Goal: Information Seeking & Learning: Learn about a topic

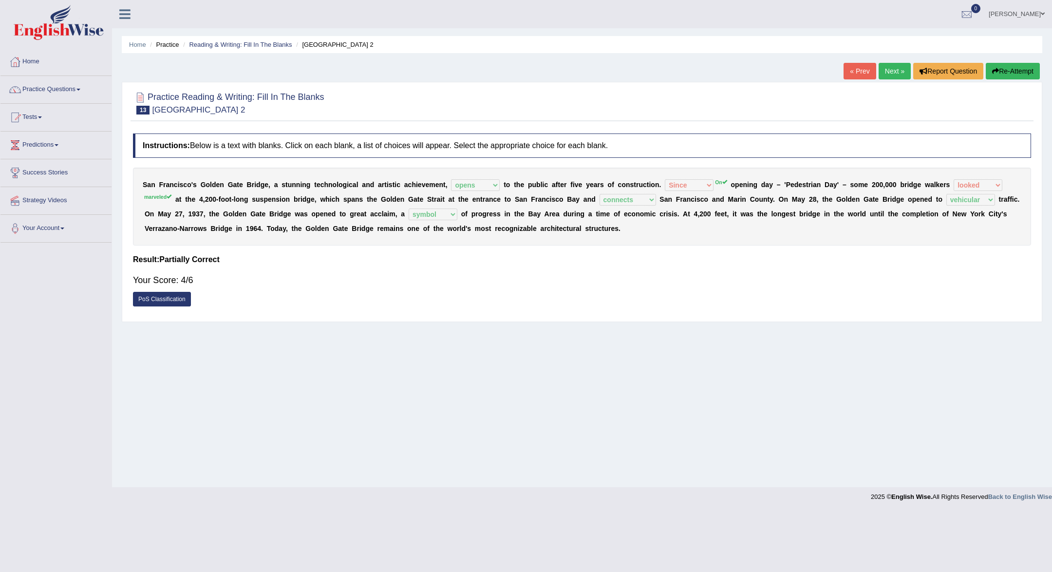
select select "opens"
select select "Since"
select select "looked"
select select "connects"
select select "vehicular"
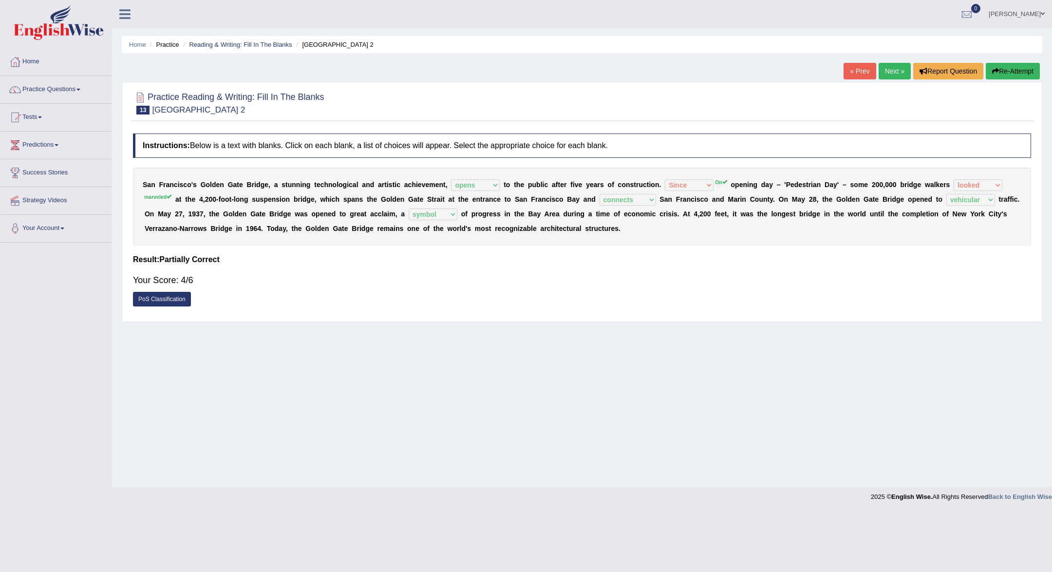
select select "symbol"
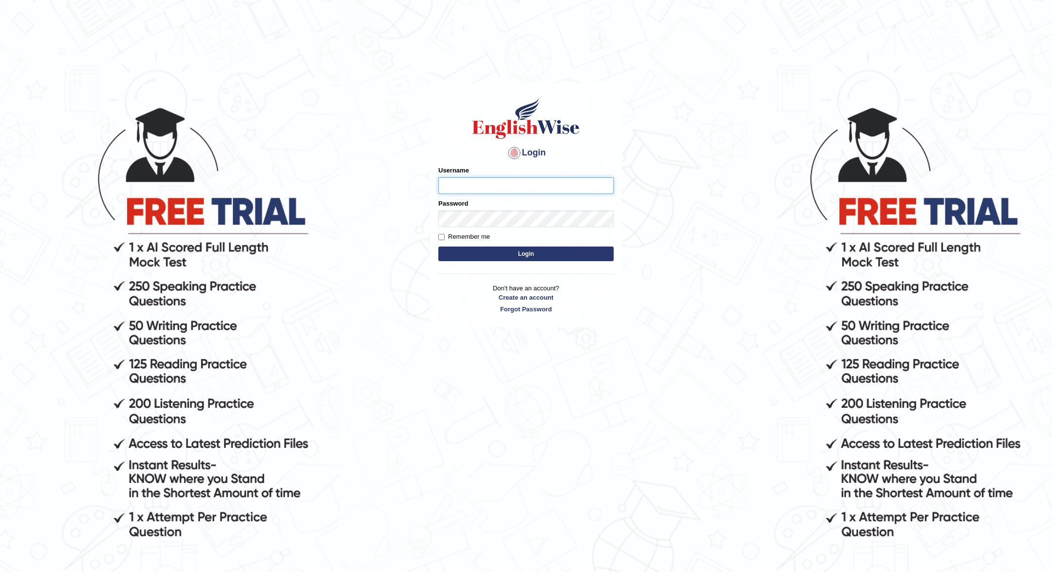
type input "JOLITA04"
click at [502, 253] on button "Login" at bounding box center [525, 253] width 175 height 15
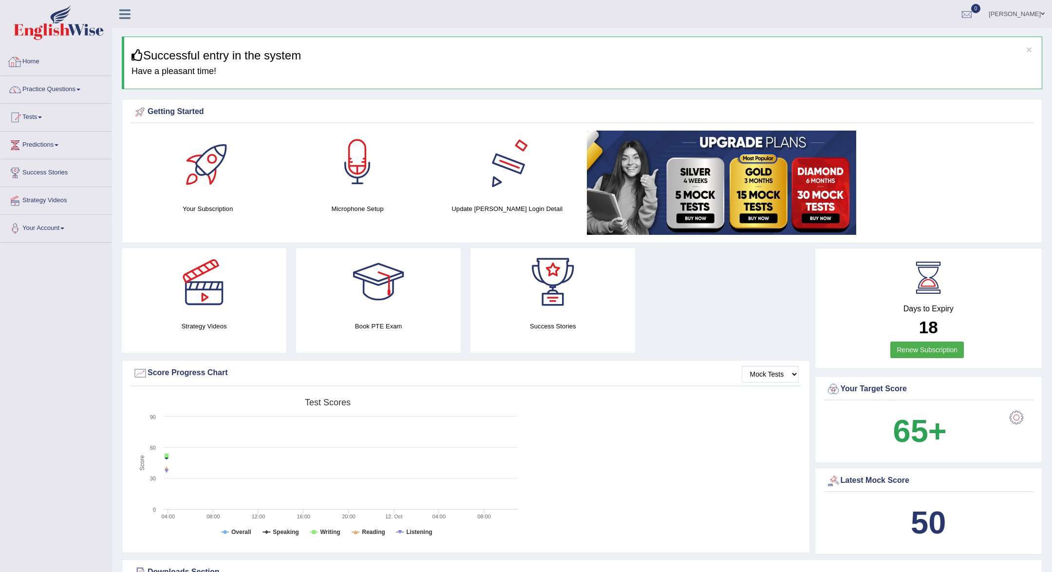
click at [51, 62] on link "Home" at bounding box center [55, 60] width 111 height 24
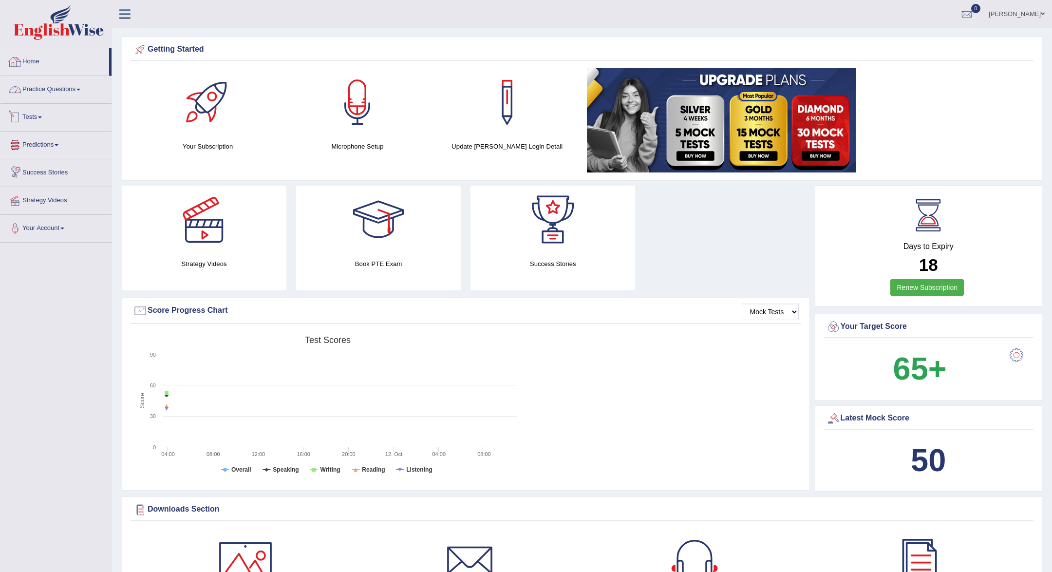
click at [44, 58] on link "Home" at bounding box center [54, 60] width 109 height 24
click at [48, 90] on link "Practice Questions" at bounding box center [55, 88] width 111 height 24
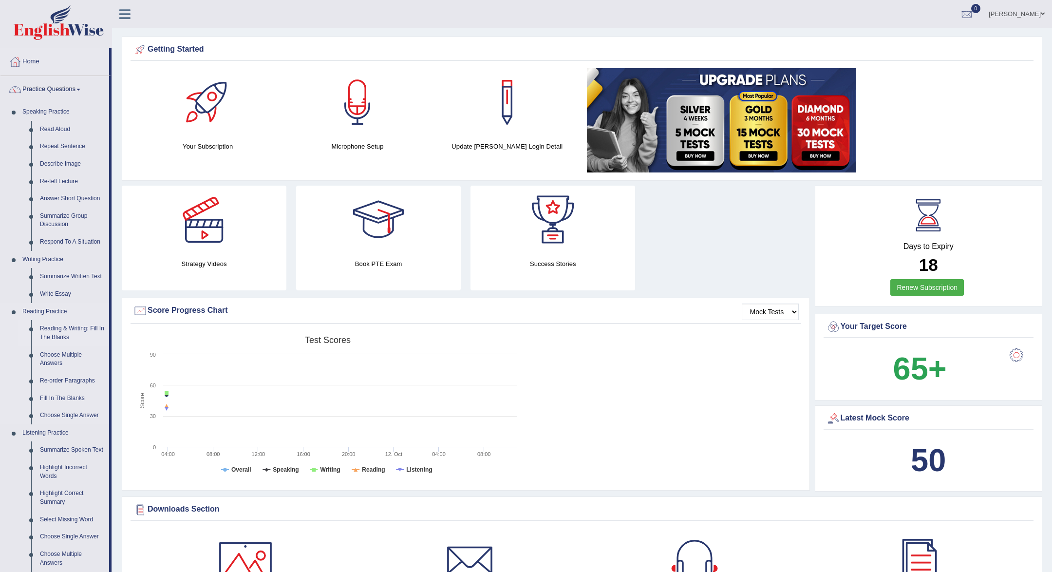
click at [66, 327] on link "Reading & Writing: Fill In The Blanks" at bounding box center [73, 333] width 74 height 26
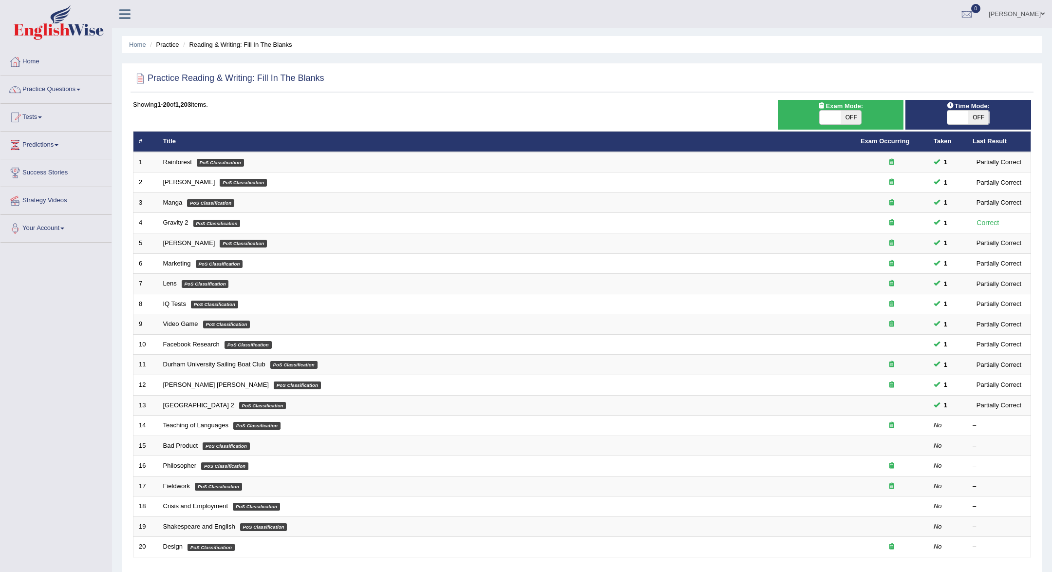
click at [852, 119] on span "OFF" at bounding box center [851, 118] width 21 height 14
checkbox input "true"
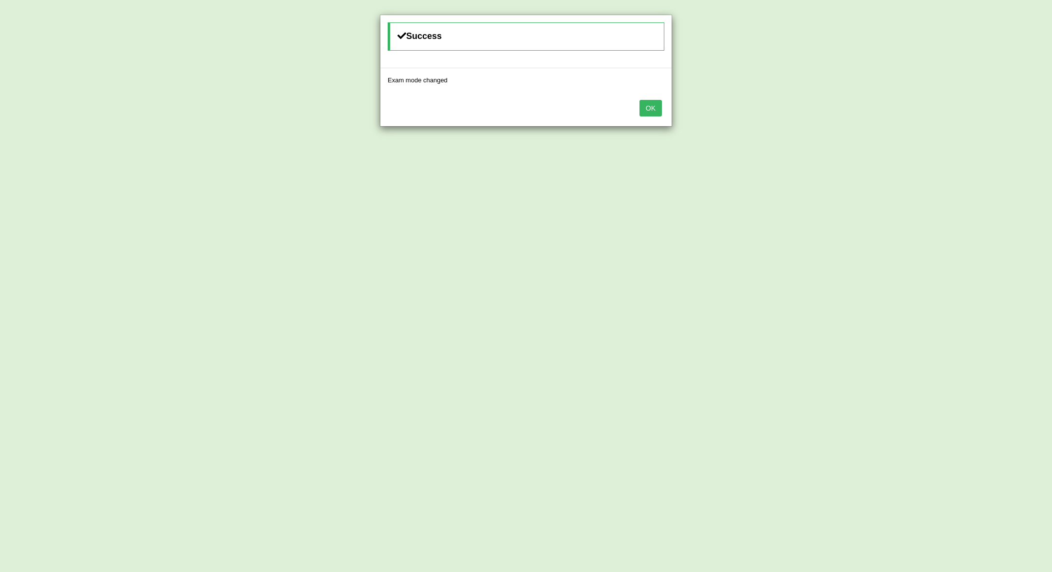
click at [647, 116] on div "OK" at bounding box center [525, 109] width 291 height 34
click at [647, 114] on button "OK" at bounding box center [650, 108] width 22 height 17
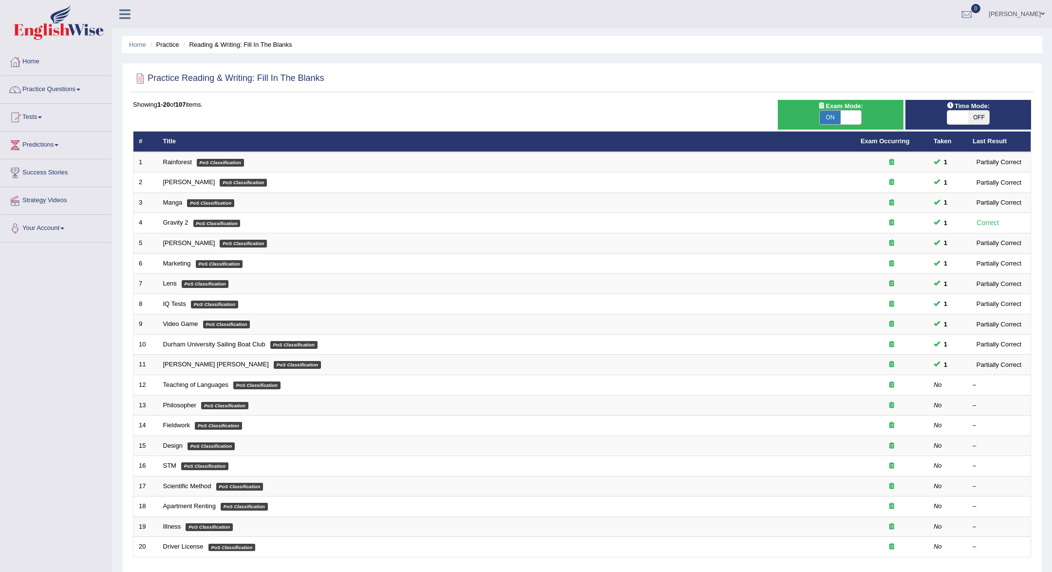
click at [974, 119] on span "OFF" at bounding box center [978, 118] width 21 height 14
checkbox input "true"
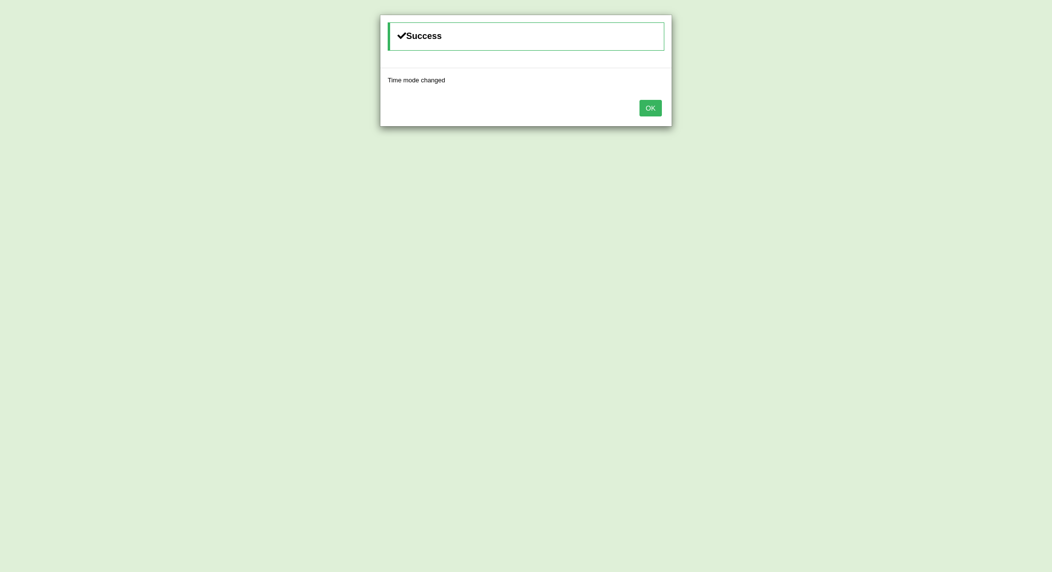
click at [653, 100] on button "OK" at bounding box center [650, 108] width 22 height 17
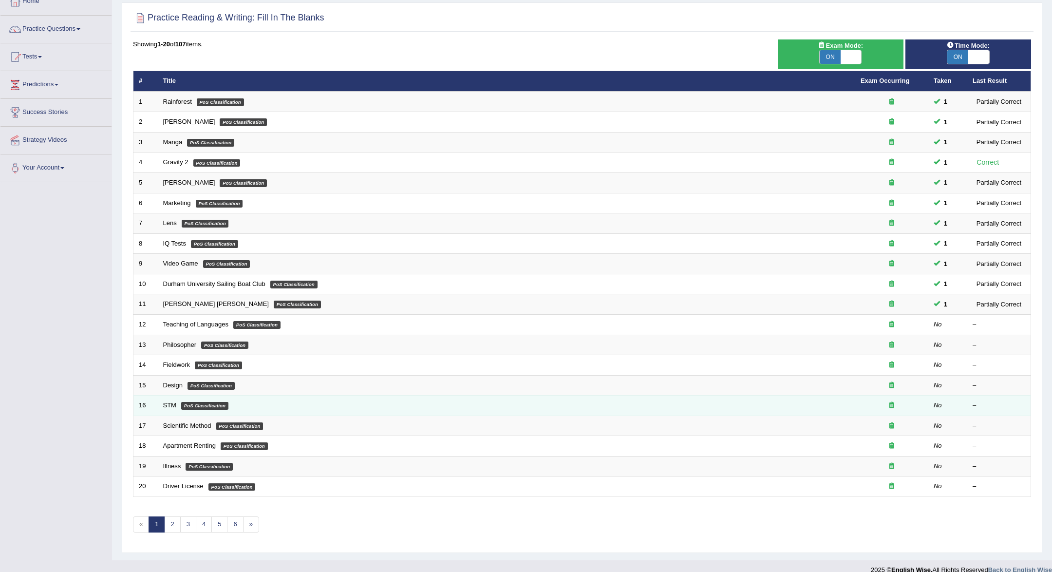
scroll to position [61, 0]
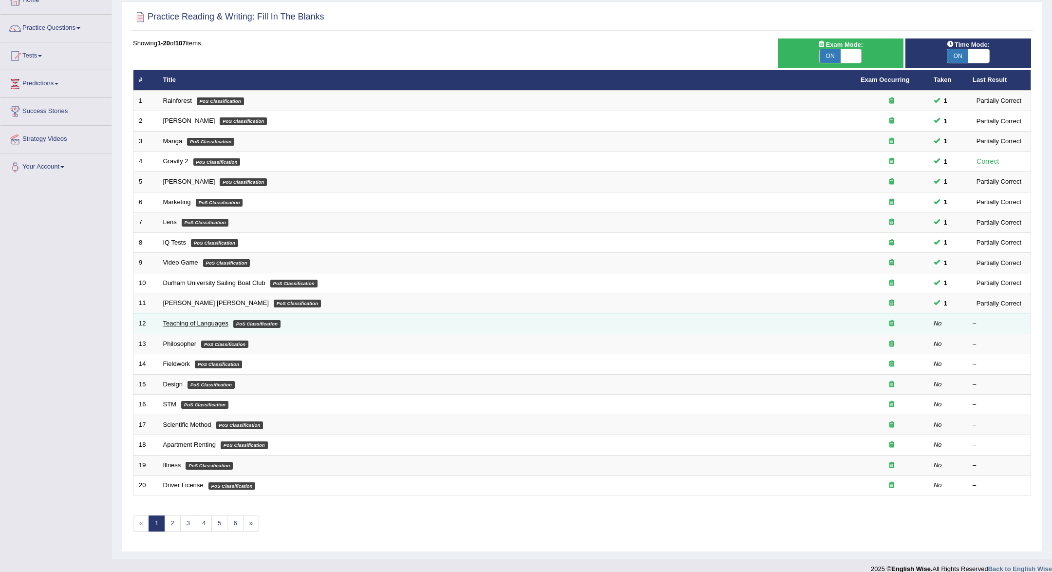
click at [202, 323] on link "Teaching of Languages" at bounding box center [195, 322] width 65 height 7
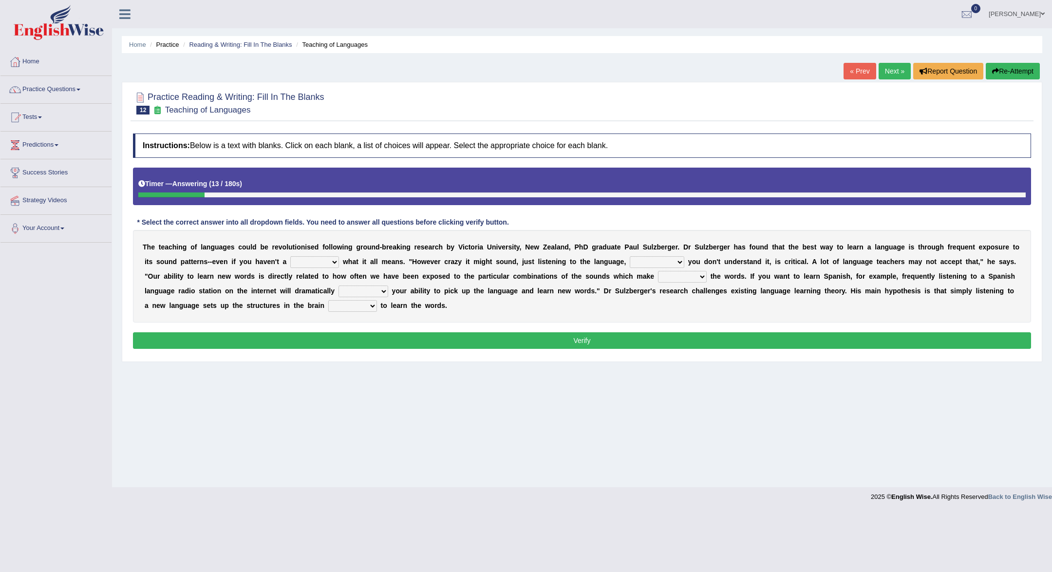
click at [336, 263] on select "dew claw clue due" at bounding box center [314, 262] width 49 height 12
select select "clue"
click at [681, 260] on select "but also all together even though if so" at bounding box center [657, 262] width 55 height 12
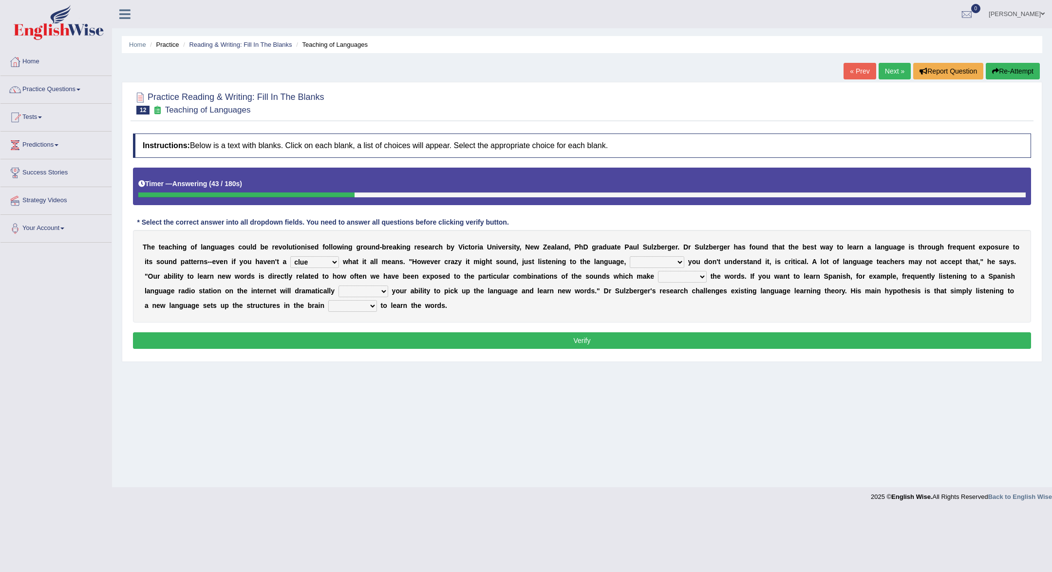
click at [677, 261] on select "but also all together even though if so" at bounding box center [657, 262] width 55 height 12
select select "even though"
click at [701, 277] on select "down up of on" at bounding box center [682, 277] width 49 height 12
click at [720, 293] on b "g" at bounding box center [717, 291] width 4 height 8
click at [697, 275] on select "down up of on" at bounding box center [682, 277] width 49 height 12
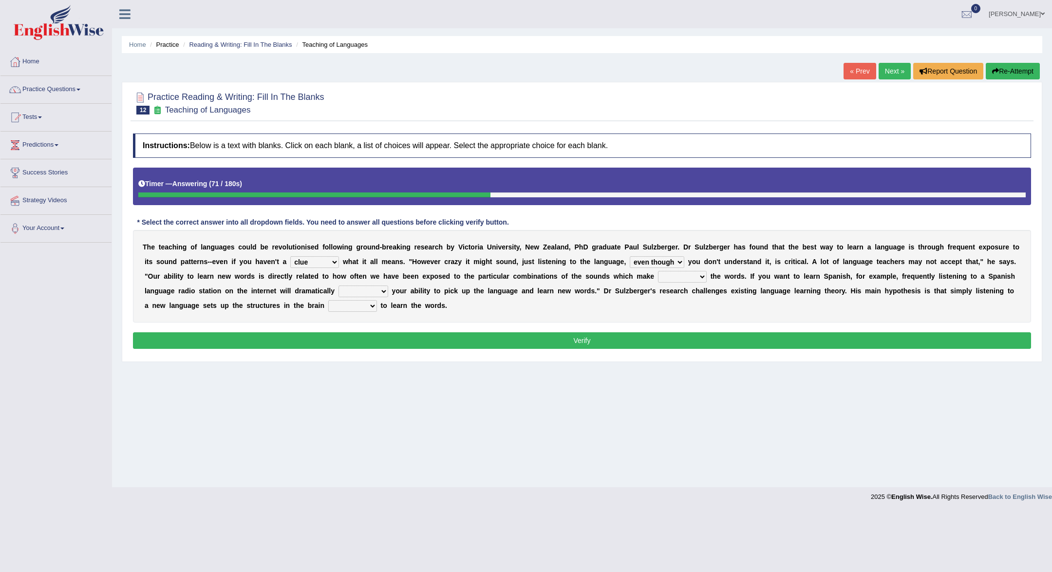
select select "up"
click at [388, 290] on select "evaluate exaggerate describe boost" at bounding box center [363, 291] width 50 height 12
select select "boost"
click at [370, 306] on select "requiring required directed to require" at bounding box center [352, 306] width 49 height 12
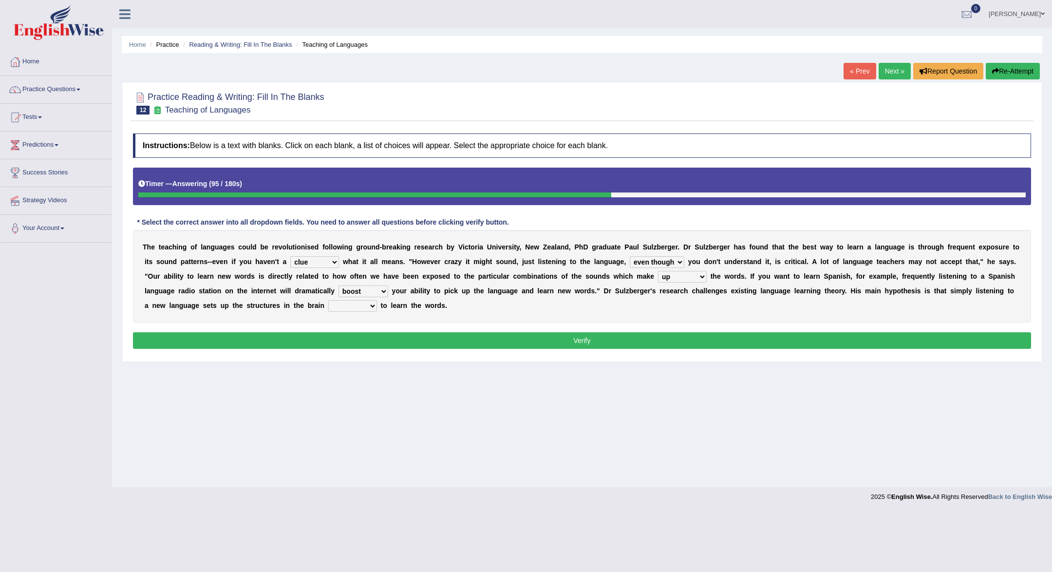
click at [373, 304] on select "requiring required directed to require" at bounding box center [352, 306] width 49 height 12
click at [377, 306] on b at bounding box center [379, 305] width 4 height 8
click at [369, 305] on select "requiring required directed to require" at bounding box center [352, 306] width 49 height 12
click at [368, 306] on select "requiring required directed to require" at bounding box center [352, 306] width 49 height 12
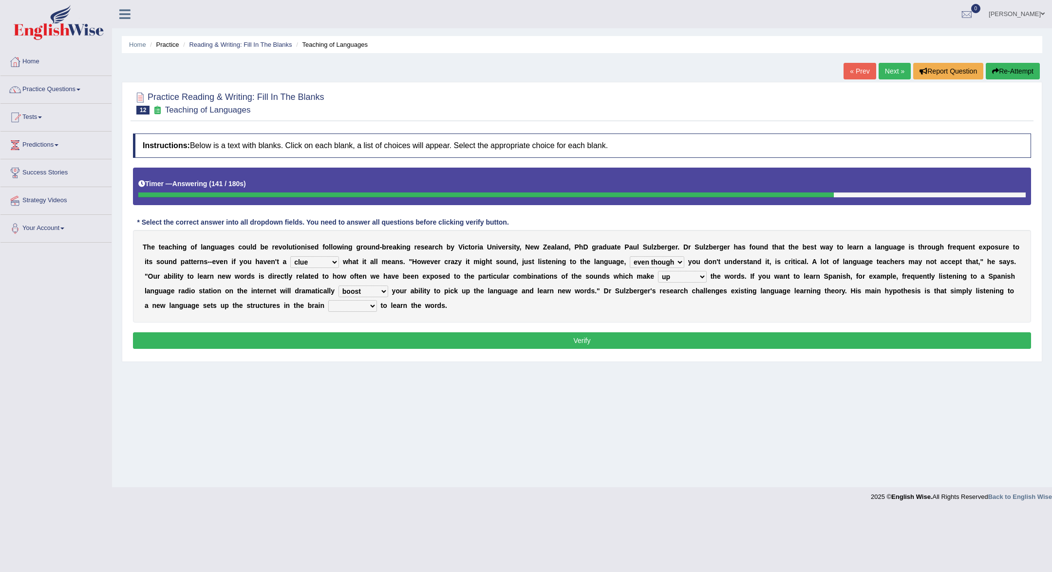
select select "directed"
click at [371, 303] on select "requiring required directed to require" at bounding box center [352, 306] width 49 height 12
click at [369, 304] on select "requiring required directed to require" at bounding box center [352, 306] width 49 height 12
click at [378, 342] on button "Verify" at bounding box center [582, 340] width 898 height 17
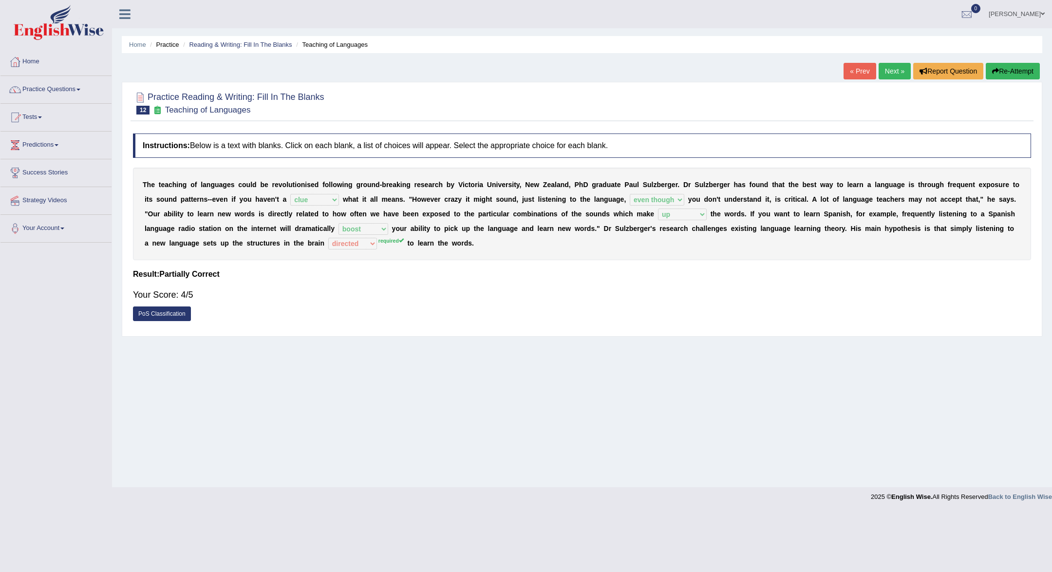
click at [889, 72] on link "Next »" at bounding box center [895, 71] width 32 height 17
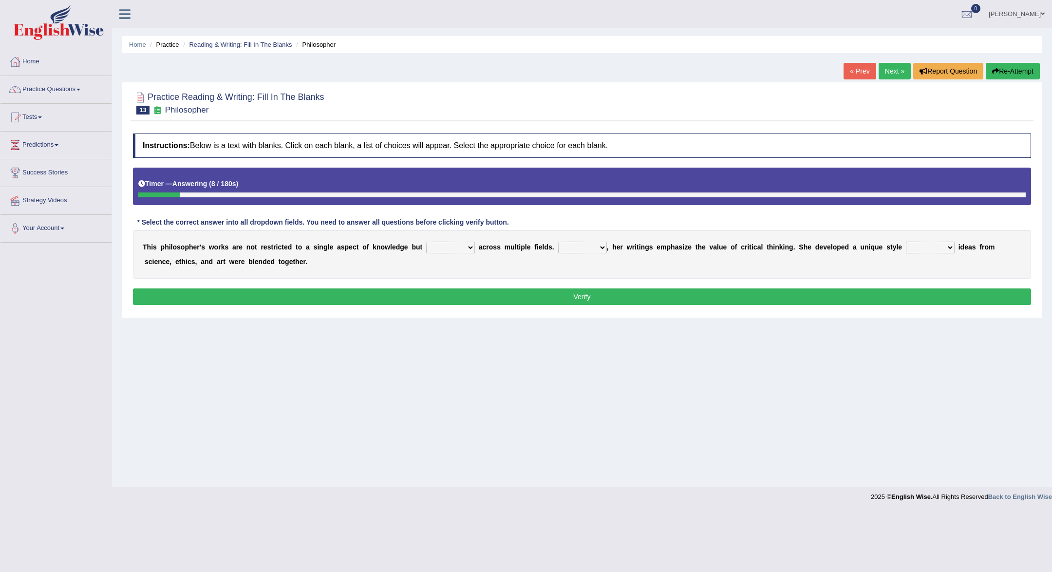
click at [468, 248] on select "constrain contain assemble extend" at bounding box center [450, 248] width 49 height 12
click at [492, 274] on div "T h i s p h i l o s o p h e r ' s w o r k s a r e n o t r e s t r i c t e d t o…" at bounding box center [582, 254] width 898 height 49
click at [466, 247] on select "constrain contain assemble extend" at bounding box center [450, 248] width 49 height 12
click at [469, 244] on select "constrain contain assemble extend" at bounding box center [450, 248] width 49 height 12
select select "assemble"
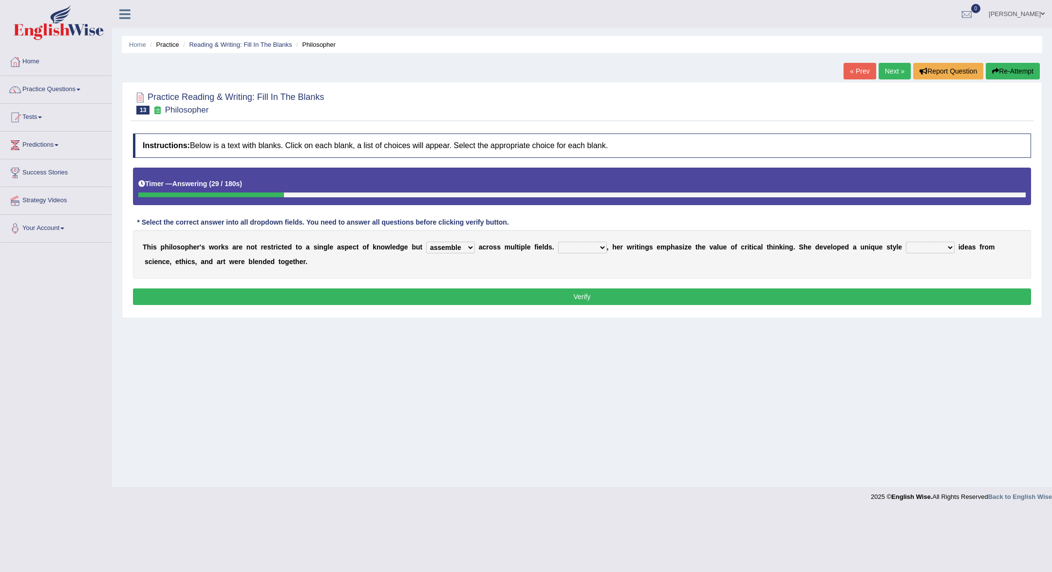
click at [600, 247] on select "Rather So Moreover Likely" at bounding box center [582, 248] width 49 height 12
click at [599, 249] on select "Rather So Moreover Likely" at bounding box center [582, 248] width 49 height 12
click at [603, 245] on select "Rather So Moreover Likely" at bounding box center [582, 248] width 49 height 12
click at [598, 244] on select "Rather So Moreover Likely" at bounding box center [582, 248] width 49 height 12
select select "So"
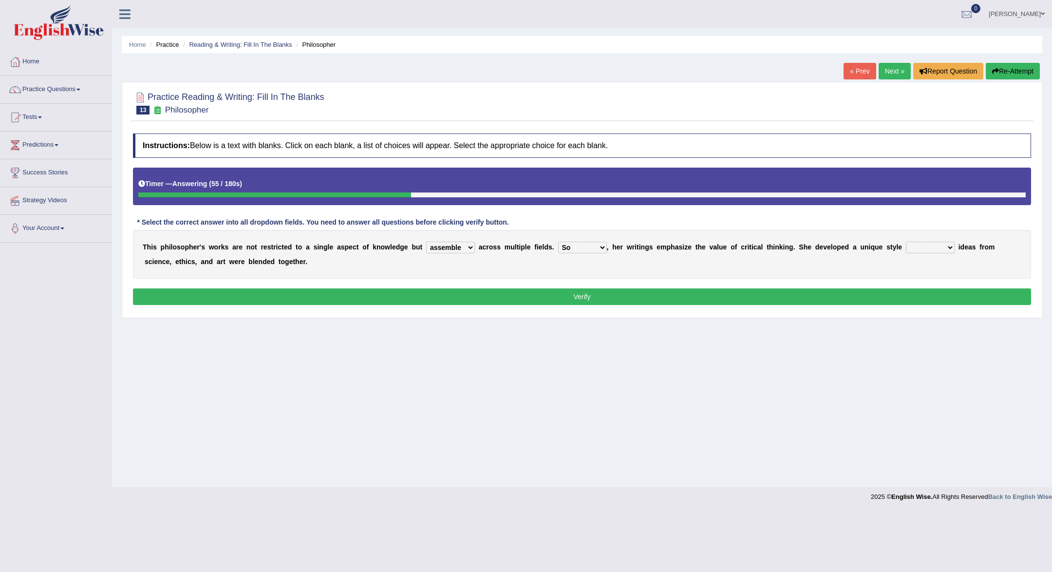
click at [949, 248] on select "in that that which in which" at bounding box center [930, 248] width 49 height 12
click at [946, 244] on select "in that that which in which" at bounding box center [930, 248] width 49 height 12
click at [950, 245] on select "in that that which in which" at bounding box center [930, 248] width 49 height 12
select select "in which"
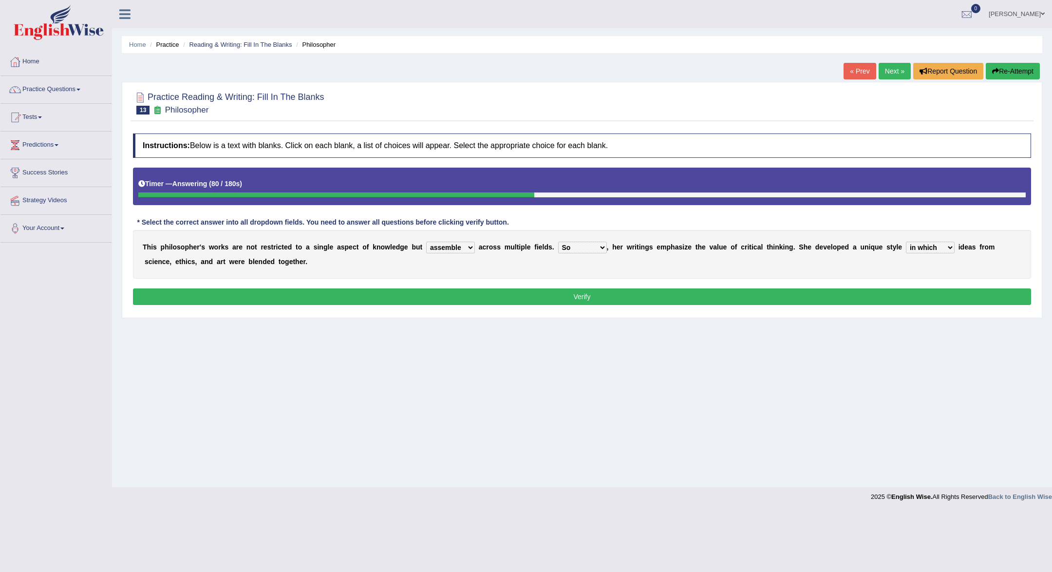
click at [933, 298] on button "Verify" at bounding box center [582, 296] width 898 height 17
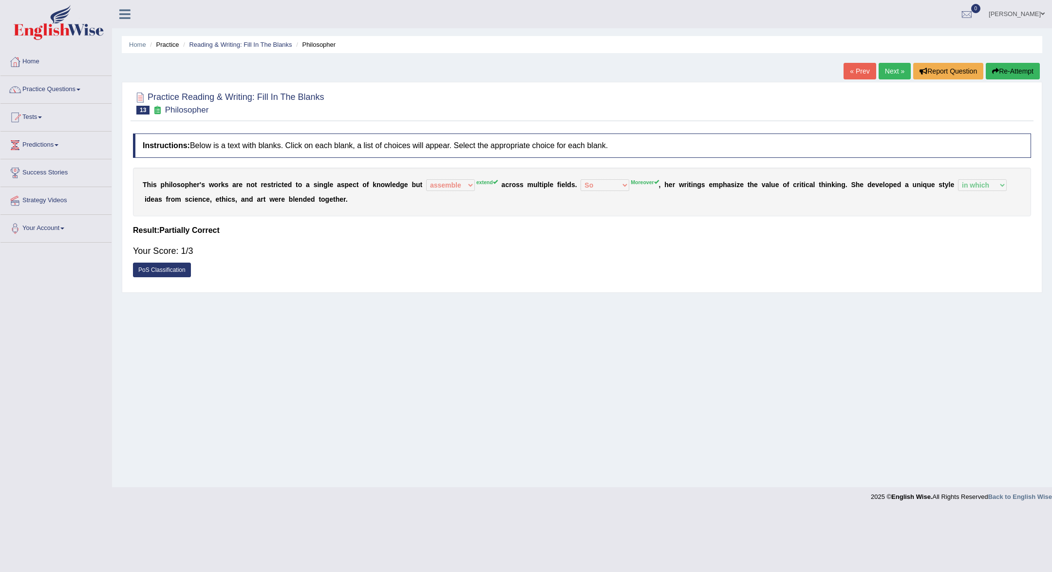
click at [892, 68] on link "Next »" at bounding box center [895, 71] width 32 height 17
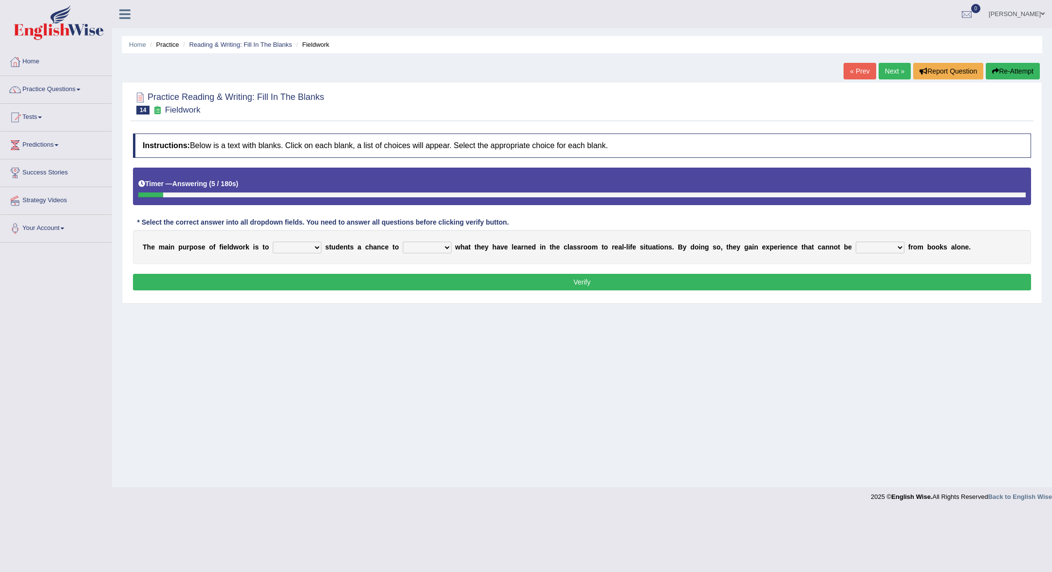
click at [319, 246] on select "resemble stow rave offer" at bounding box center [297, 248] width 49 height 12
click at [317, 248] on select "resemble stow rave offer" at bounding box center [297, 248] width 49 height 12
select select "offer"
click at [447, 246] on select "compare align apply dismount" at bounding box center [427, 248] width 49 height 12
click at [447, 244] on select "compare align apply dismount" at bounding box center [427, 248] width 49 height 12
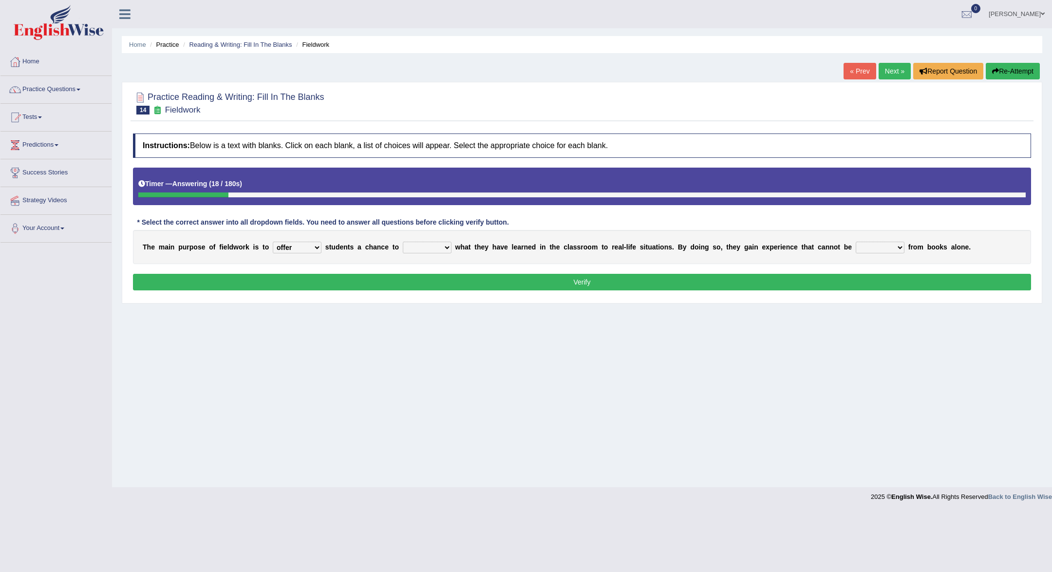
click at [440, 250] on select "compare align apply dismount" at bounding box center [427, 248] width 49 height 12
select select "compare"
click at [895, 246] on select "originated prepared obtained touted" at bounding box center [880, 248] width 49 height 12
click at [898, 246] on select "originated prepared obtained touted" at bounding box center [880, 248] width 49 height 12
select select "obtained"
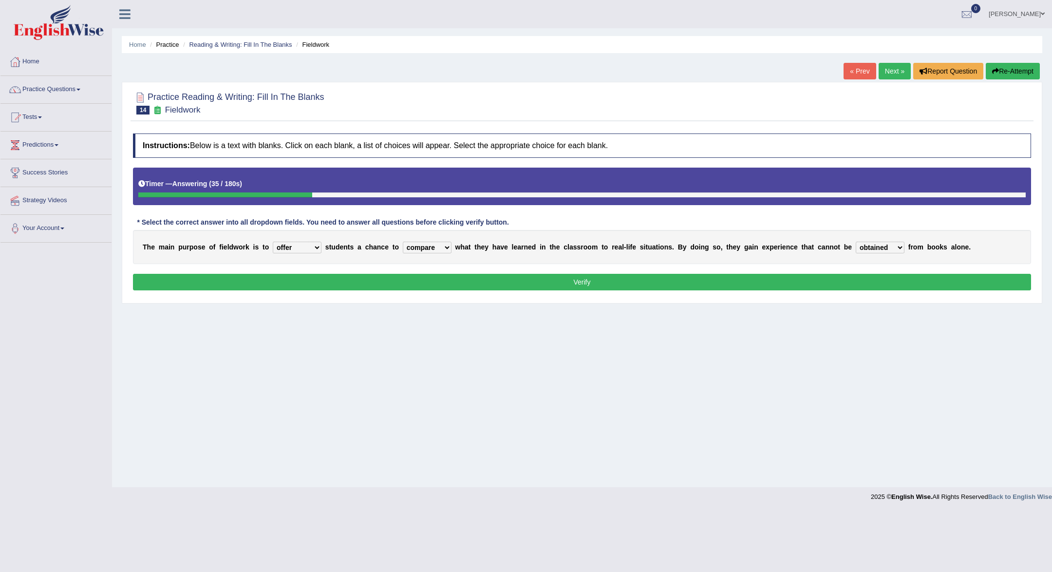
click at [895, 279] on button "Verify" at bounding box center [582, 282] width 898 height 17
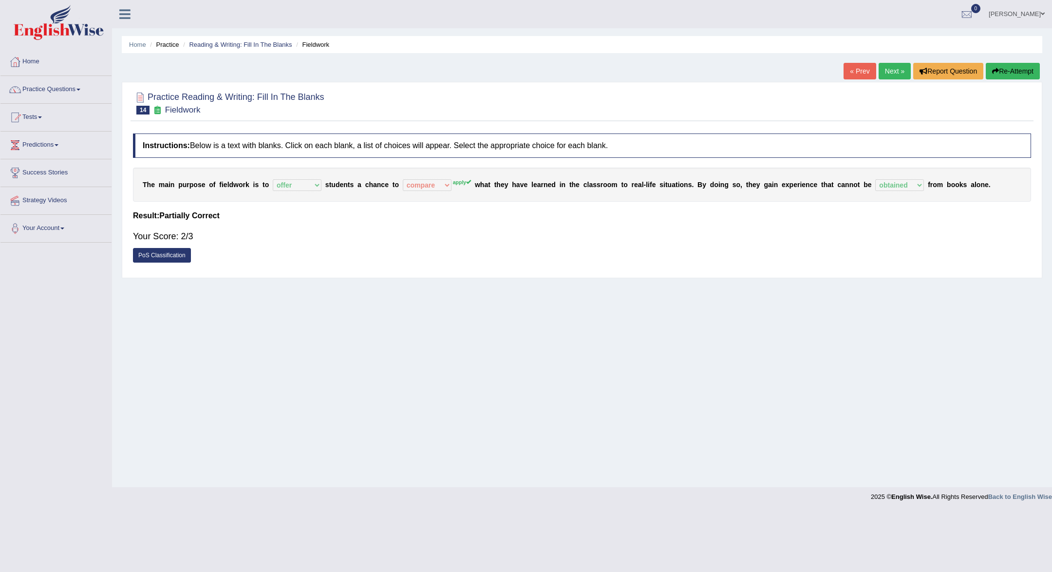
click at [888, 73] on link "Next »" at bounding box center [895, 71] width 32 height 17
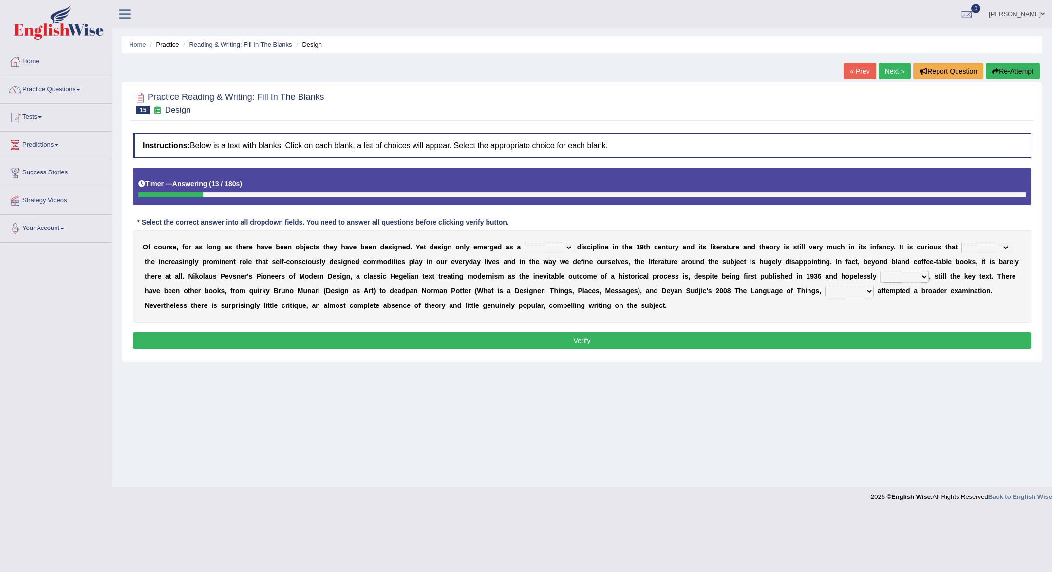
click at [568, 246] on select "bilateral ubiquitous foremost dedicated" at bounding box center [549, 248] width 49 height 12
click at [563, 245] on select "bilateral ubiquitous foremost dedicated" at bounding box center [549, 248] width 49 height 12
click at [570, 248] on select "bilateral ubiquitous foremost dedicated" at bounding box center [549, 248] width 49 height 12
select select "bilateral"
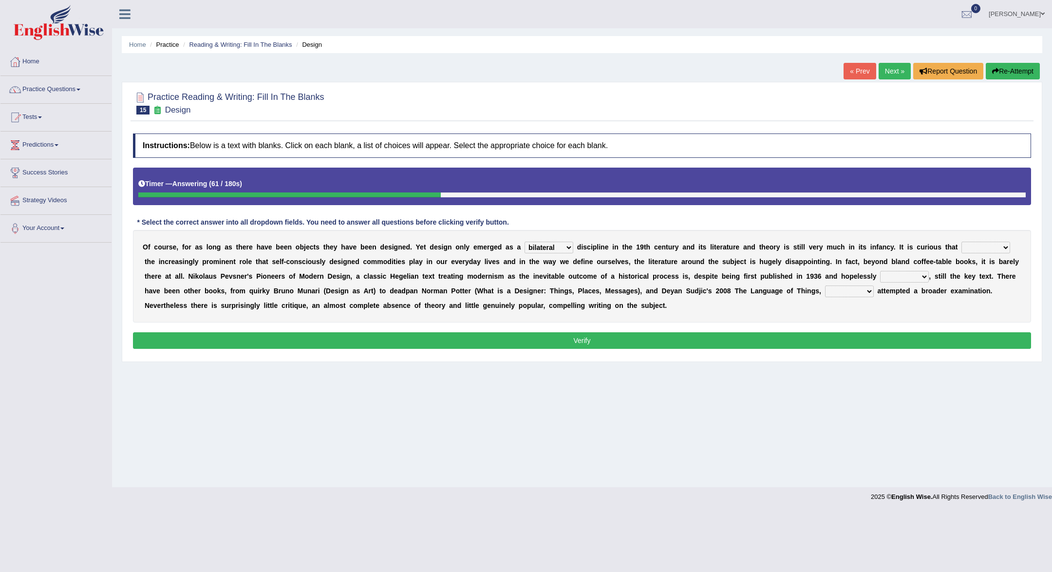
click at [970, 246] on select "since despite within through" at bounding box center [985, 248] width 49 height 12
select select "since"
click at [922, 275] on select "dates dating date dated" at bounding box center [904, 277] width 49 height 12
select select "date"
click at [862, 288] on select "which then however as" at bounding box center [849, 291] width 49 height 12
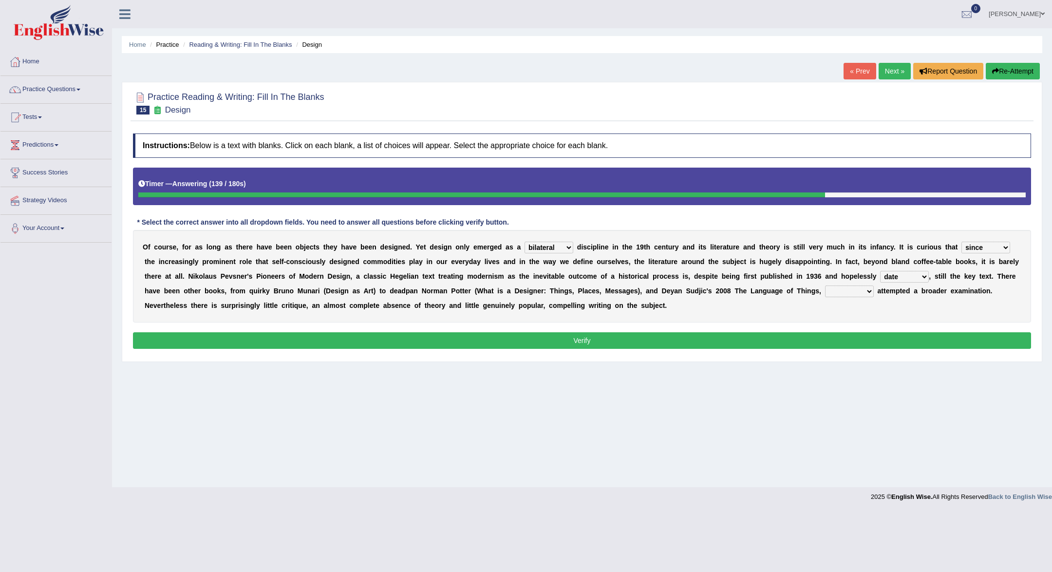
click at [859, 291] on select "which then however as" at bounding box center [849, 291] width 49 height 12
select select "which"
click at [846, 336] on button "Verify" at bounding box center [582, 340] width 898 height 17
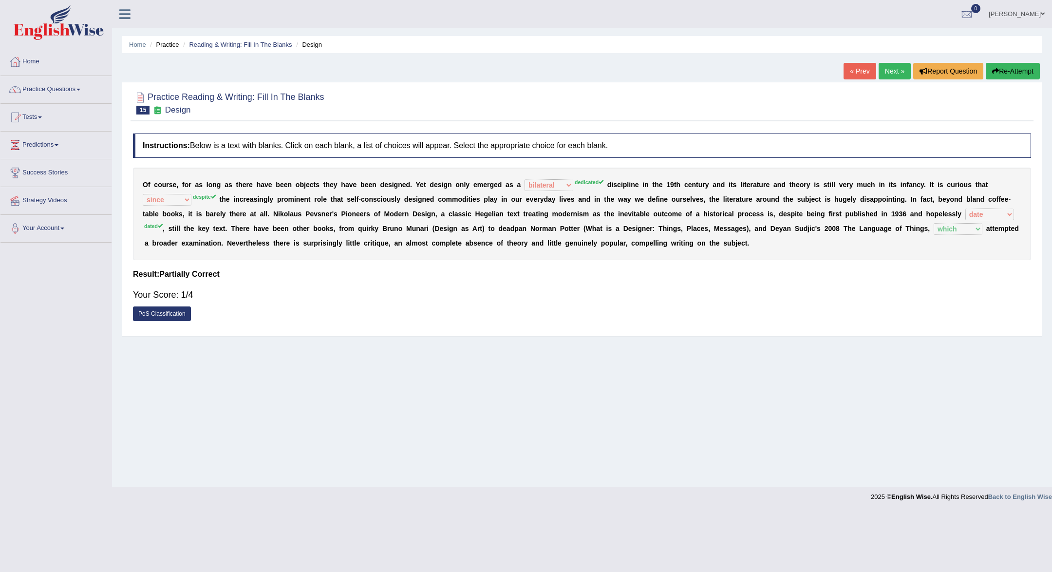
click at [895, 77] on link "Next »" at bounding box center [895, 71] width 32 height 17
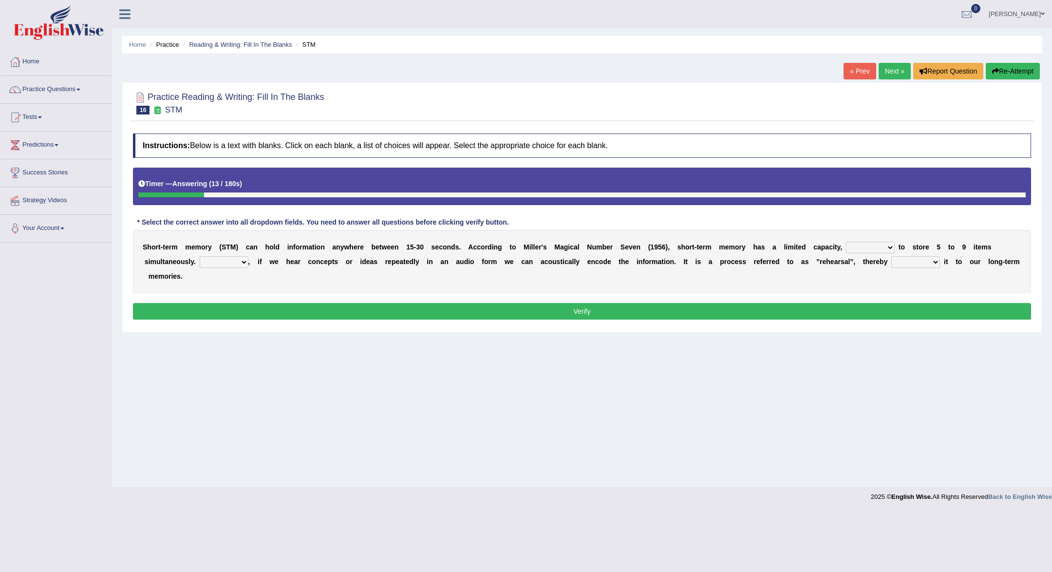
click at [894, 247] on select "being able is able be able unable" at bounding box center [870, 248] width 49 height 12
select select "be able"
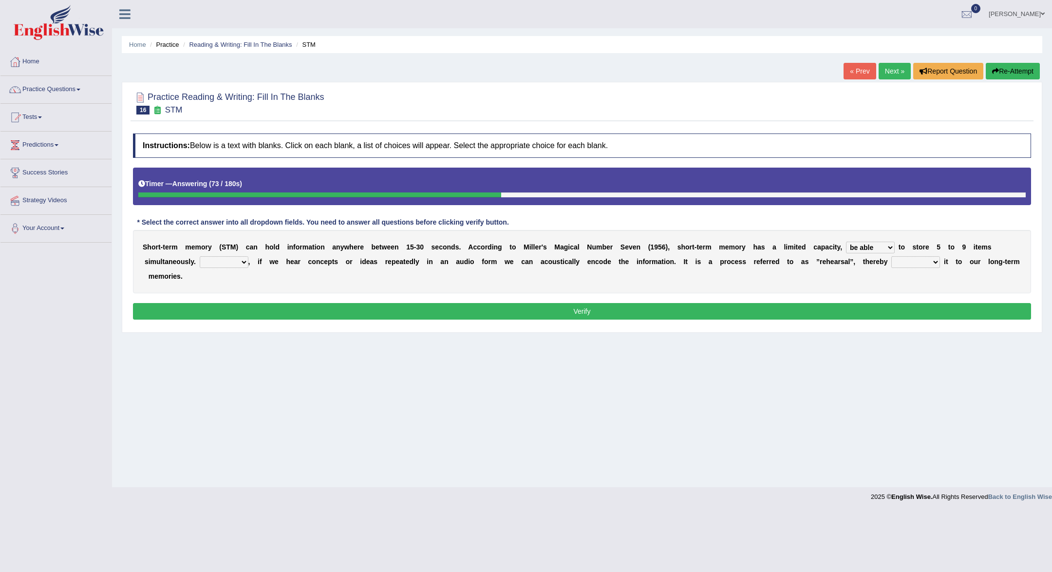
click at [243, 260] on select "However So Moreover Therefore" at bounding box center [224, 262] width 49 height 12
select select "However"
click at [936, 261] on select "commit commits commiting commited" at bounding box center [915, 262] width 49 height 12
click at [932, 266] on select "commit commits commiting commited" at bounding box center [915, 262] width 49 height 12
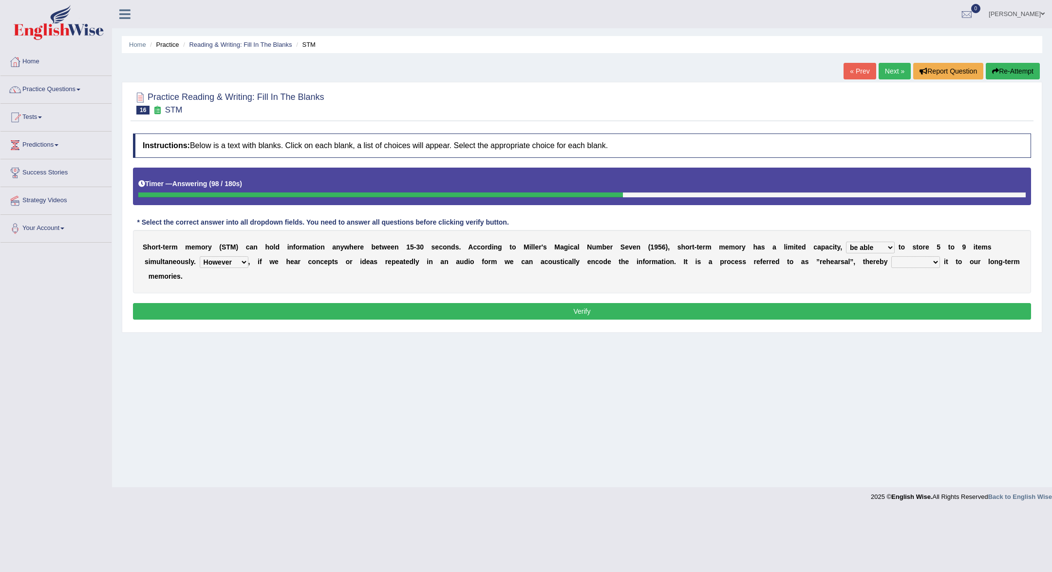
select select "commited"
click at [924, 311] on button "Verify" at bounding box center [582, 311] width 898 height 17
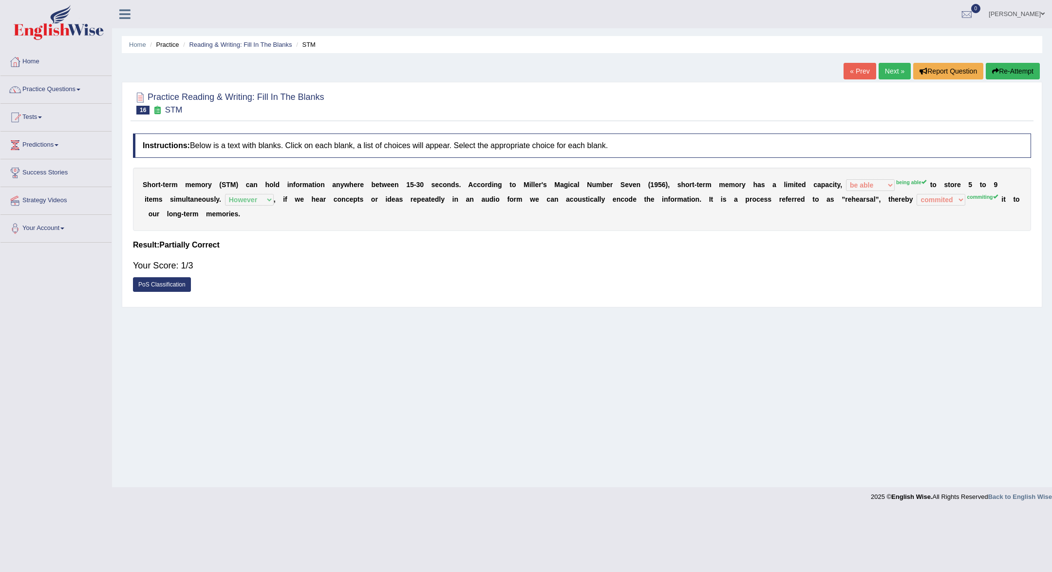
click at [897, 76] on link "Next »" at bounding box center [895, 71] width 32 height 17
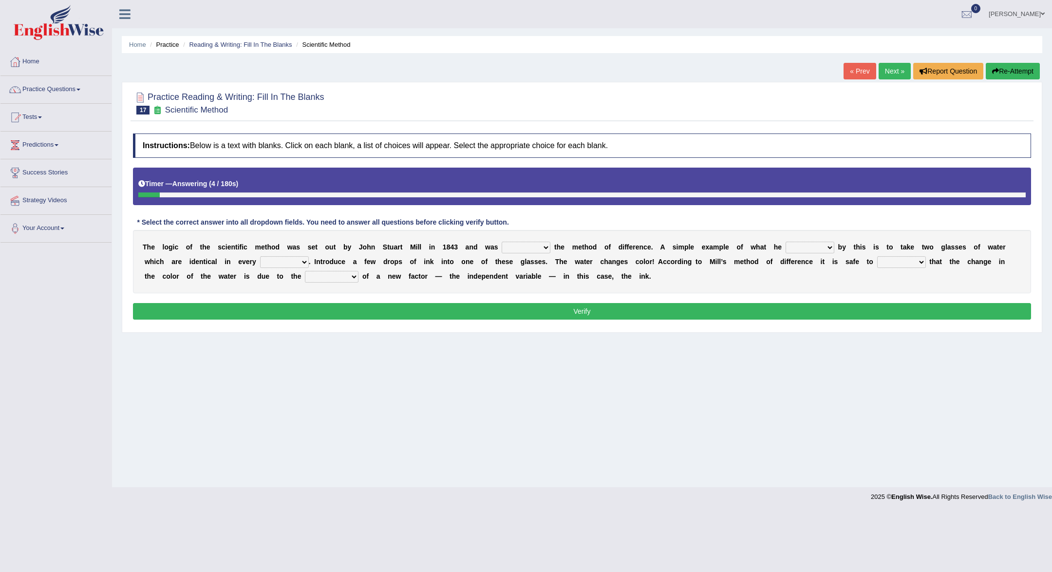
click at [545, 251] on select "pointed claimed demanded named" at bounding box center [526, 248] width 49 height 12
click at [547, 249] on select "pointed claimed demanded named" at bounding box center [526, 248] width 49 height 12
click at [544, 247] on select "pointed claimed demanded named" at bounding box center [526, 248] width 49 height 12
click at [546, 247] on select "pointed claimed demanded named" at bounding box center [526, 248] width 49 height 12
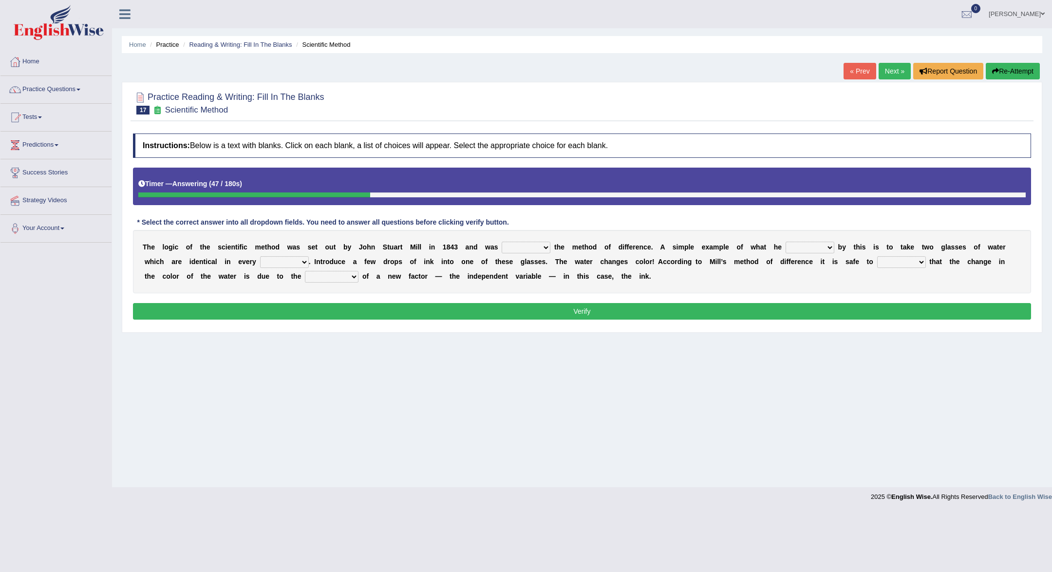
select select "pointed"
click at [826, 245] on select "capped charged found meant" at bounding box center [810, 248] width 49 height 12
click at [821, 245] on select "capped charged found meant" at bounding box center [810, 248] width 49 height 12
select select "charged"
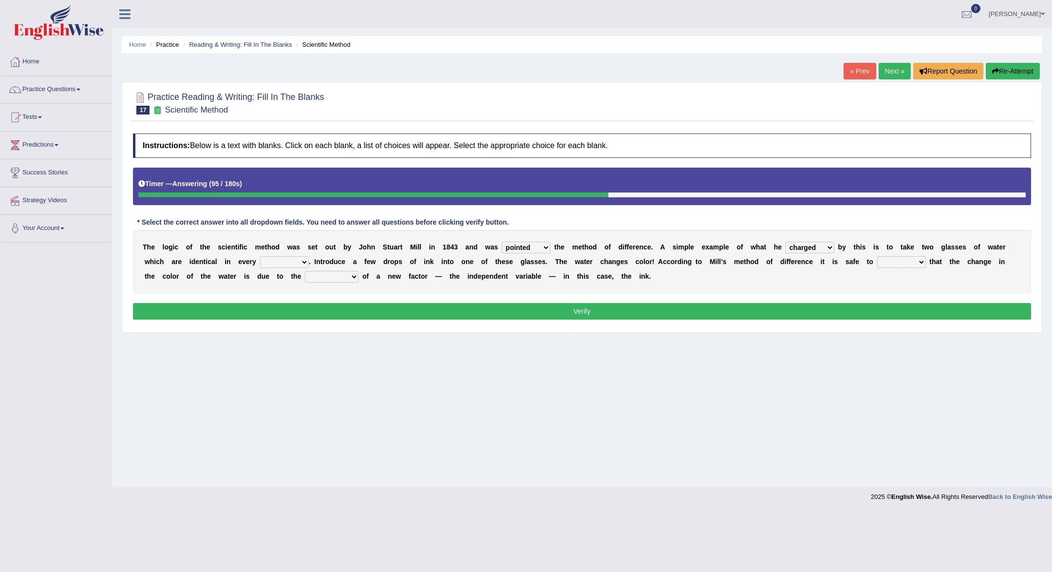
click at [303, 262] on select "thought identity measure respect" at bounding box center [284, 262] width 49 height 12
select select "measure"
click at [919, 262] on select "assume discuss prefer acclaim" at bounding box center [901, 262] width 49 height 12
click at [355, 280] on select "introduction magnitude preparation purification" at bounding box center [332, 277] width 54 height 12
click at [915, 260] on select "assume discuss prefer acclaim" at bounding box center [901, 262] width 49 height 12
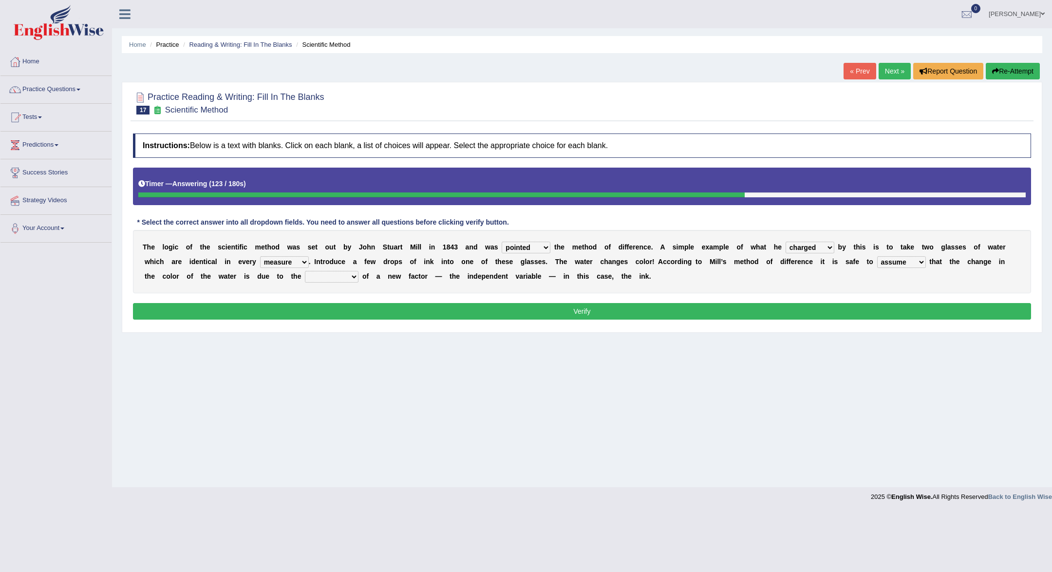
select select "acclaim"
click at [352, 275] on select "introduction magnitude preparation purification" at bounding box center [332, 277] width 54 height 12
click at [344, 276] on select "introduction magnitude preparation purification" at bounding box center [332, 277] width 54 height 12
click at [388, 291] on div "T h e l o g i c o f t h e s c i e n t i f i c m e t h o d w a s s e t o u t b y…" at bounding box center [582, 261] width 898 height 63
click at [358, 280] on select "introduction magnitude preparation purification" at bounding box center [332, 277] width 54 height 12
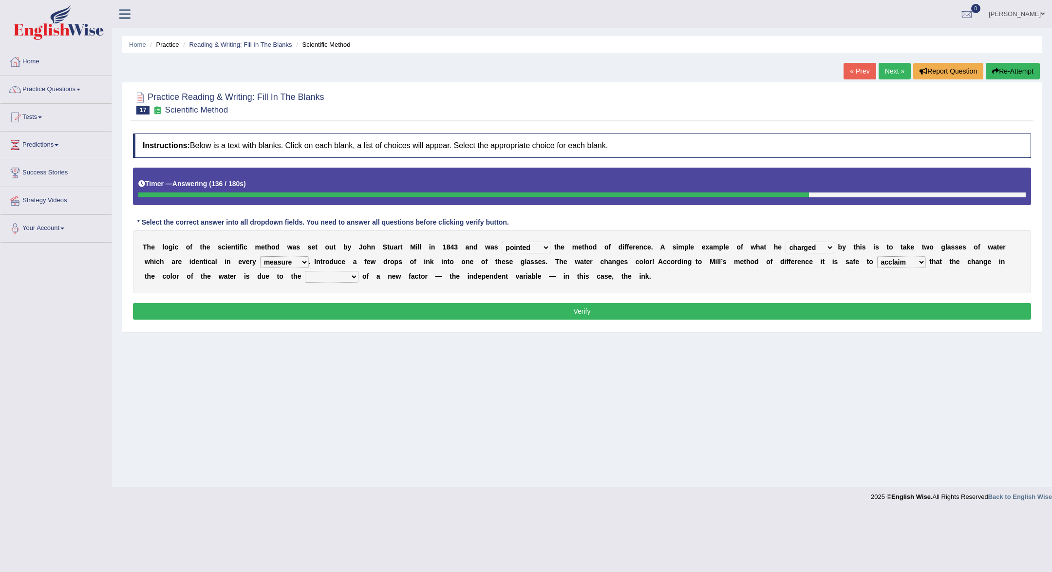
select select "introduction"
click at [376, 310] on button "Verify" at bounding box center [582, 311] width 898 height 17
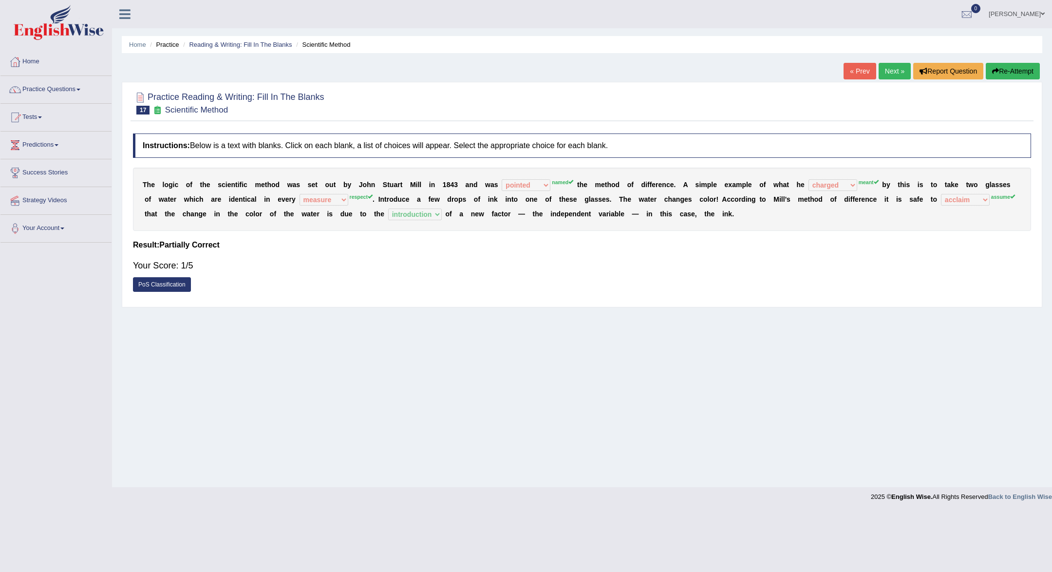
click at [896, 76] on link "Next »" at bounding box center [895, 71] width 32 height 17
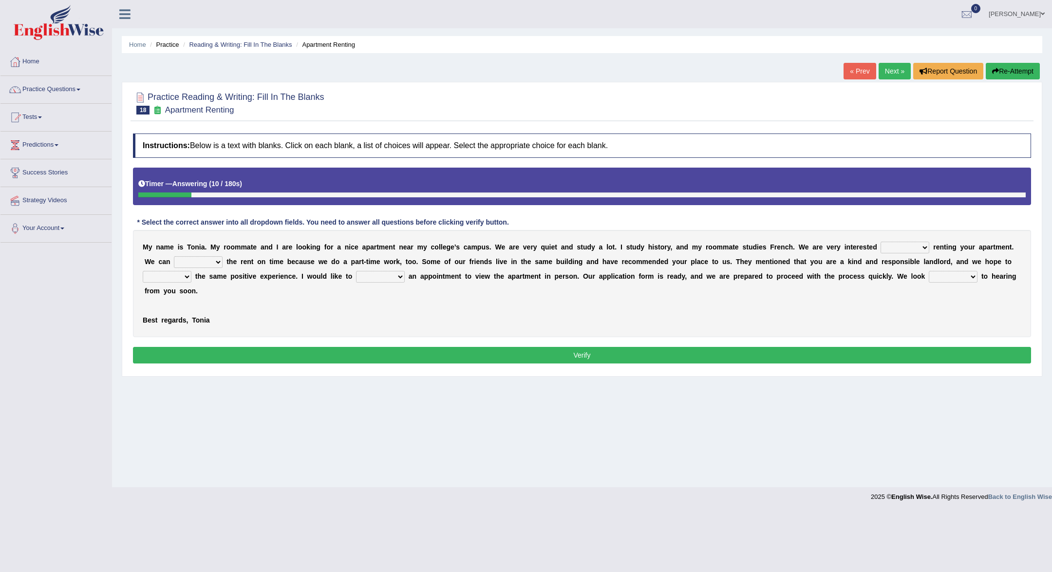
click at [924, 247] on select "for about at in" at bounding box center [905, 248] width 49 height 12
select select "for"
click at [213, 262] on select "afford get pay bring" at bounding box center [198, 262] width 49 height 12
select select "pay"
click at [188, 277] on select "form meet have decide" at bounding box center [167, 277] width 49 height 12
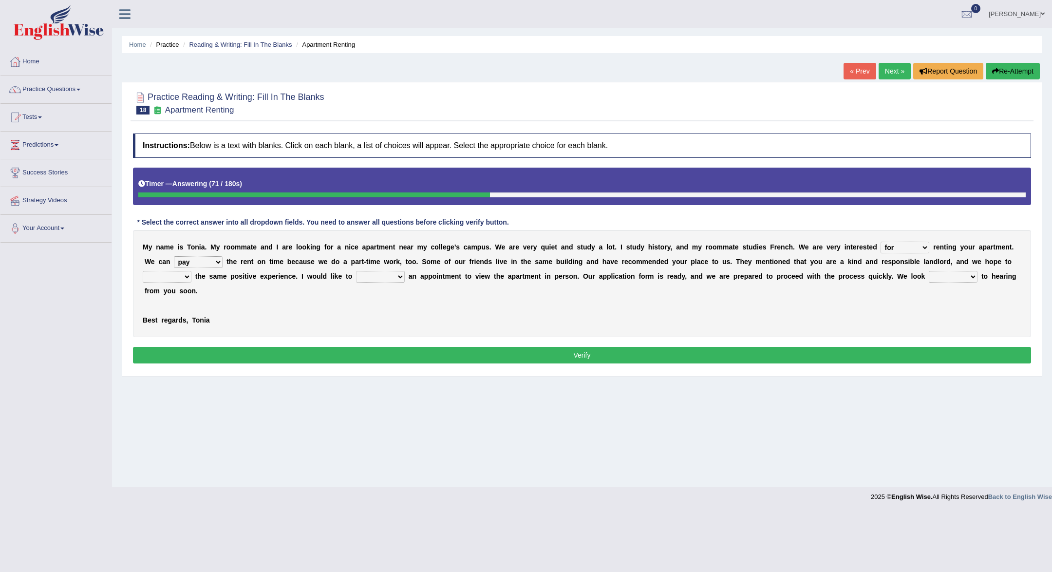
select select "have"
click at [390, 276] on select "own recall revise make" at bounding box center [380, 277] width 49 height 12
click at [397, 276] on select "own recall revise make" at bounding box center [380, 277] width 49 height 12
select select "make"
click at [983, 278] on b "t" at bounding box center [982, 276] width 2 height 8
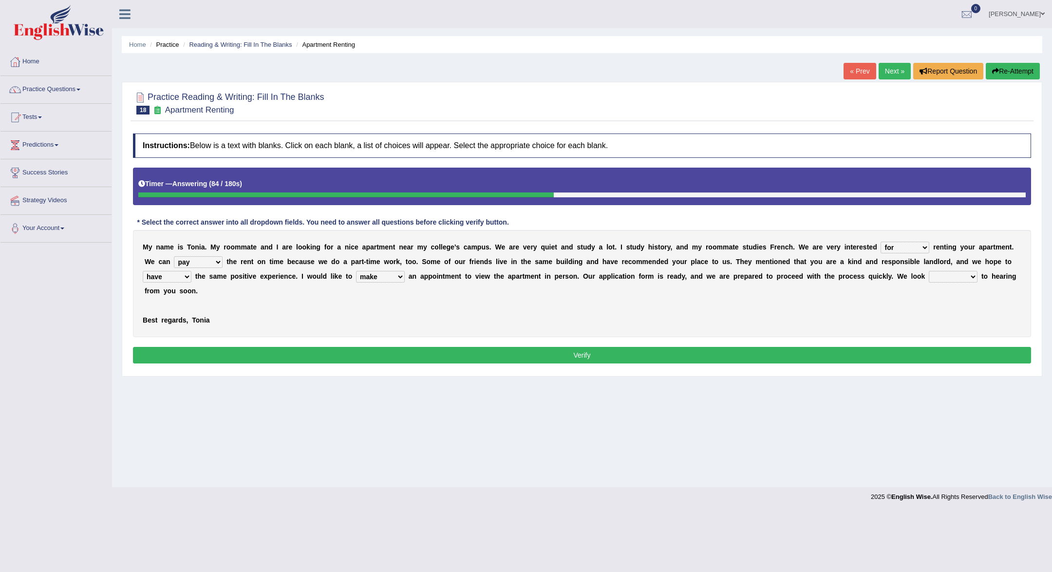
click at [978, 278] on b at bounding box center [979, 276] width 4 height 8
click at [974, 276] on select "around out in forward" at bounding box center [953, 277] width 49 height 12
click at [968, 277] on select "around out in forward" at bounding box center [953, 277] width 49 height 12
select select "forward"
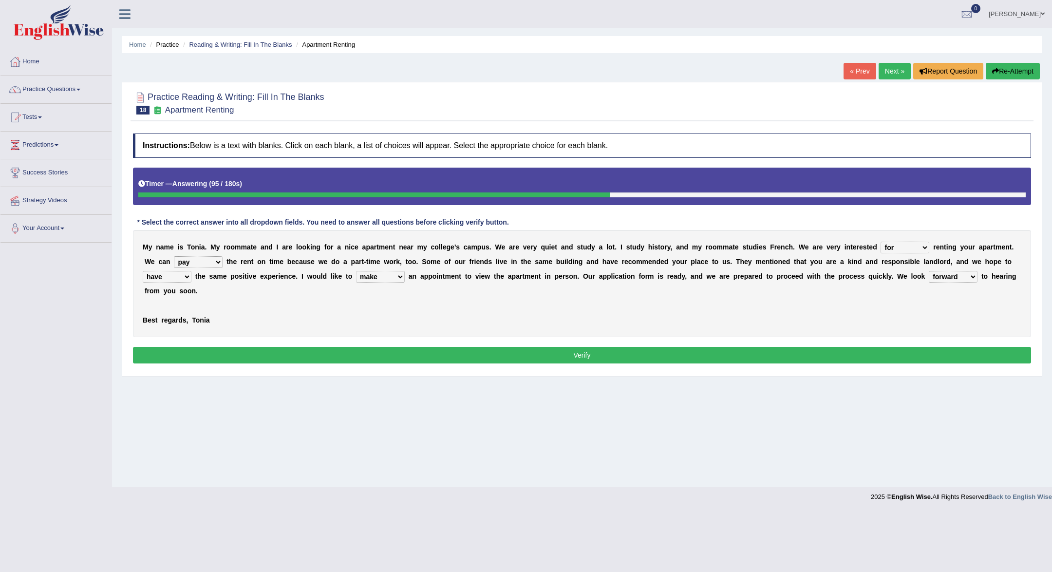
click at [932, 352] on button "Verify" at bounding box center [582, 355] width 898 height 17
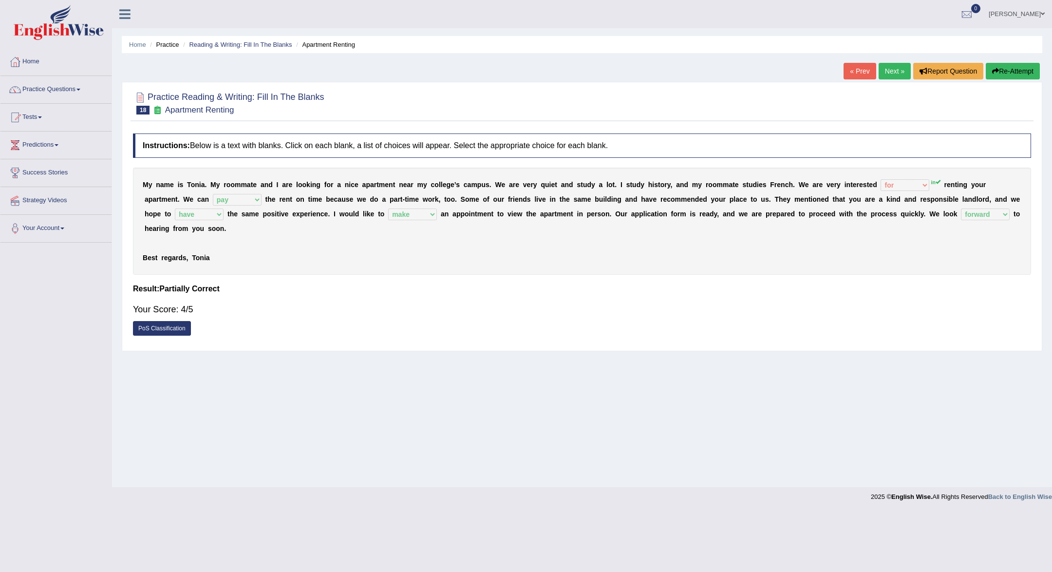
click at [891, 71] on link "Next »" at bounding box center [895, 71] width 32 height 17
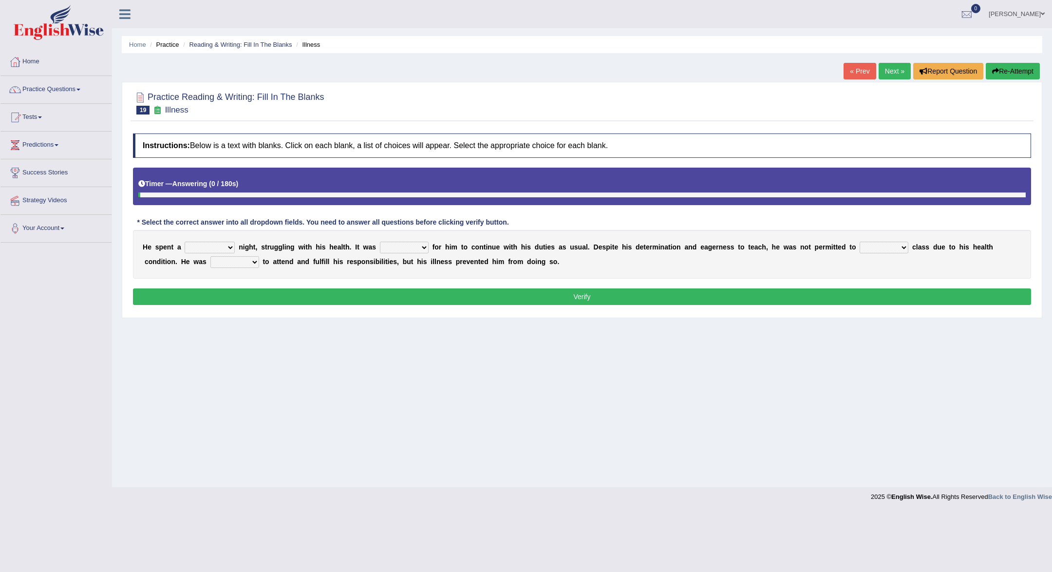
click at [234, 246] on select "cheerful restful meaningful painful" at bounding box center [210, 248] width 50 height 12
select select "painful"
click at [424, 249] on select "enjoyable simple difficult natural" at bounding box center [404, 248] width 49 height 12
select select "difficult"
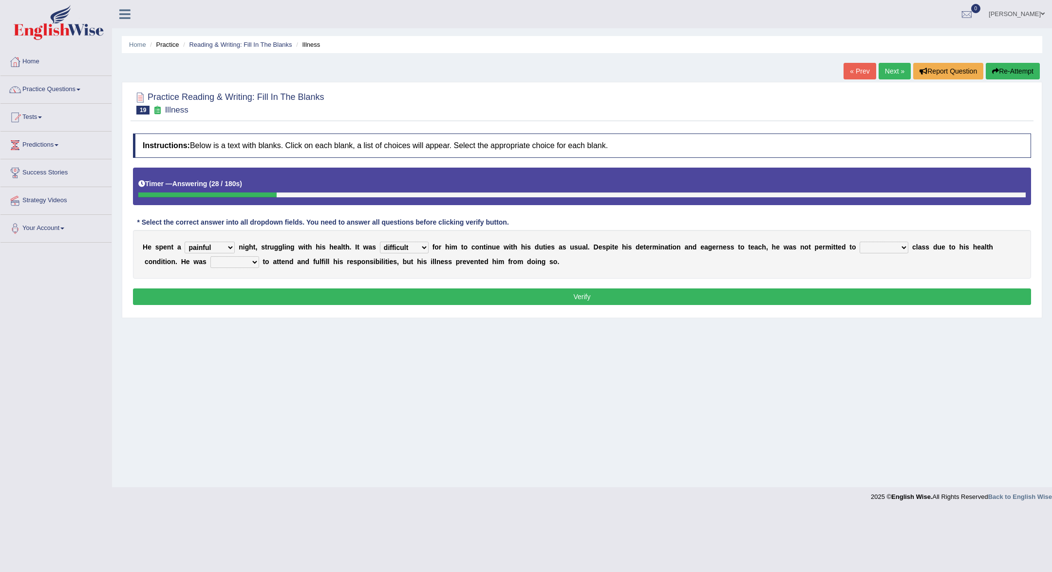
click at [907, 246] on select "teach leave cancel attend" at bounding box center [884, 248] width 49 height 12
select select "attend"
click at [255, 259] on select "anxious forced lazy happy" at bounding box center [234, 262] width 49 height 12
select select "anxious"
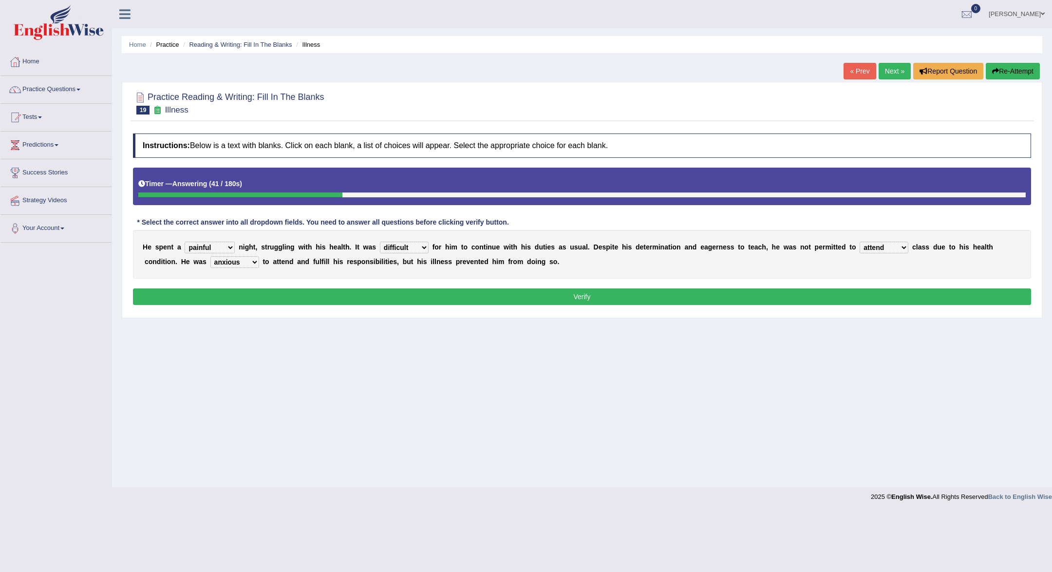
click at [267, 300] on button "Verify" at bounding box center [582, 296] width 898 height 17
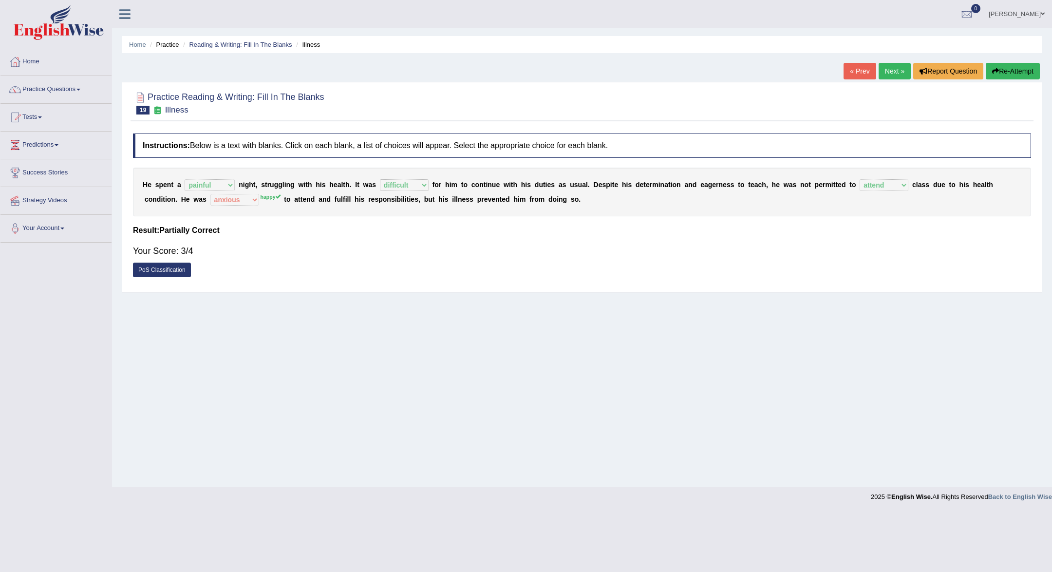
click at [894, 76] on link "Next »" at bounding box center [895, 71] width 32 height 17
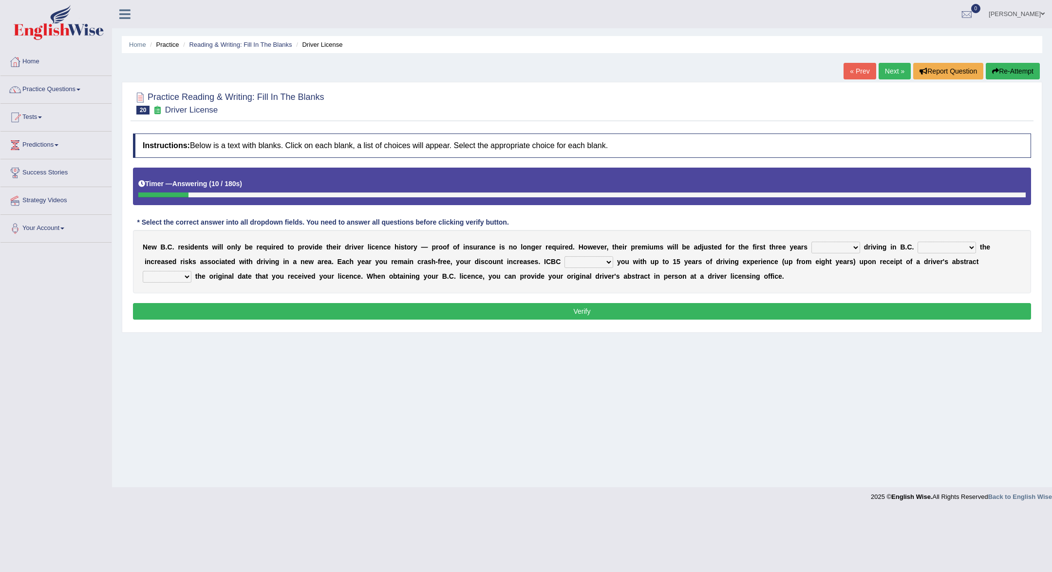
click at [852, 248] on select "within among against of" at bounding box center [835, 248] width 49 height 12
select select "among"
click at [969, 248] on select "depending on as for due to thanks to" at bounding box center [947, 248] width 58 height 12
click at [971, 250] on select "depending on as for due to thanks to" at bounding box center [947, 248] width 58 height 12
click at [973, 247] on select "depending on as for due to thanks to" at bounding box center [947, 248] width 58 height 12
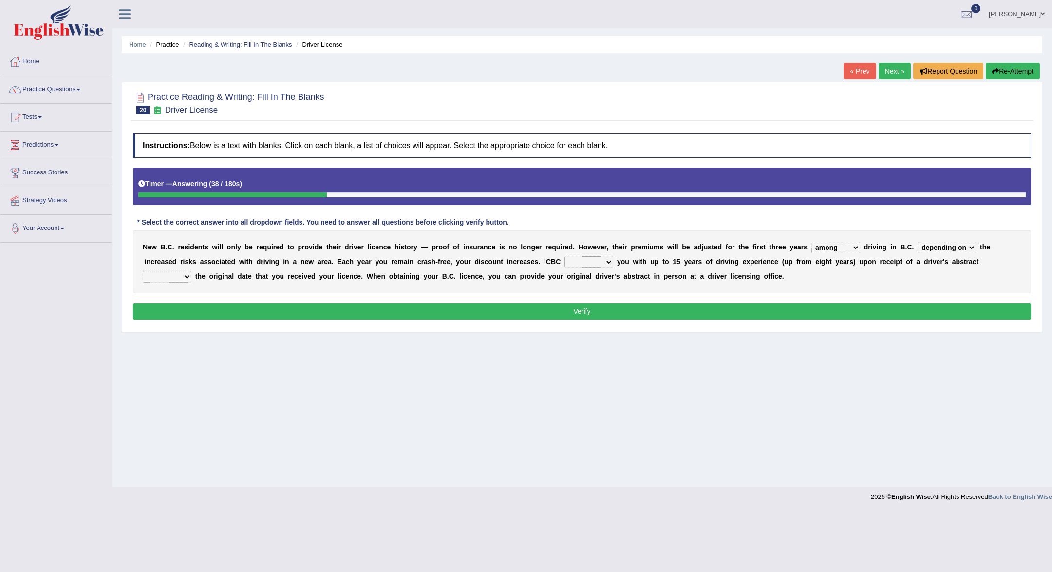
select select "due to"
click at [606, 262] on select "credited crediting credit will credit" at bounding box center [588, 262] width 49 height 12
click at [184, 273] on select "showing show shows shown" at bounding box center [167, 277] width 49 height 12
click at [607, 261] on select "credited crediting credit will credit" at bounding box center [588, 262] width 49 height 12
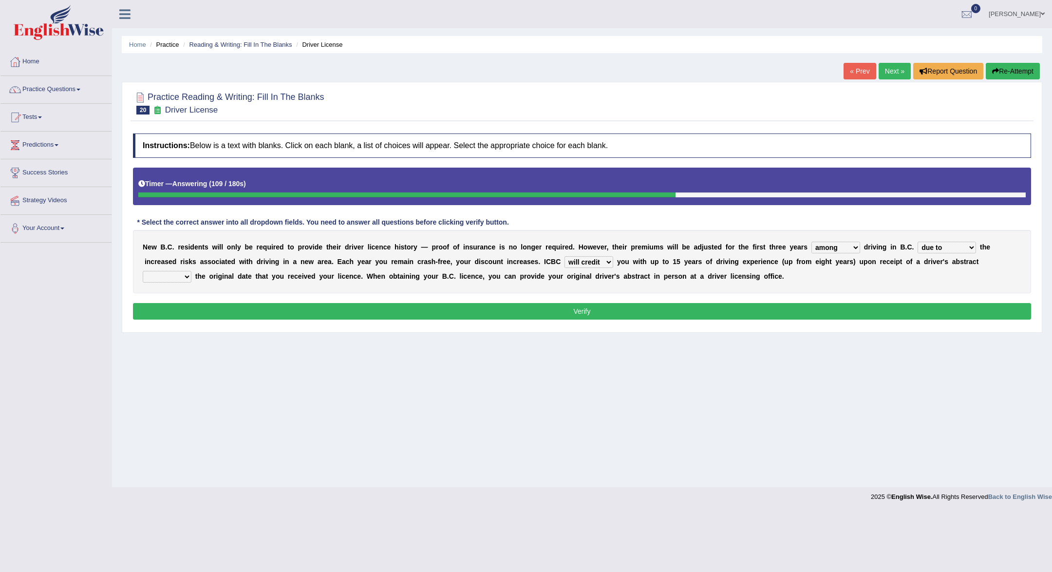
select select "credit"
click at [181, 273] on select "showing show shows shown" at bounding box center [167, 277] width 49 height 12
select select "showing"
click at [215, 315] on button "Verify" at bounding box center [582, 311] width 898 height 17
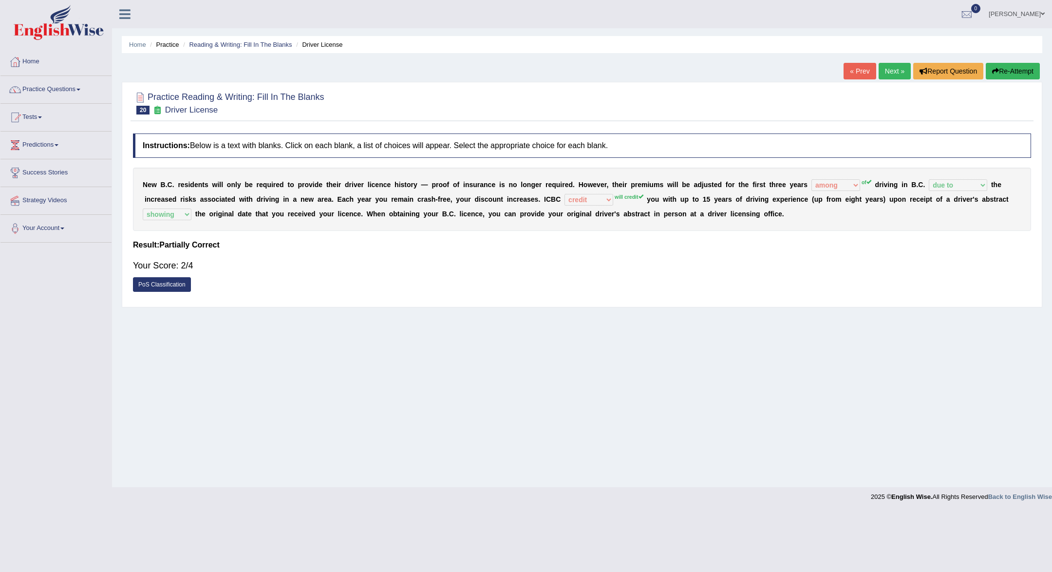
click at [895, 73] on link "Next »" at bounding box center [895, 71] width 32 height 17
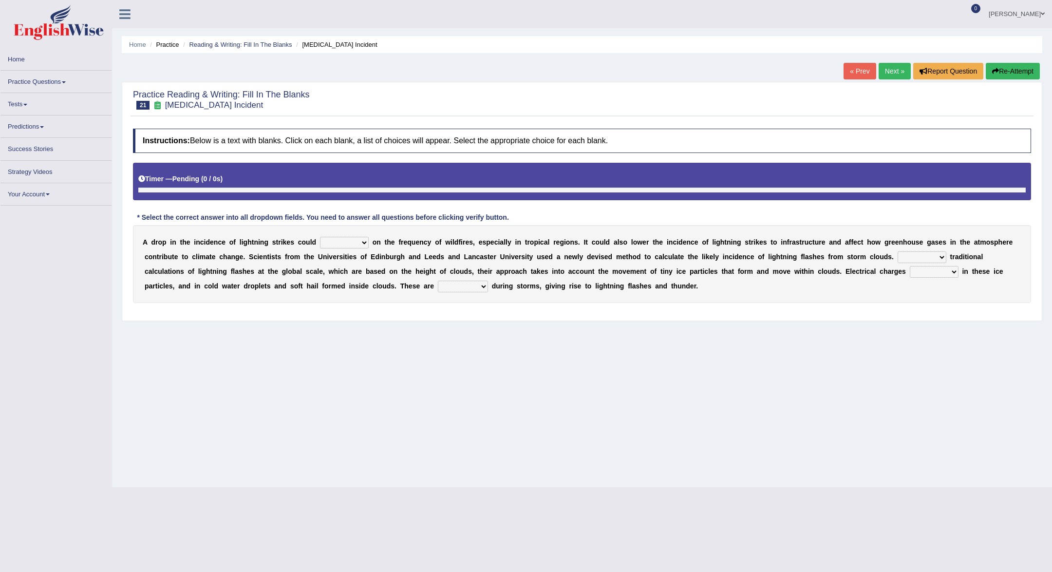
click at [361, 242] on select "dwell focus impact depend" at bounding box center [344, 243] width 49 height 12
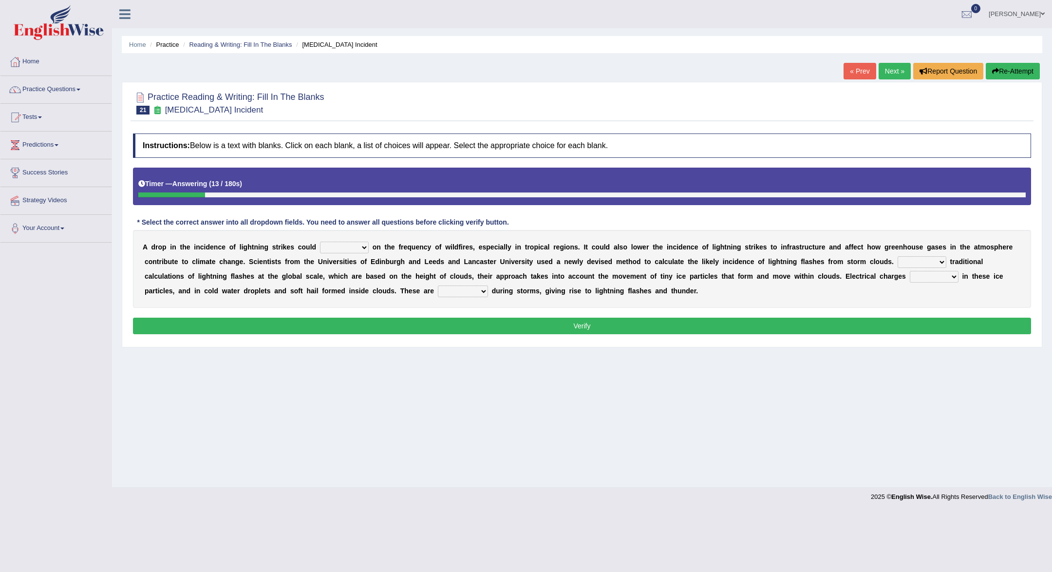
select select "impact"
click at [934, 263] on select "Unlike Unless Except Besides" at bounding box center [922, 262] width 49 height 12
select select "Unlike"
click at [952, 276] on select "run off build up mess up zoom in" at bounding box center [934, 277] width 49 height 12
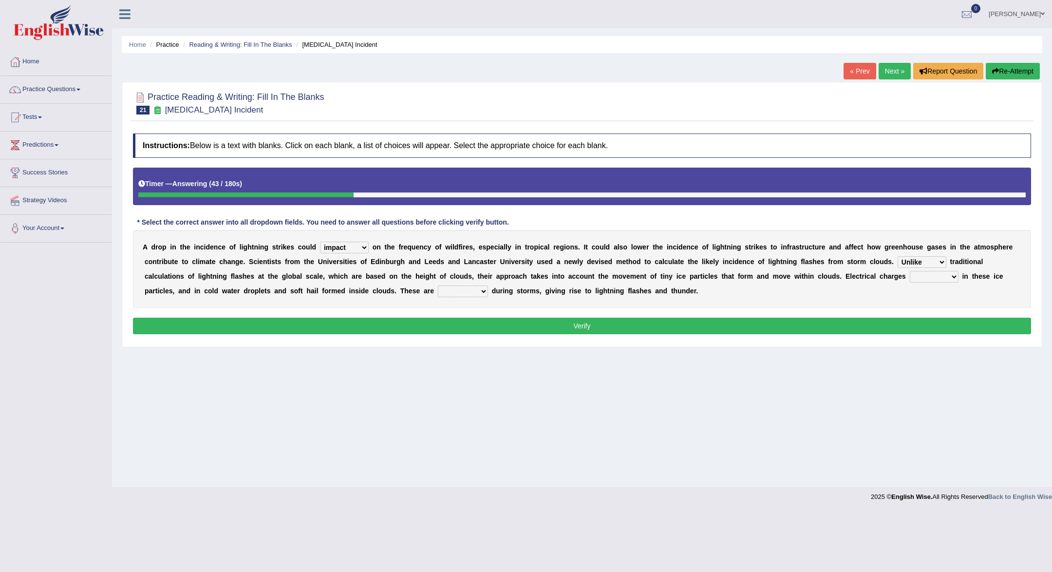
click at [952, 276] on select "run off build up mess up zoom in" at bounding box center [934, 277] width 49 height 12
select select "build up"
click at [487, 294] on select "collected diverted rounded discharged" at bounding box center [463, 291] width 50 height 12
click at [952, 272] on select "run off build up mess up zoom in" at bounding box center [934, 277] width 49 height 12
click at [952, 278] on select "run off build up mess up zoom in" at bounding box center [934, 277] width 49 height 12
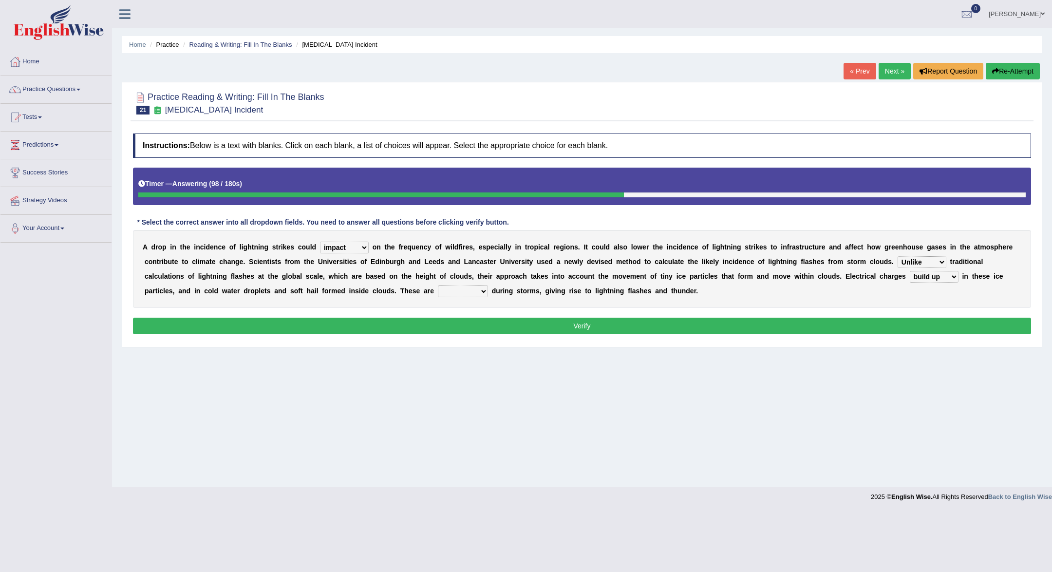
click at [481, 293] on select "collected diverted rounded discharged" at bounding box center [463, 291] width 50 height 12
click at [484, 292] on select "collected diverted rounded discharged" at bounding box center [463, 291] width 50 height 12
select select "collected"
click at [501, 319] on button "Verify" at bounding box center [582, 326] width 898 height 17
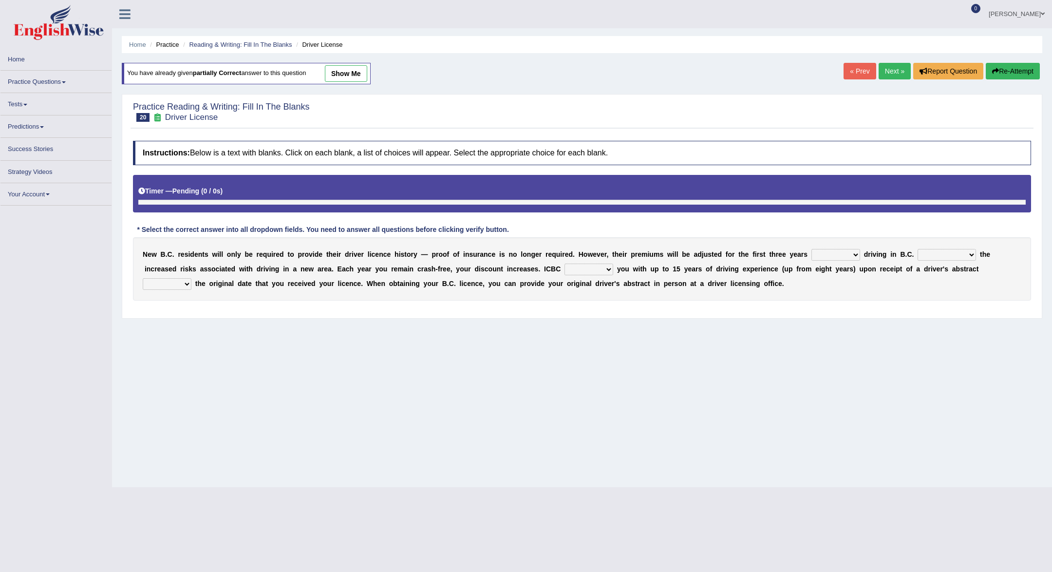
click at [43, 77] on link "Practice Questions" at bounding box center [55, 80] width 111 height 19
click at [69, 81] on link "Practice Questions" at bounding box center [55, 80] width 111 height 19
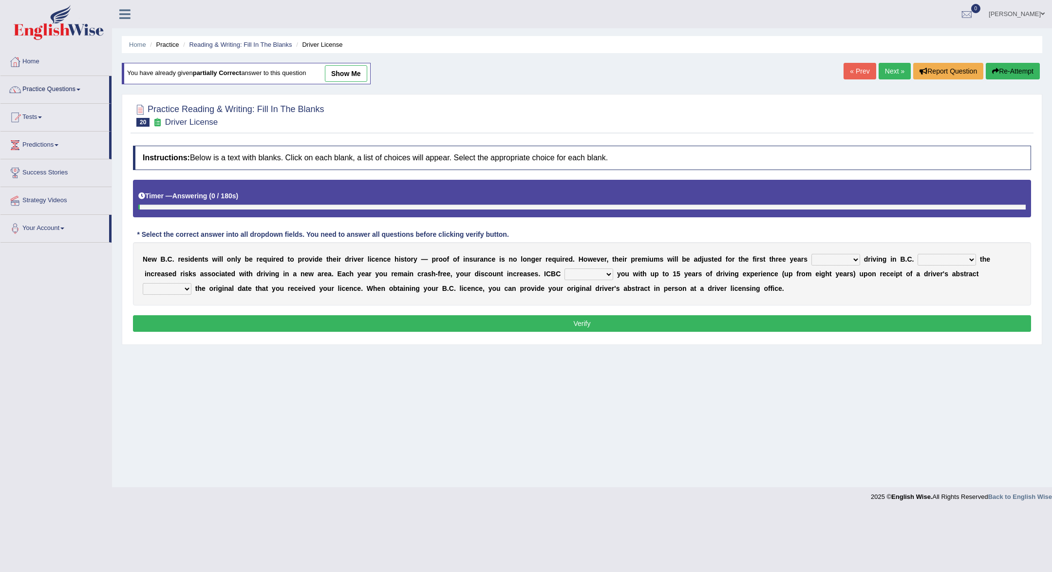
click at [69, 81] on link "Practice Questions" at bounding box center [54, 88] width 109 height 24
click at [73, 95] on link "Practice Questions" at bounding box center [54, 88] width 109 height 24
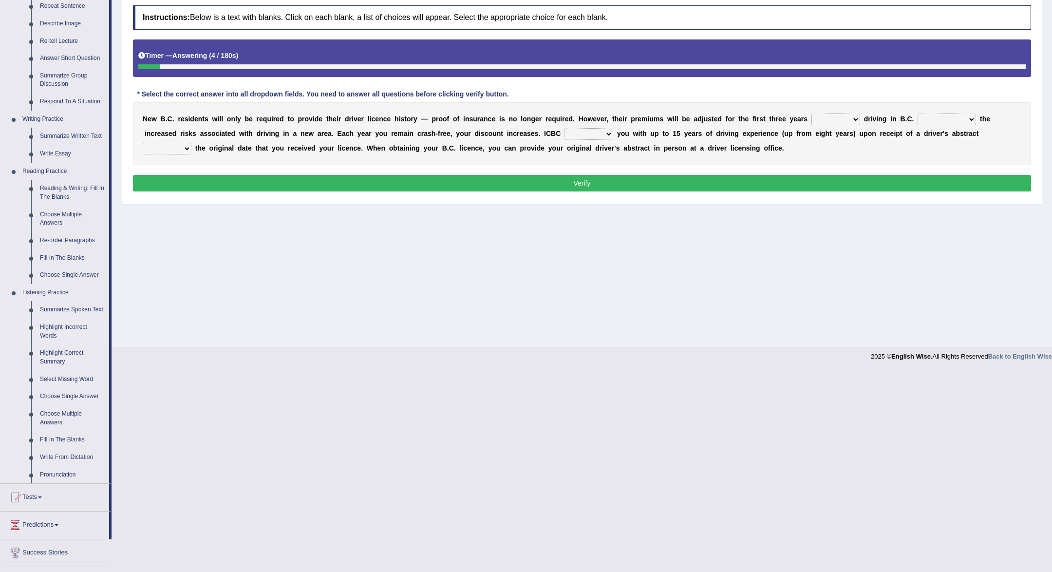
scroll to position [134, 0]
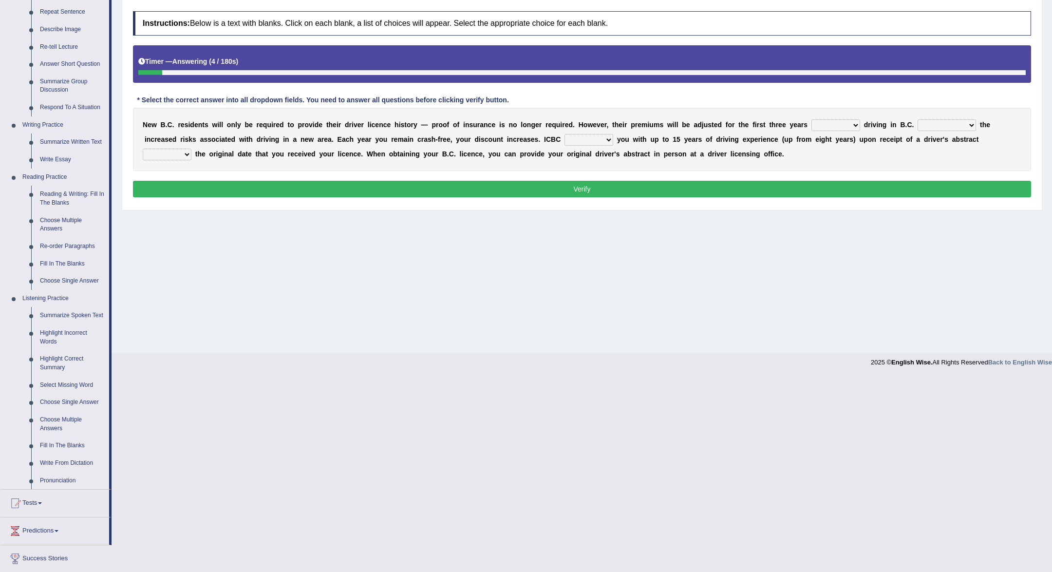
click at [69, 199] on link "Reading & Writing: Fill In The Blanks" at bounding box center [73, 199] width 74 height 26
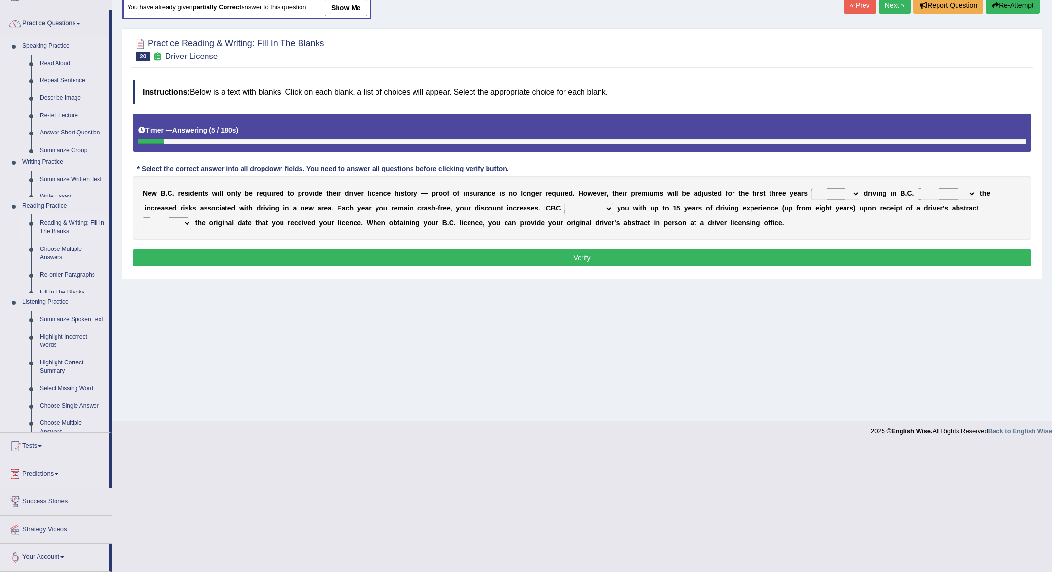
scroll to position [0, 0]
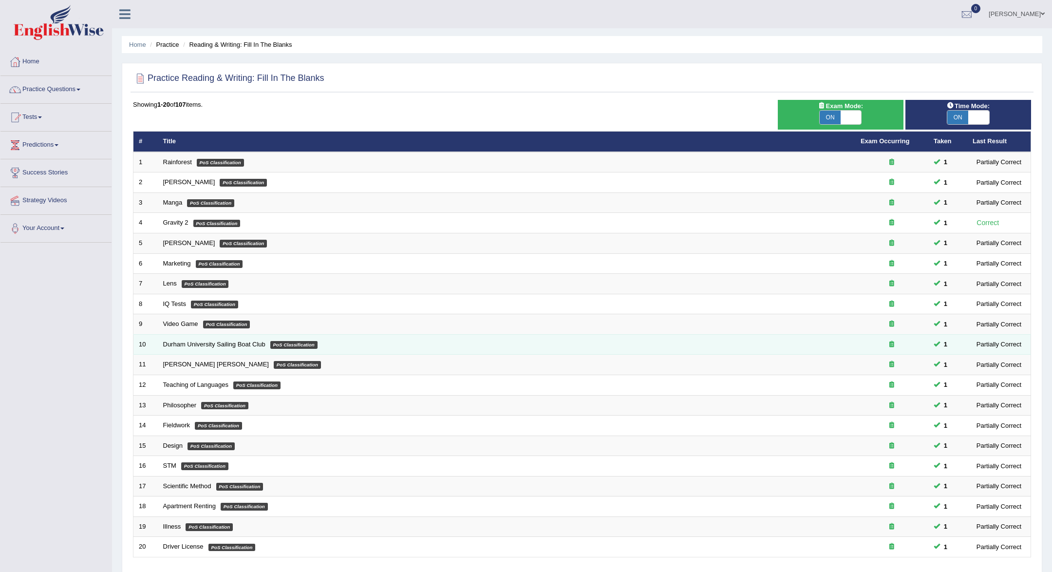
scroll to position [69, 0]
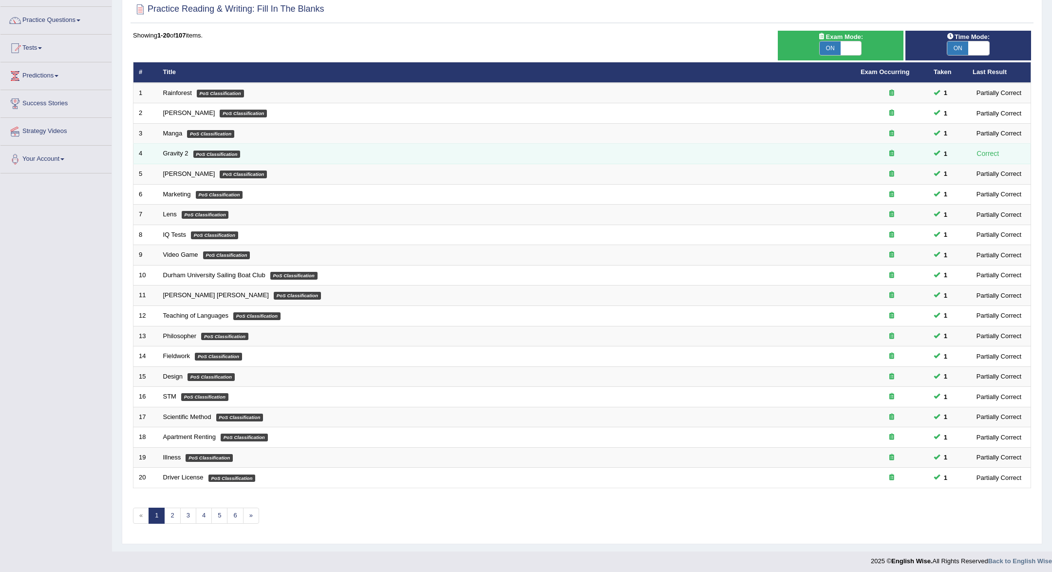
click at [194, 152] on em "PoS Classification" at bounding box center [216, 154] width 47 height 8
click at [176, 153] on link "Gravity 2" at bounding box center [175, 153] width 25 height 7
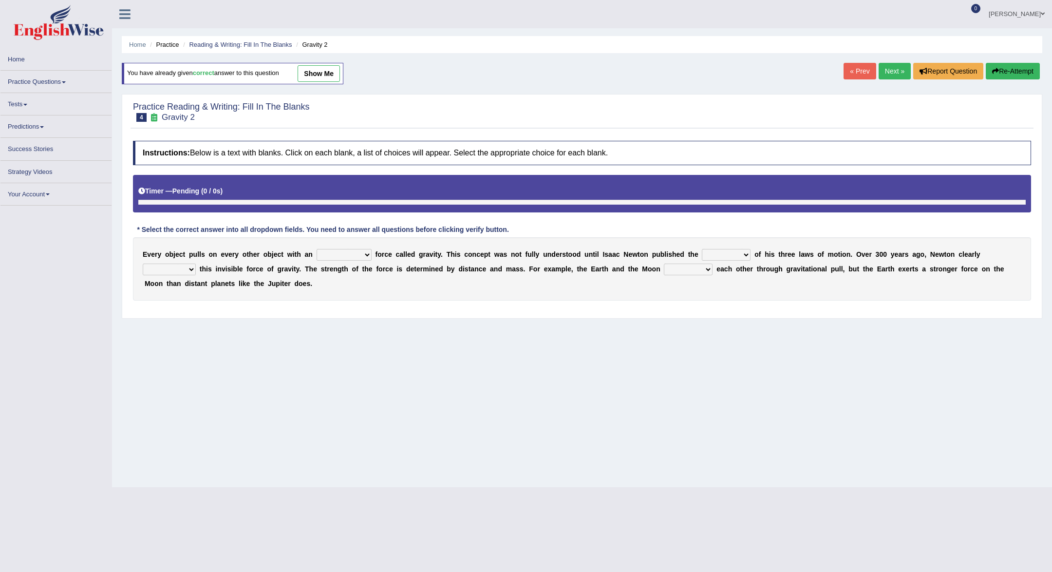
click at [331, 70] on link "show me" at bounding box center [319, 73] width 42 height 17
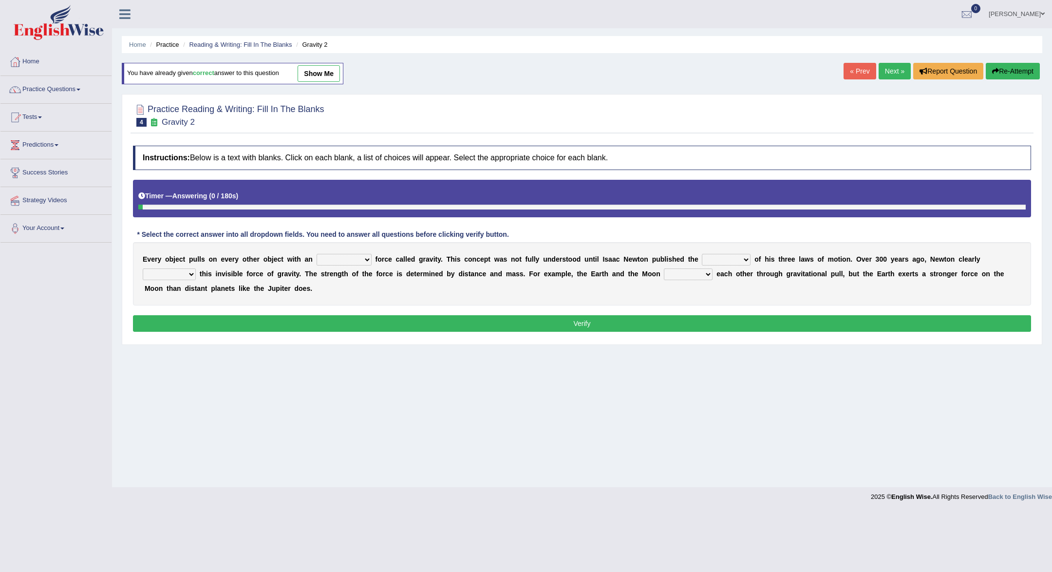
click at [317, 75] on link "show me" at bounding box center [319, 73] width 42 height 17
select select "invisible"
select select "theory"
select select "explained"
select select "affect"
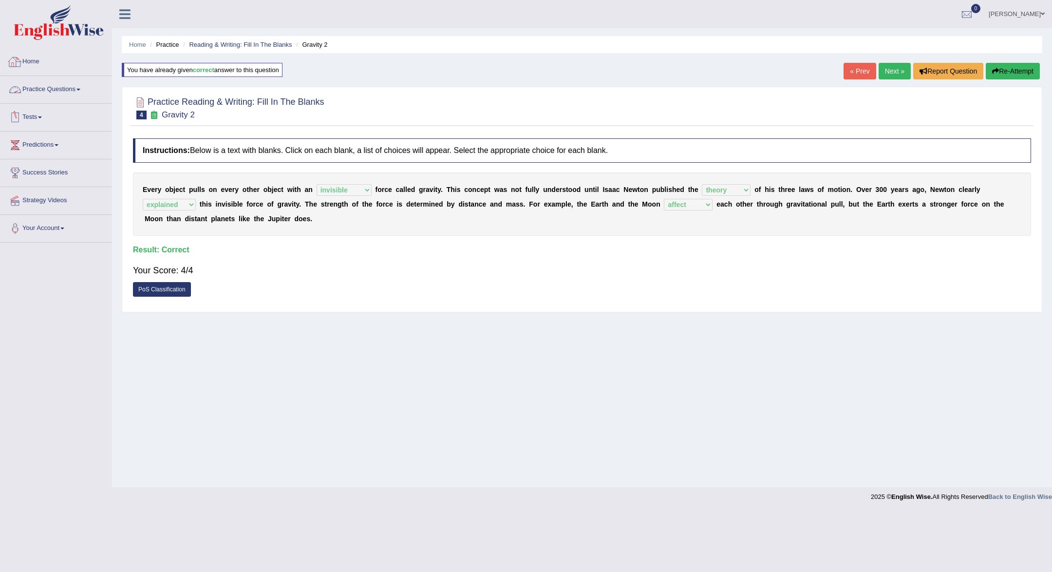
click at [44, 86] on link "Practice Questions" at bounding box center [55, 88] width 111 height 24
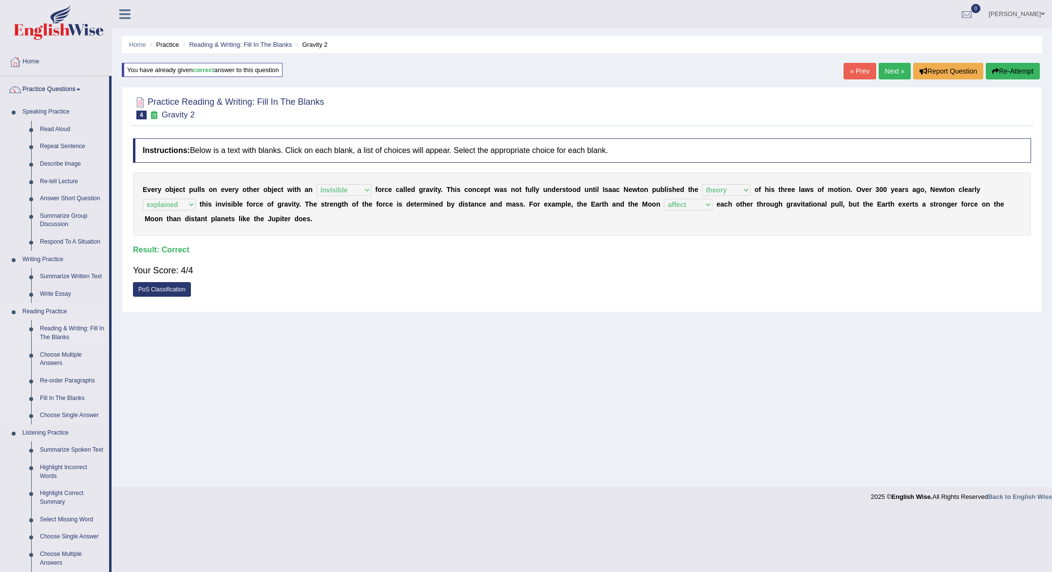
click at [79, 336] on link "Reading & Writing: Fill In The Blanks" at bounding box center [73, 333] width 74 height 26
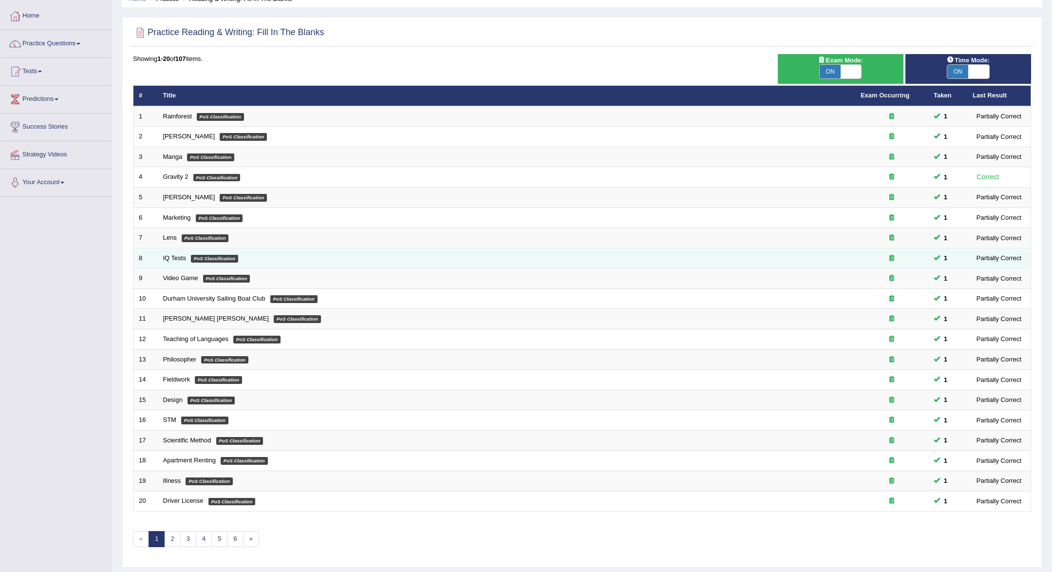
scroll to position [69, 0]
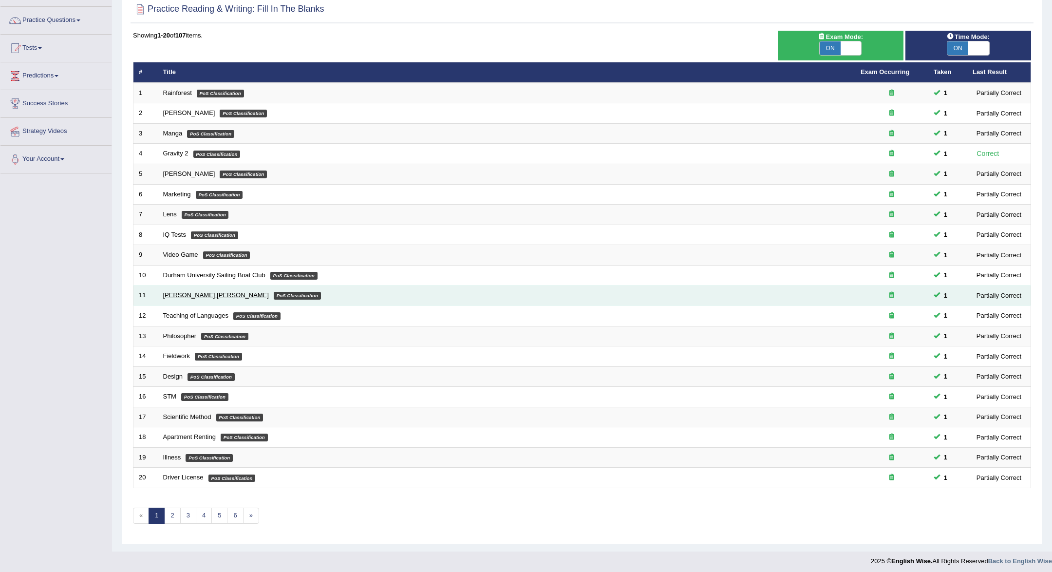
click at [177, 294] on link "[PERSON_NAME] [PERSON_NAME]" at bounding box center [216, 294] width 106 height 7
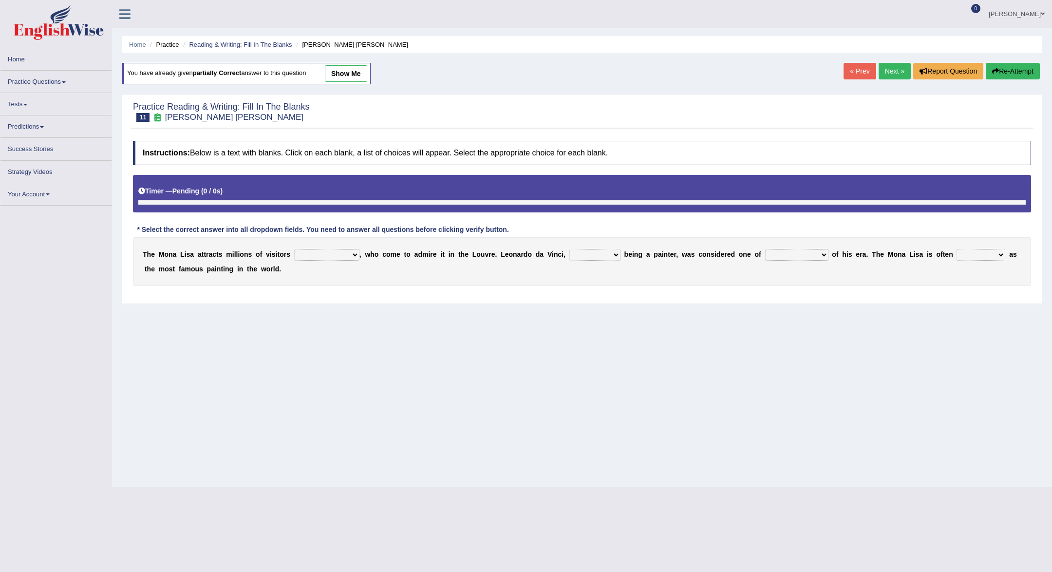
click at [349, 60] on div "Home Practice Reading & Writing: Fill In The Blanks Mona Lisa You have already …" at bounding box center [582, 243] width 940 height 487
click at [349, 68] on link "show me" at bounding box center [346, 73] width 42 height 17
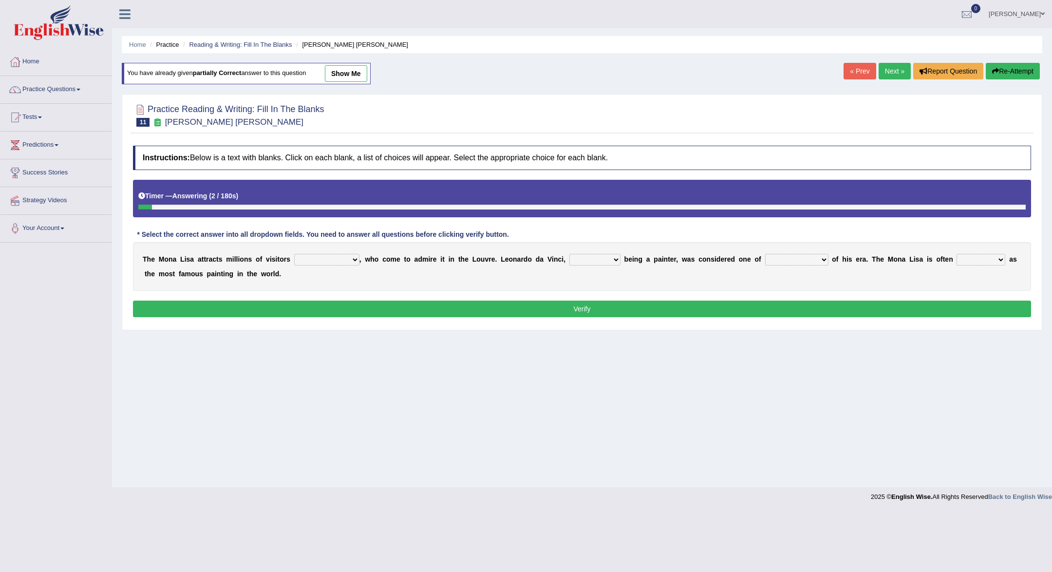
click at [349, 72] on link "show me" at bounding box center [346, 73] width 42 height 17
select select "around the year"
select select "as much as"
select select "the best artists"
select select "described"
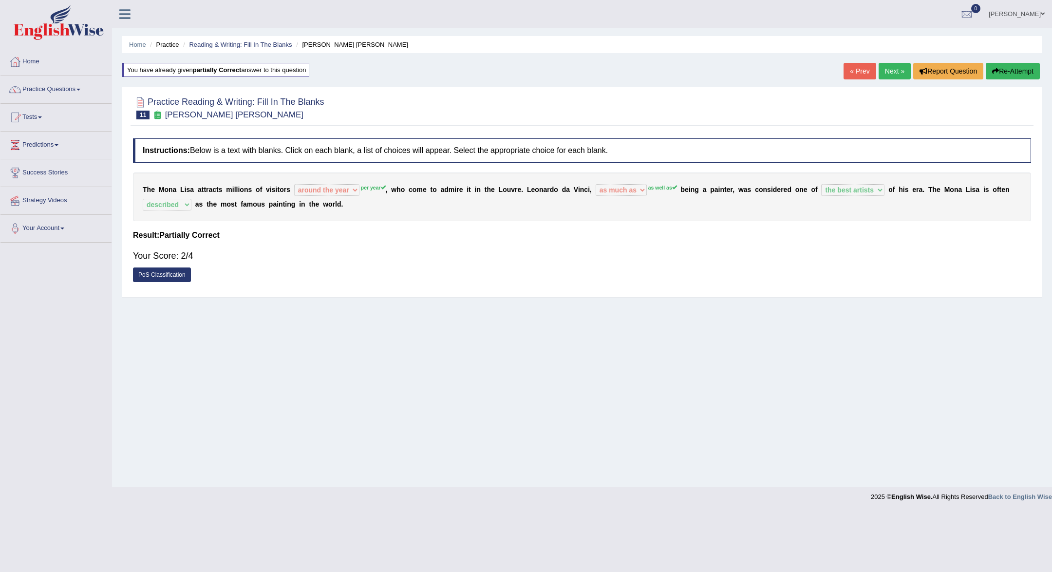
click at [895, 67] on link "Next »" at bounding box center [895, 71] width 32 height 17
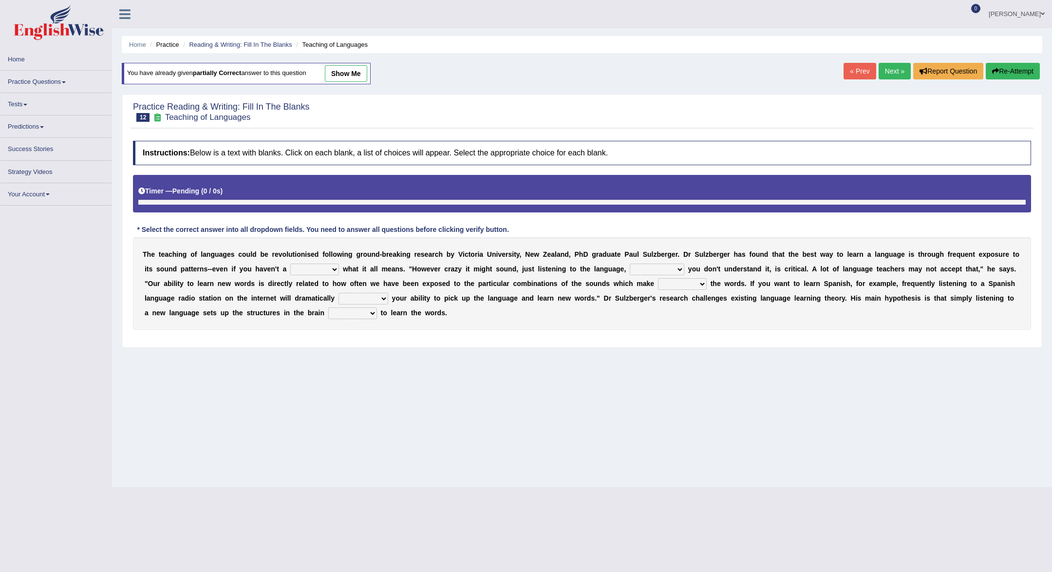
click at [359, 71] on link "show me" at bounding box center [346, 73] width 42 height 17
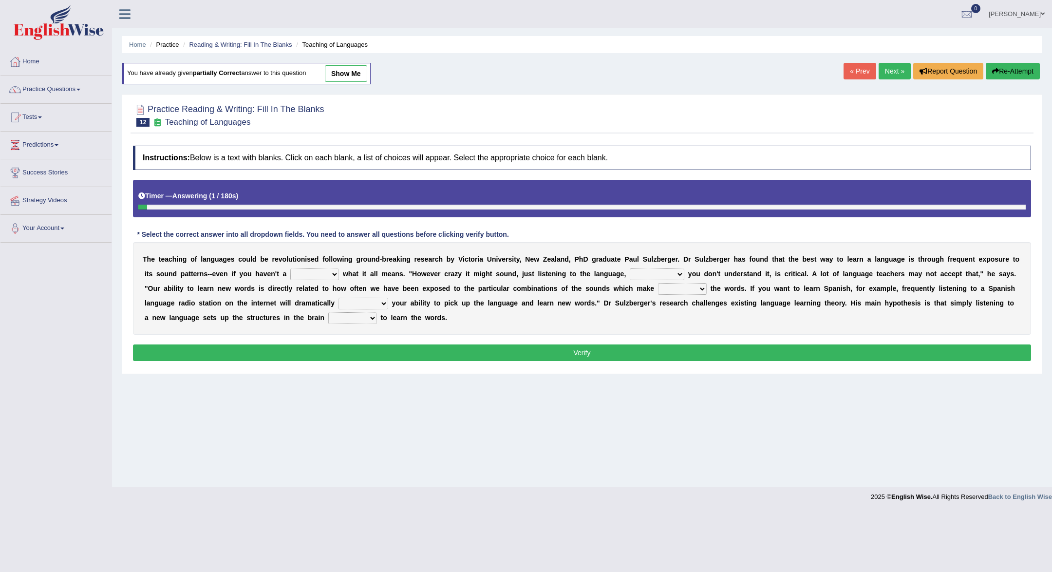
click at [359, 73] on link "show me" at bounding box center [346, 73] width 42 height 17
select select "clue"
select select "even though"
select select "up"
select select "boost"
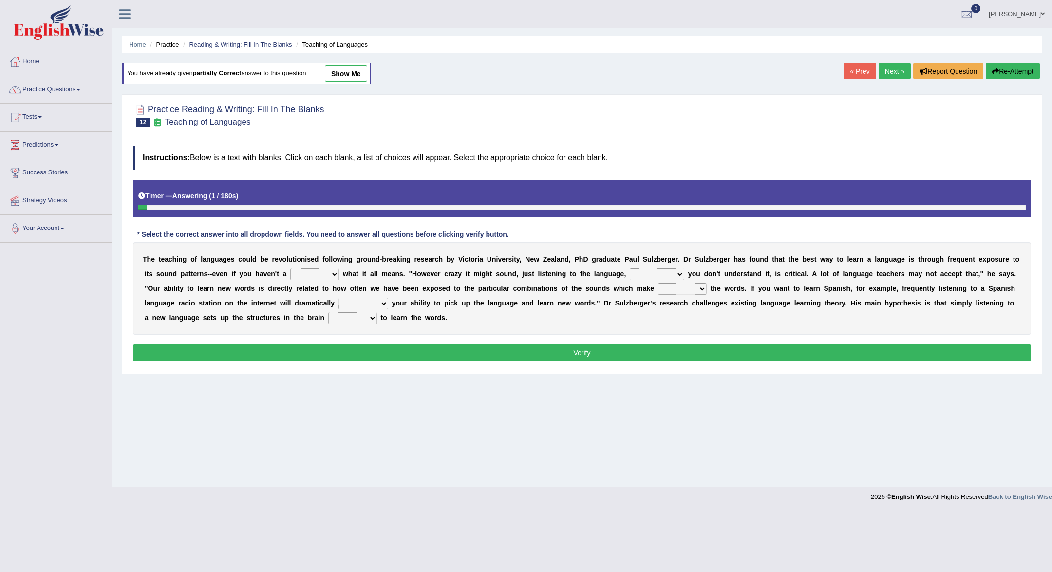
select select "directed"
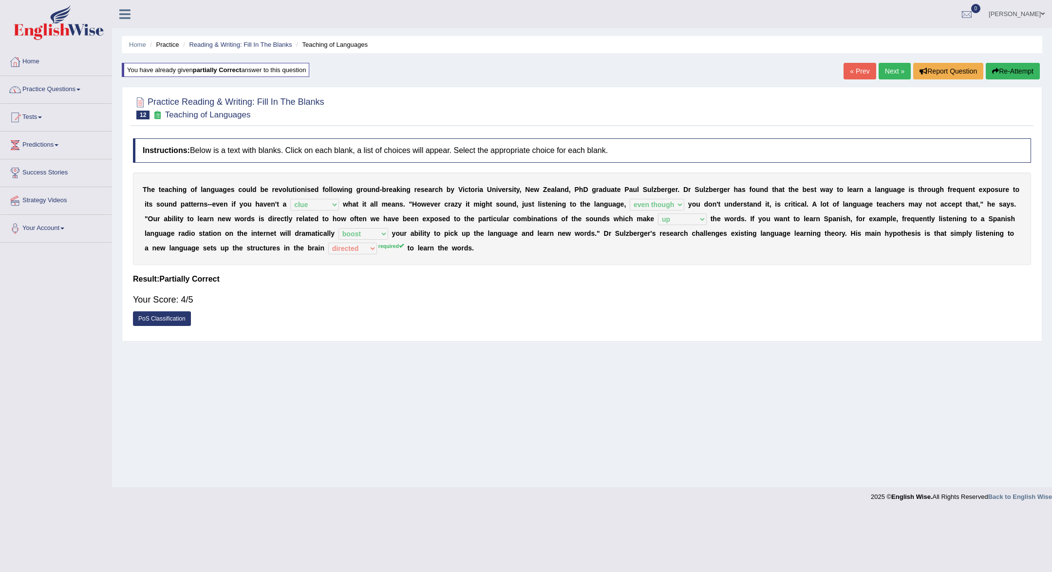
click at [45, 97] on link "Practice Questions" at bounding box center [55, 88] width 111 height 24
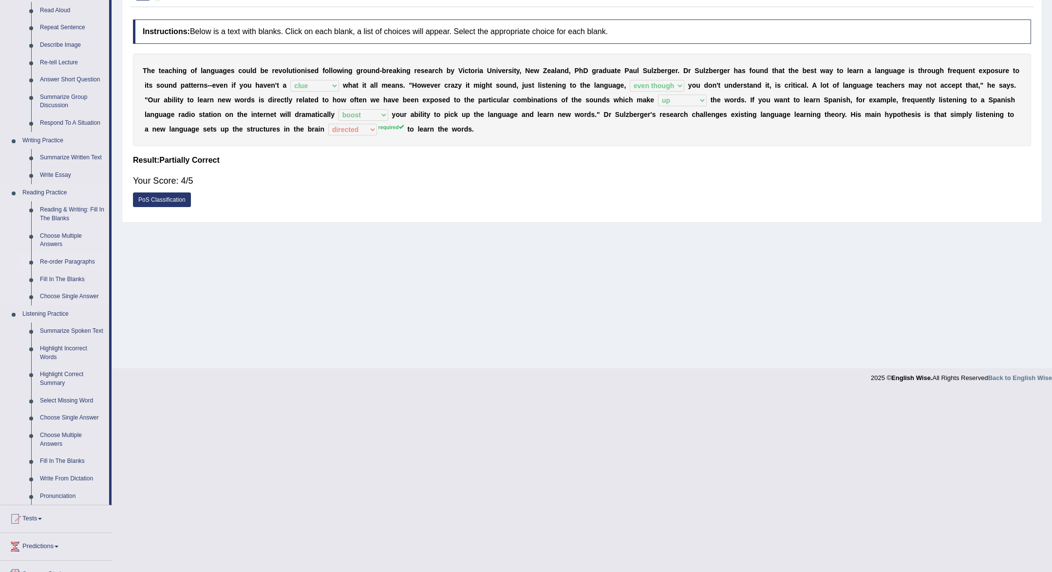
scroll to position [90, 0]
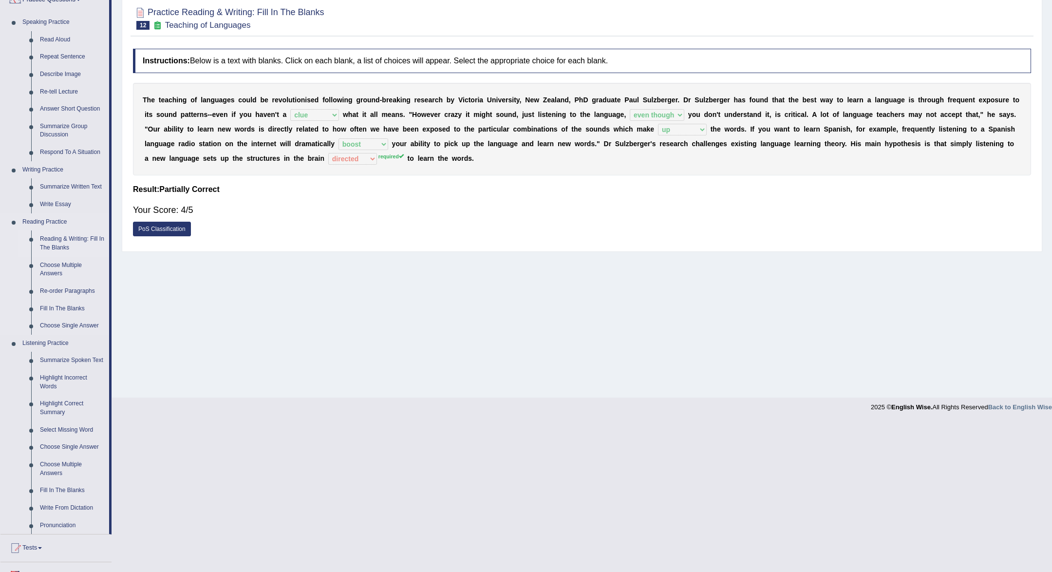
click at [71, 246] on link "Reading & Writing: Fill In The Blanks" at bounding box center [73, 243] width 74 height 26
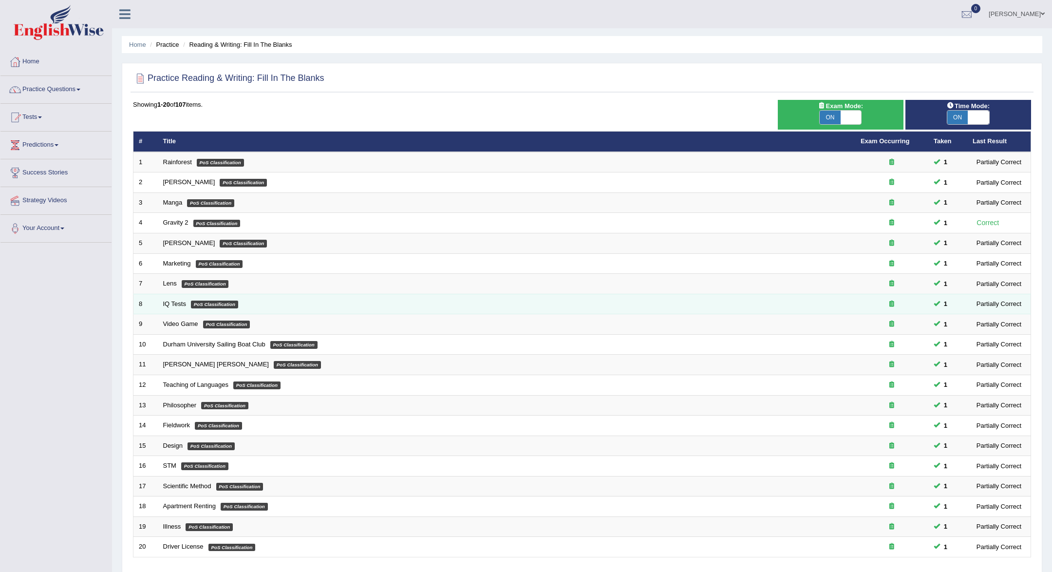
scroll to position [69, 0]
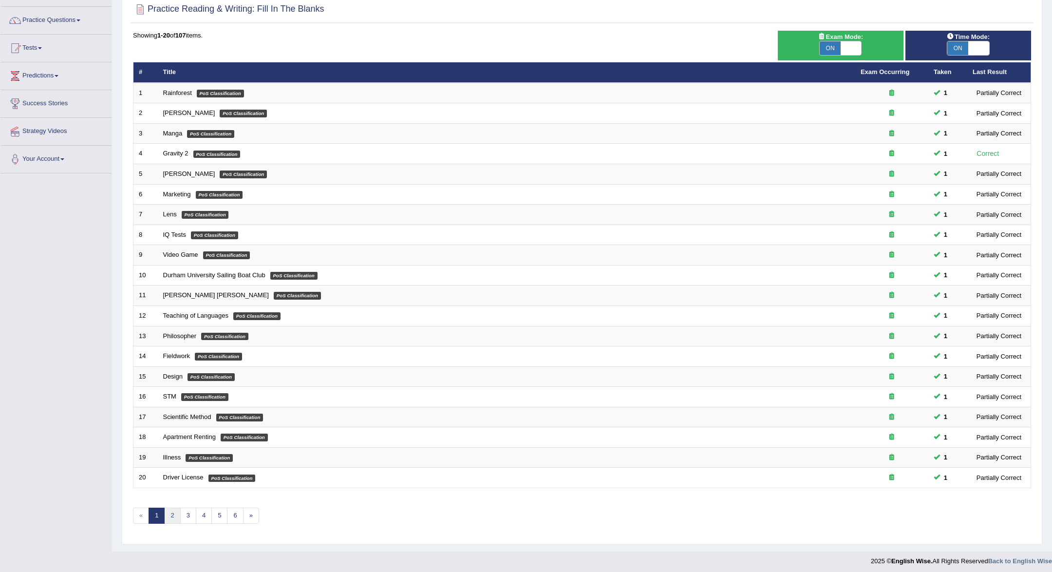
click at [174, 511] on link "2" at bounding box center [172, 515] width 16 height 16
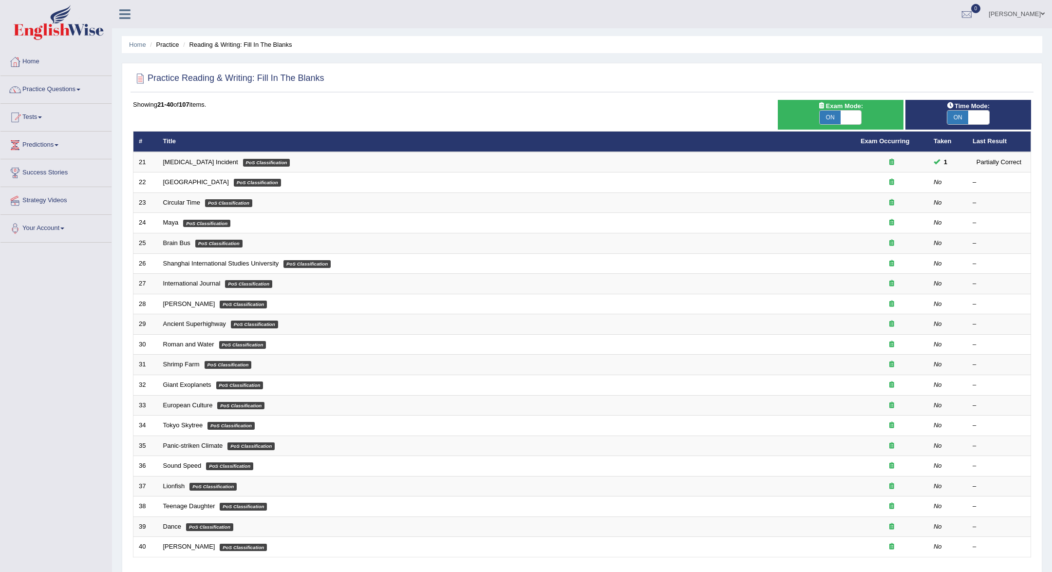
click at [834, 117] on span "ON" at bounding box center [830, 118] width 21 height 14
checkbox input "false"
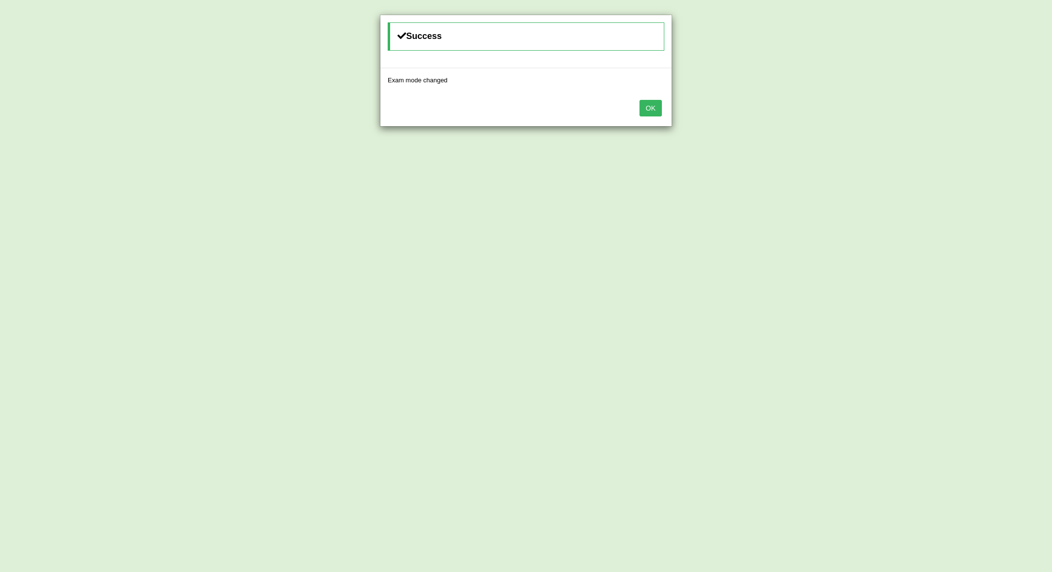
click at [642, 110] on button "OK" at bounding box center [650, 108] width 22 height 17
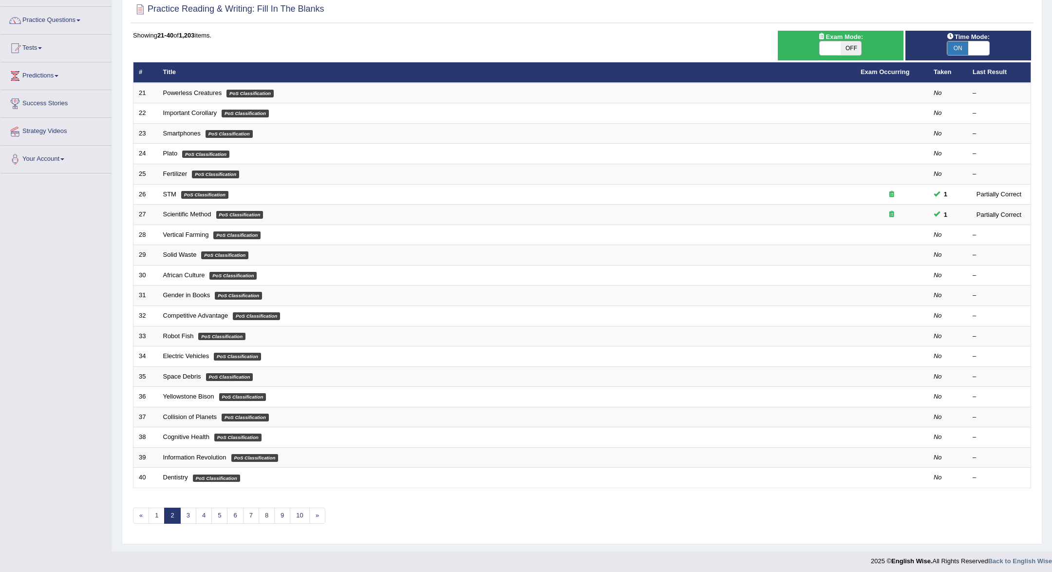
click at [959, 47] on span "ON" at bounding box center [957, 48] width 21 height 14
checkbox input "false"
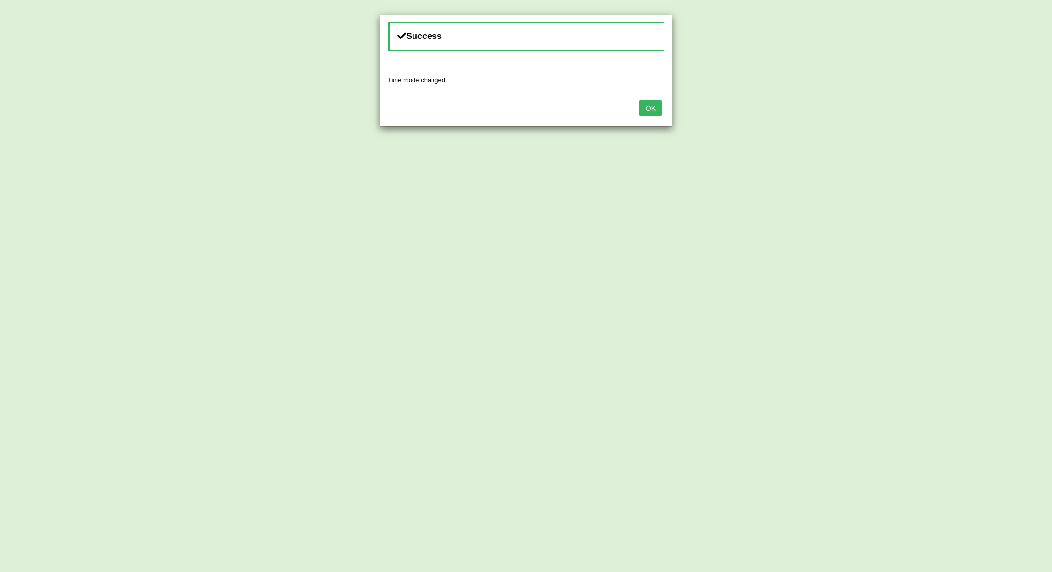
click at [657, 97] on div "OK" at bounding box center [525, 109] width 291 height 34
click at [654, 106] on button "OK" at bounding box center [650, 108] width 22 height 17
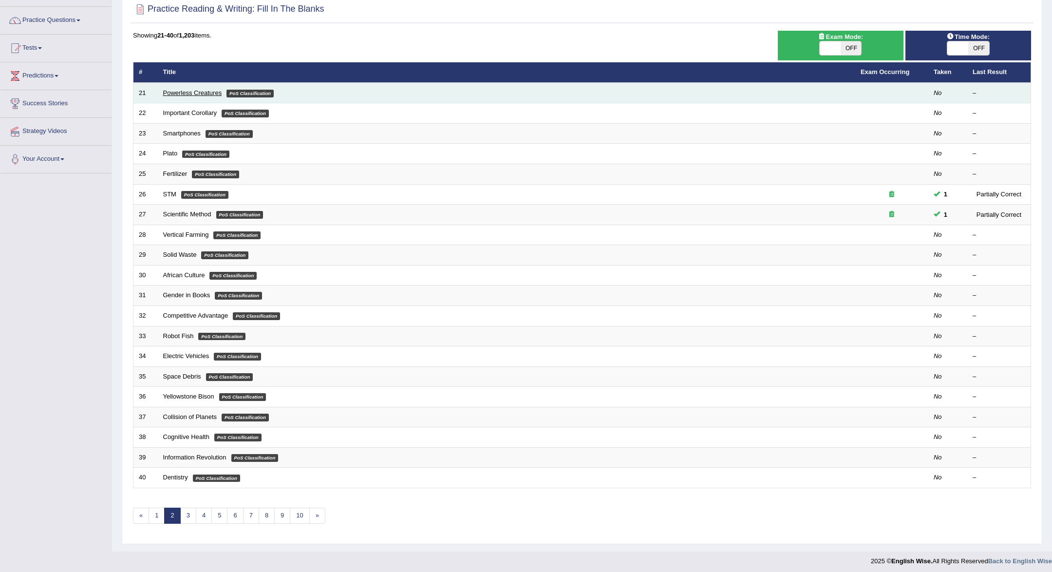
click at [190, 92] on link "Powerless Creatures" at bounding box center [192, 92] width 59 height 7
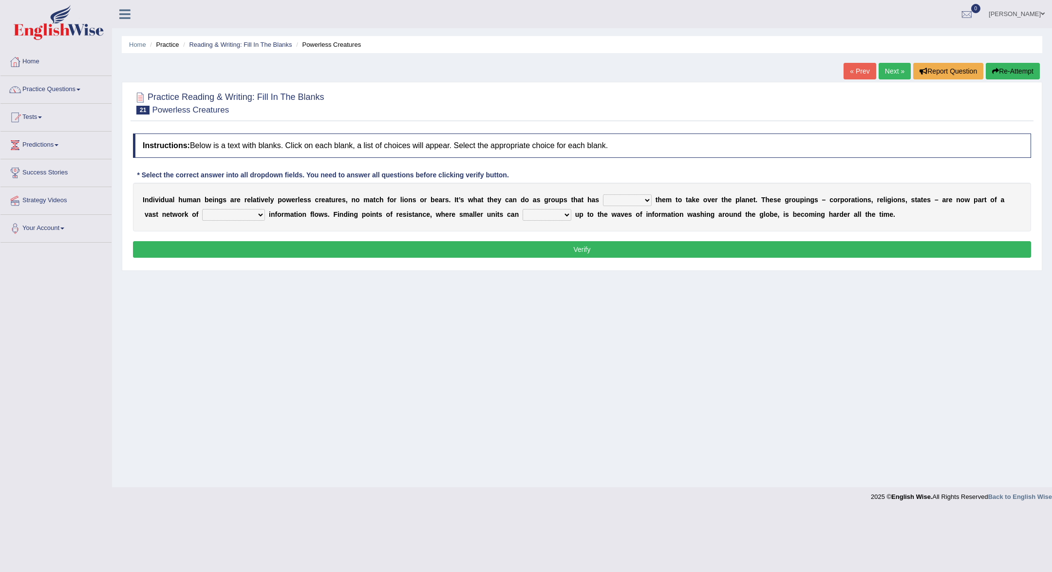
click at [650, 202] on select "enabled contended embodied conjured" at bounding box center [627, 200] width 49 height 12
select select "enabled"
click at [640, 198] on select "enabled contended embodied conjured" at bounding box center [627, 200] width 49 height 12
click at [265, 213] on select "interconnected overlapping fastened exploited" at bounding box center [233, 215] width 63 height 12
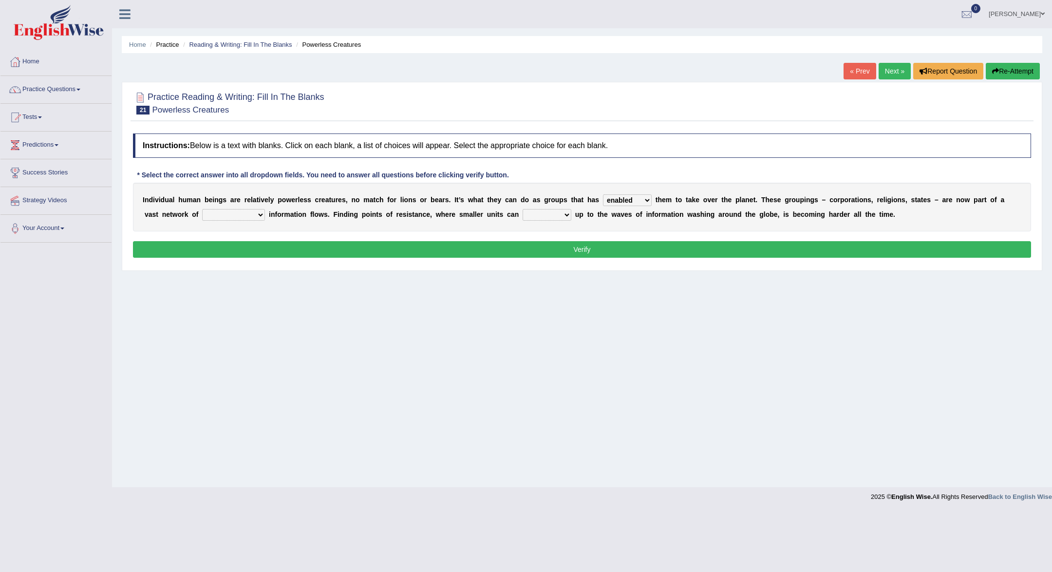
select select "overlapping"
click at [566, 214] on select "stand raise hail pump" at bounding box center [547, 215] width 49 height 12
click at [566, 216] on select "stand raise hail pump" at bounding box center [547, 215] width 49 height 12
select select "raise"
click at [559, 243] on button "Verify" at bounding box center [582, 249] width 898 height 17
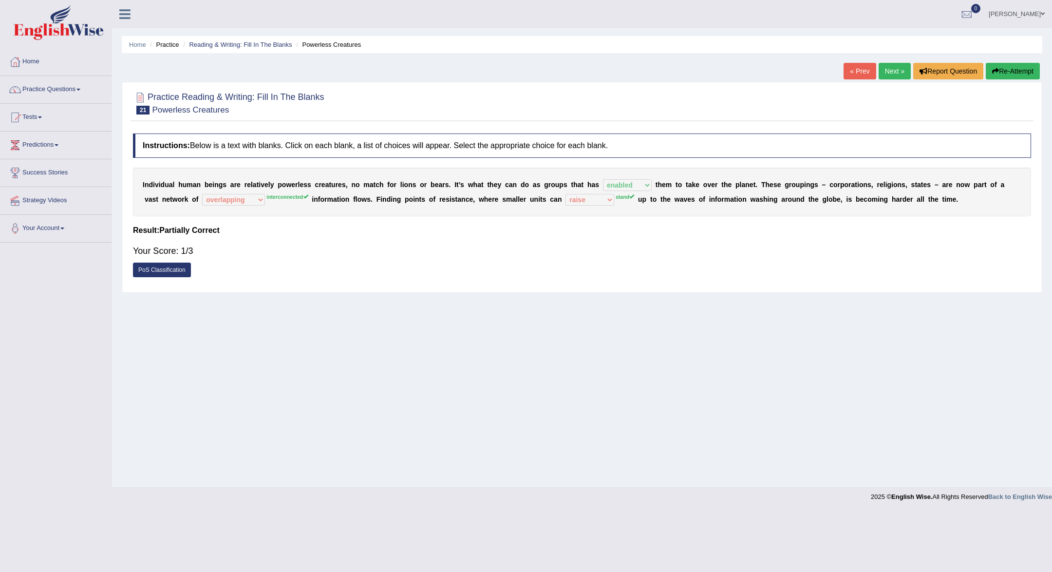
drag, startPoint x: 699, startPoint y: 195, endPoint x: 671, endPoint y: 199, distance: 28.5
click at [672, 199] on div "I n d i v i d u a l h u m a n b e i n g s a r e r e l a t i v e l y p o w e r l…" at bounding box center [582, 192] width 898 height 49
click at [891, 71] on link "Next »" at bounding box center [895, 71] width 32 height 17
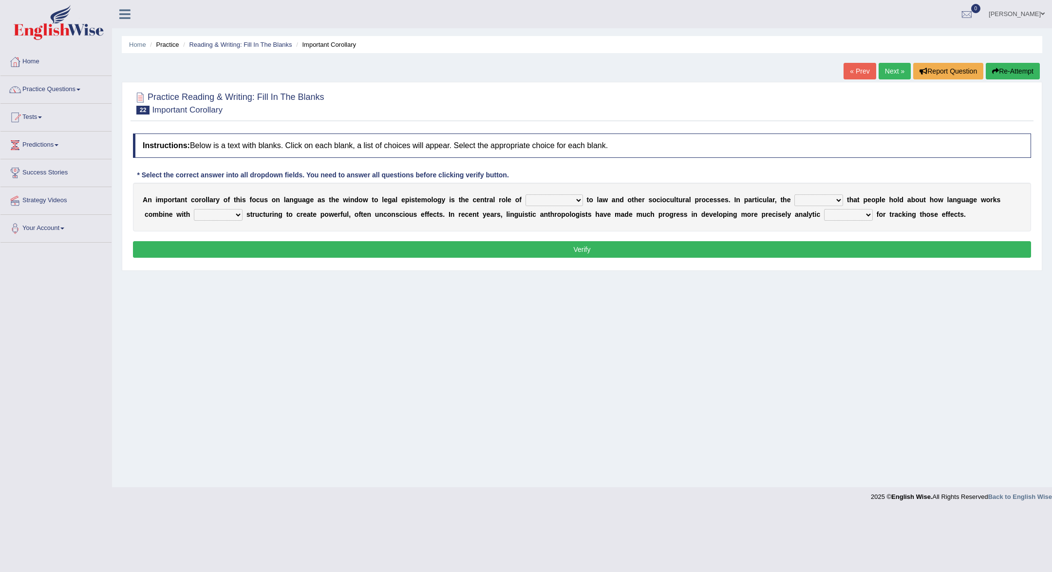
click at [582, 199] on select "discourse epoch dialect acquaintance" at bounding box center [554, 200] width 57 height 12
click at [577, 198] on select "discourse epoch dialect acquaintance" at bounding box center [554, 200] width 57 height 12
select select "discourse"
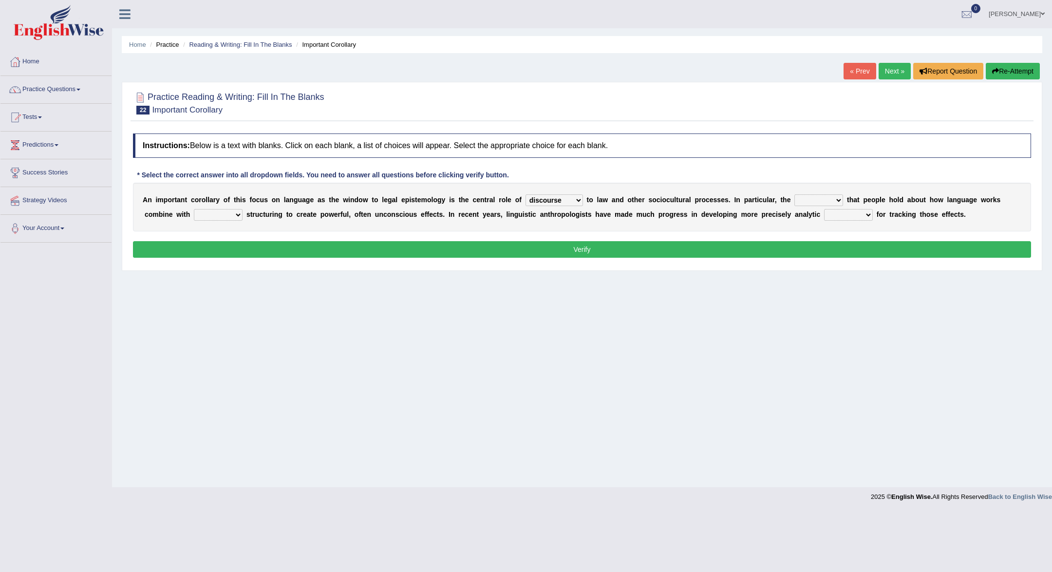
click at [838, 202] on select "deviation besmirch consent ideas" at bounding box center [818, 200] width 49 height 12
click at [839, 205] on select "deviation besmirch consent ideas" at bounding box center [818, 200] width 49 height 12
click at [835, 206] on select "deviation besmirch consent ideas" at bounding box center [818, 200] width 49 height 12
select select "ideas"
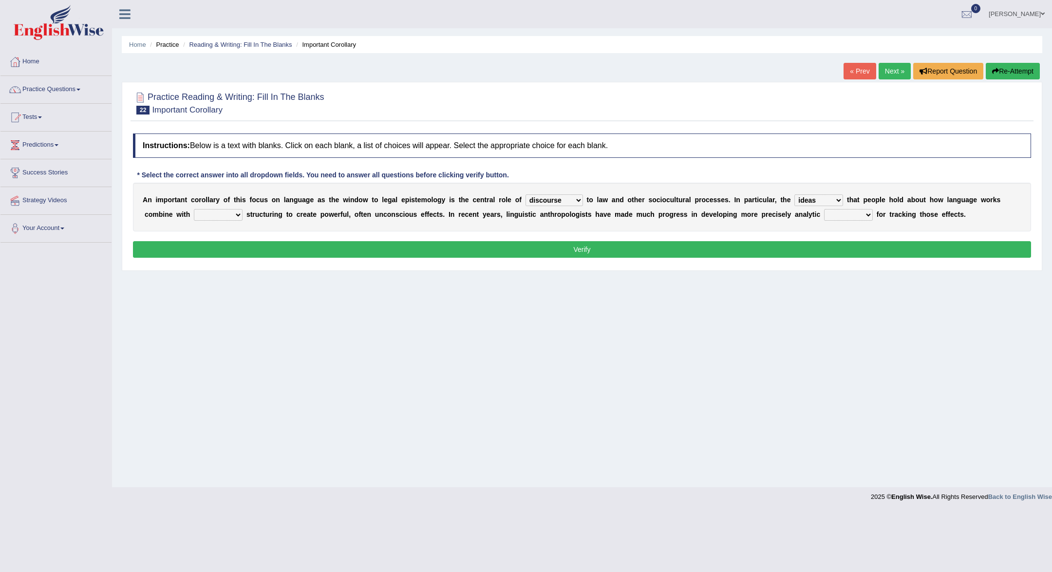
click at [237, 216] on select "mandatory linguistic legitimate customary" at bounding box center [218, 215] width 49 height 12
select select "linguistic"
click at [232, 209] on select "mandatory linguistic legitimate customary" at bounding box center [218, 215] width 49 height 12
click at [869, 216] on select "tools appetite albums stroke" at bounding box center [848, 215] width 49 height 12
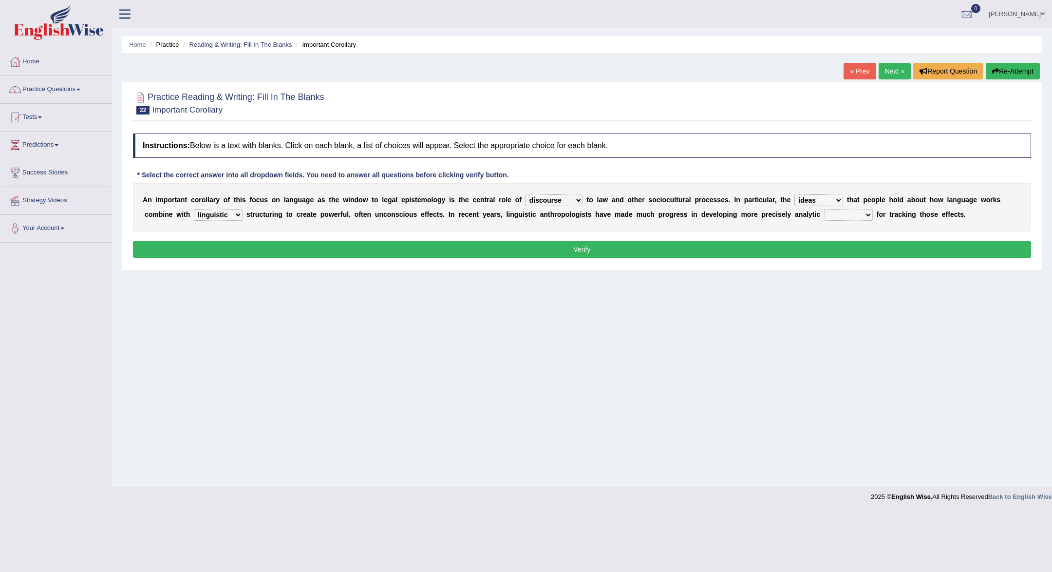
select select "tools"
click at [860, 247] on button "Verify" at bounding box center [582, 249] width 898 height 17
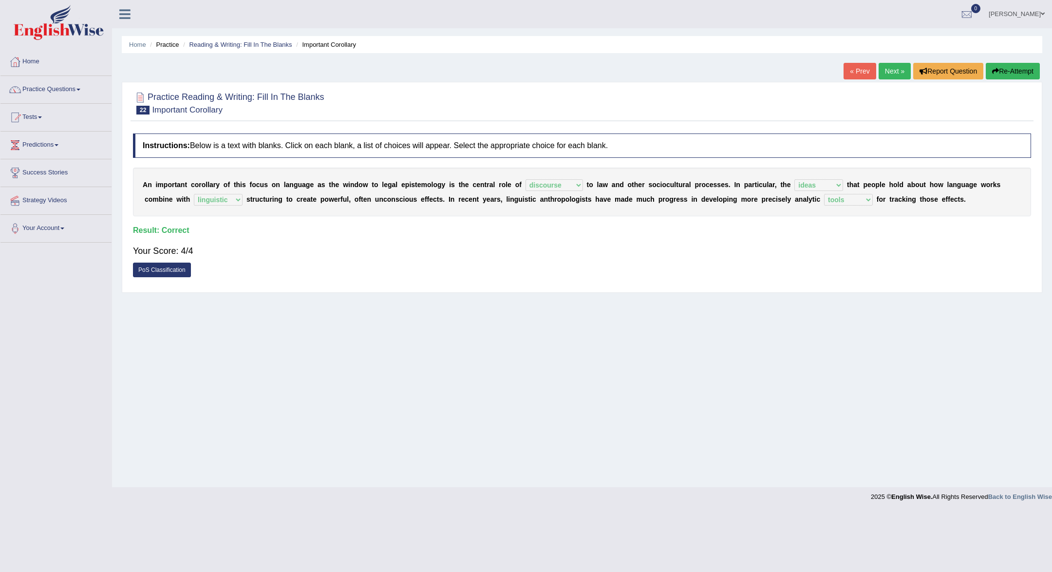
click at [895, 71] on link "Next »" at bounding box center [895, 71] width 32 height 17
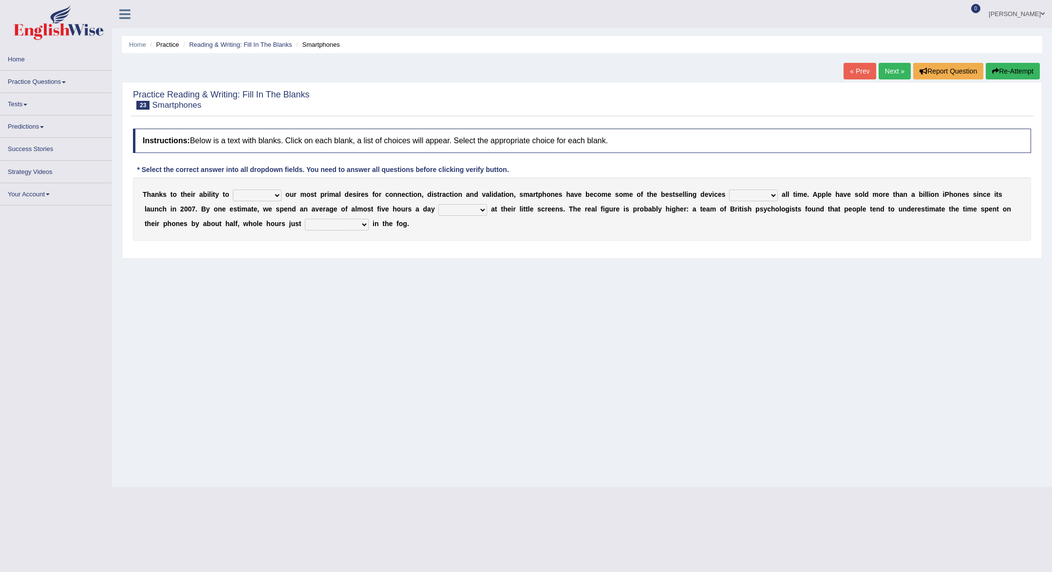
click at [277, 196] on select "hijack describe sharpen conserve" at bounding box center [257, 195] width 49 height 12
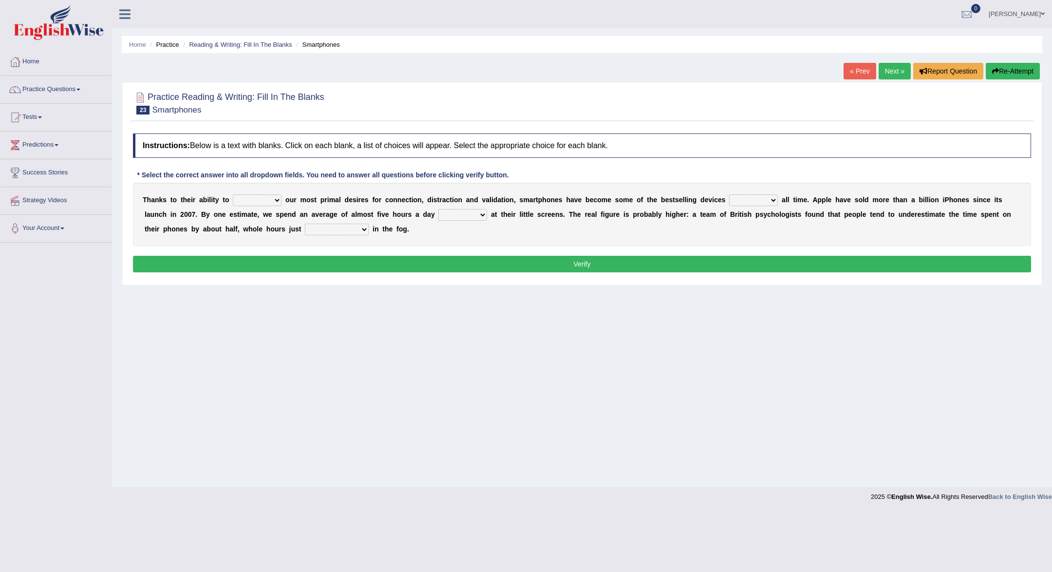
click at [277, 196] on select "hijack describe sharpen conserve" at bounding box center [257, 200] width 49 height 12
click at [276, 202] on select "hijack describe sharpen conserve" at bounding box center [257, 200] width 49 height 12
click at [272, 203] on select "hijack describe sharpen conserve" at bounding box center [257, 200] width 49 height 12
select select "describe"
click at [278, 202] on select "hijack describe sharpen conserve" at bounding box center [257, 200] width 49 height 12
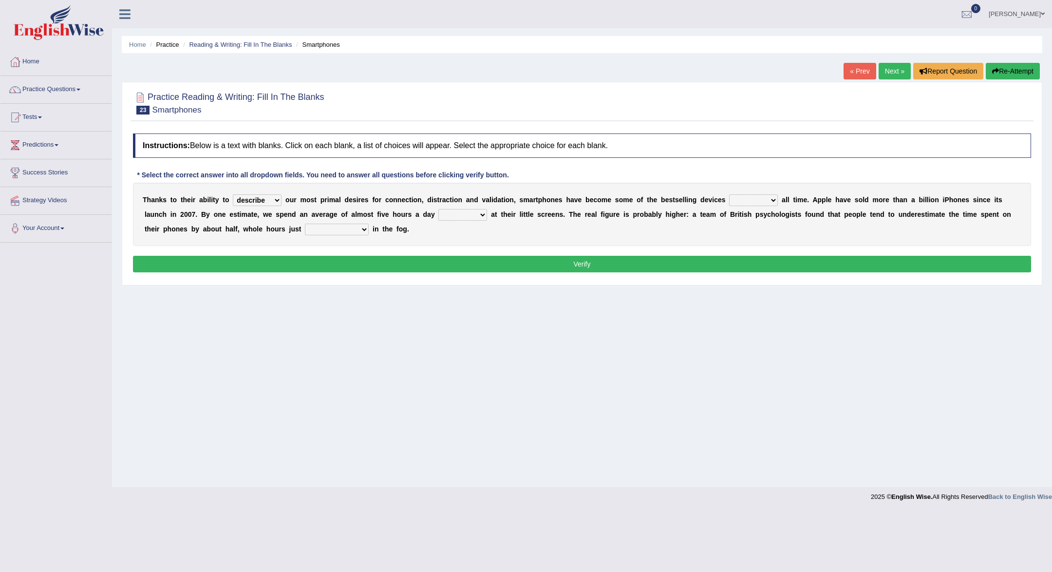
click at [770, 201] on select "of and in on" at bounding box center [753, 200] width 49 height 12
click at [765, 202] on select "of and in on" at bounding box center [753, 200] width 49 height 12
select select "in"
click at [480, 214] on select "watching waggling snoring staring" at bounding box center [462, 215] width 49 height 12
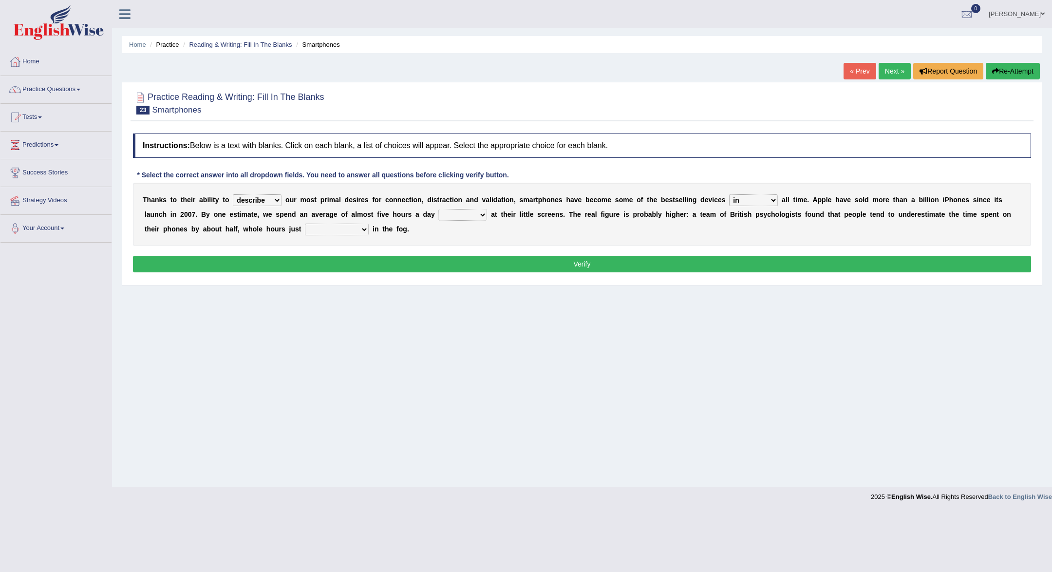
click at [480, 214] on select "watching waggling snoring staring" at bounding box center [462, 215] width 49 height 12
select select "watching"
click at [364, 230] on select "has evaporated evaporating evaporate evaporates" at bounding box center [337, 230] width 64 height 12
click at [363, 226] on select "has evaporated evaporating evaporate evaporates" at bounding box center [337, 230] width 64 height 12
click at [359, 232] on select "has evaporated evaporating evaporate evaporates" at bounding box center [337, 230] width 64 height 12
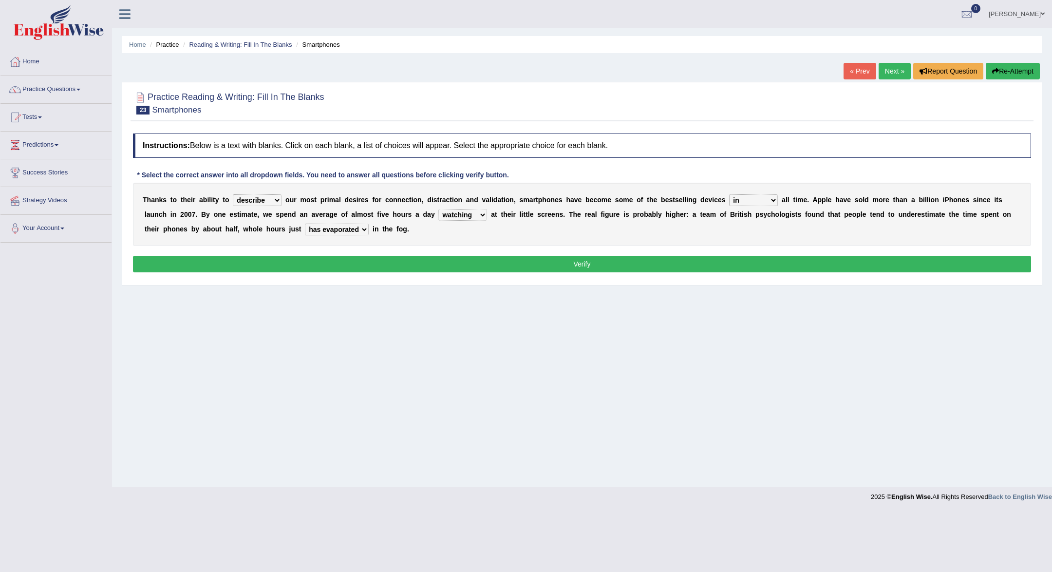
click at [362, 233] on select "has evaporated evaporating evaporate evaporates" at bounding box center [337, 230] width 64 height 12
select select "evaporate"
click at [359, 257] on button "Verify" at bounding box center [582, 264] width 898 height 17
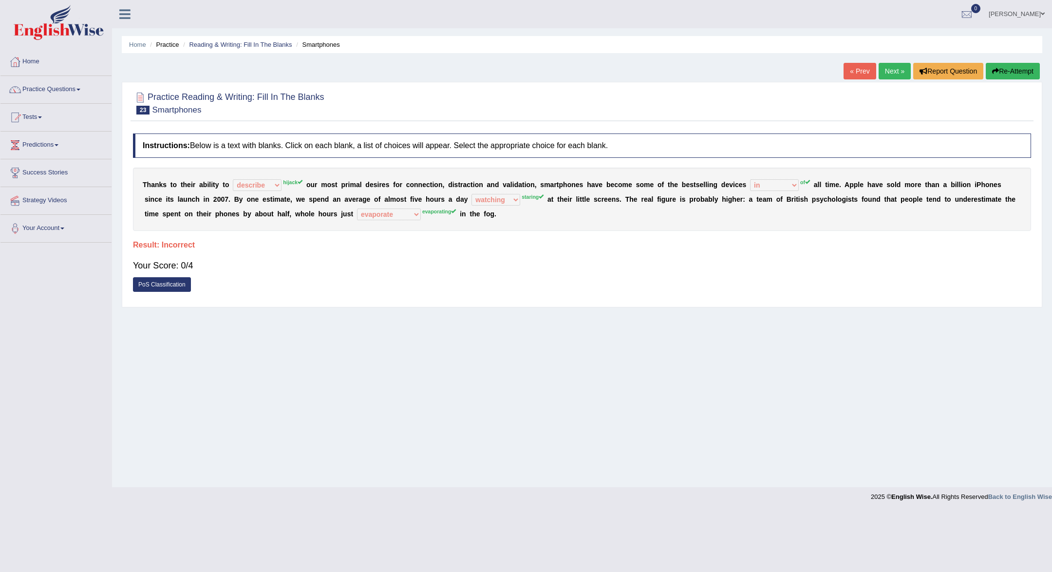
click at [882, 73] on link "Next »" at bounding box center [895, 71] width 32 height 17
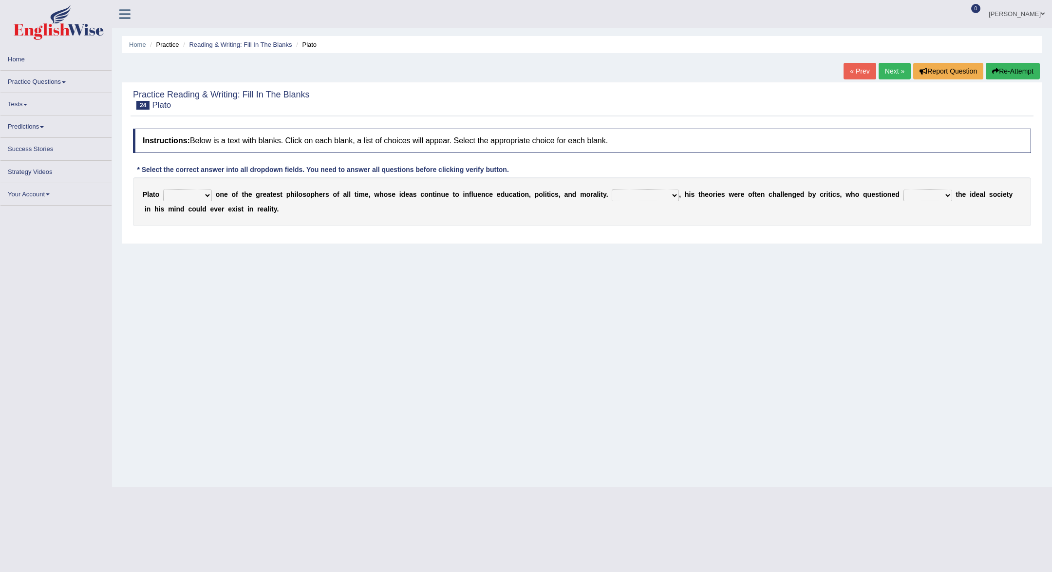
click at [207, 193] on select "keeps comes claims remains" at bounding box center [187, 195] width 49 height 12
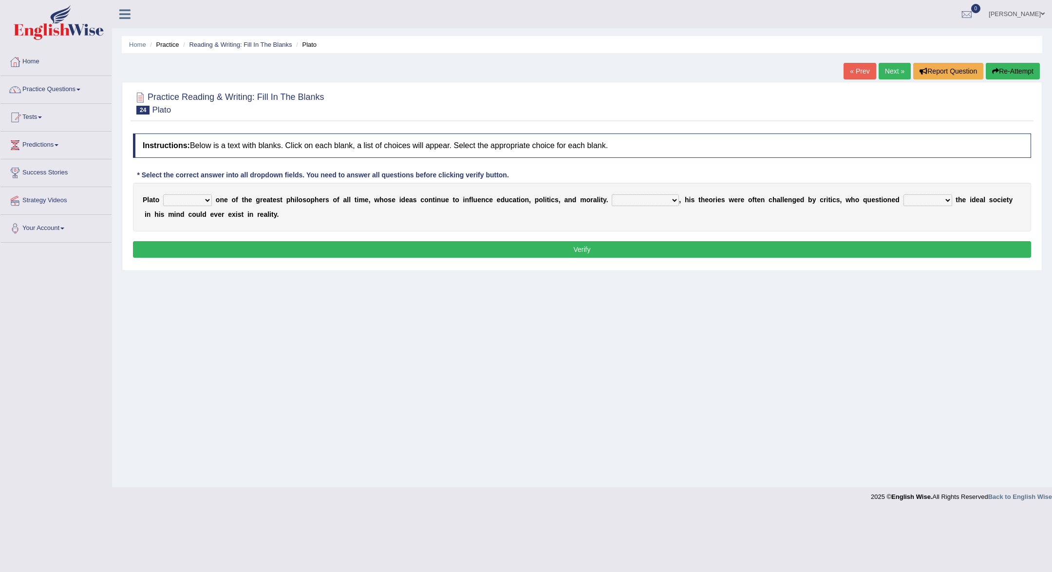
select select "remains"
click at [678, 199] on select "Notwithstanding So However Whatever" at bounding box center [645, 200] width 67 height 12
click at [676, 200] on select "Notwithstanding So However Whatever" at bounding box center [645, 200] width 67 height 12
select select "However"
click at [951, 200] on select "which what that whether" at bounding box center [927, 200] width 49 height 12
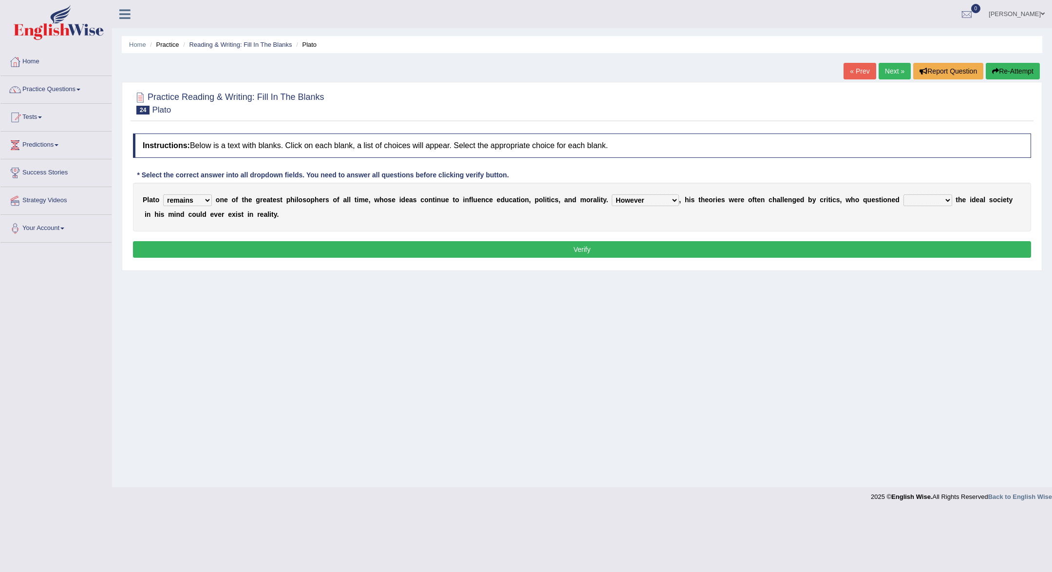
click at [948, 199] on select "which what that whether" at bounding box center [927, 200] width 49 height 12
click at [944, 196] on select "which what that whether" at bounding box center [927, 200] width 49 height 12
click at [947, 200] on select "which what that whether" at bounding box center [927, 200] width 49 height 12
click at [946, 193] on div "P l a t o keeps comes claims remains o n e o f t h e g r e a t e s t p h i l o …" at bounding box center [582, 207] width 898 height 49
click at [946, 196] on select "which what that whether" at bounding box center [927, 200] width 49 height 12
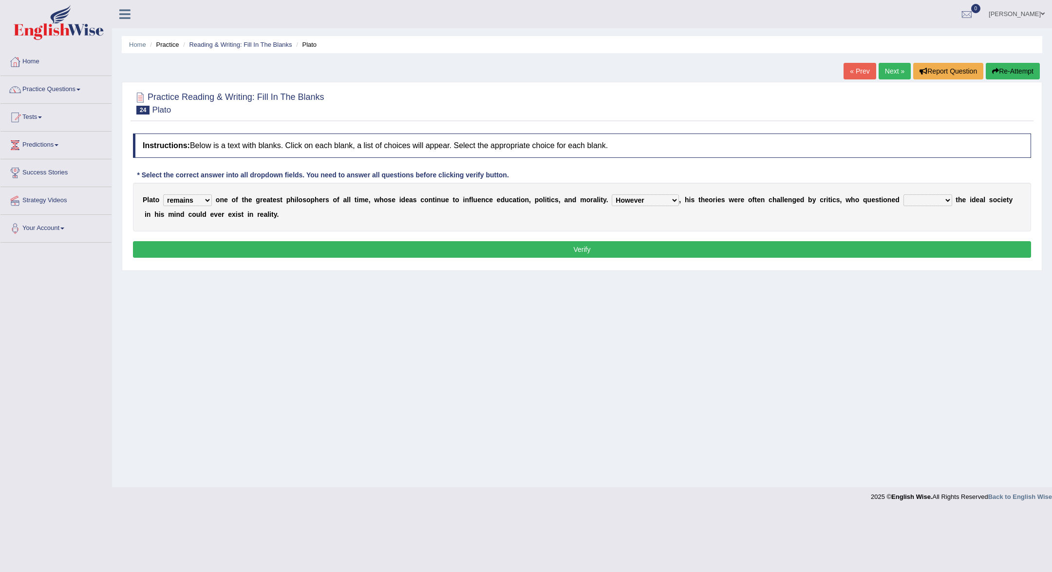
select select "that"
click at [937, 246] on button "Verify" at bounding box center [582, 249] width 898 height 17
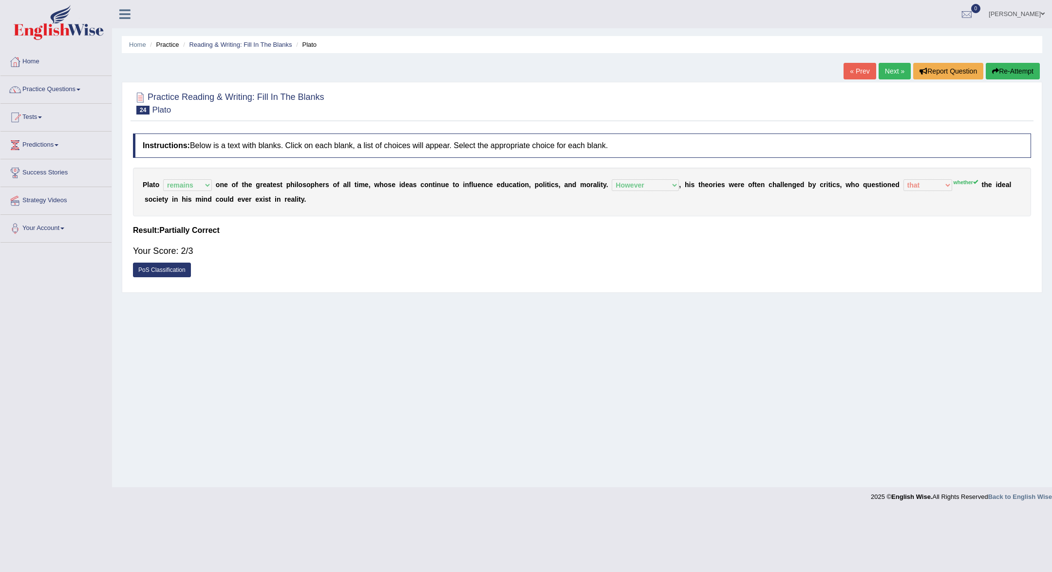
click at [896, 73] on link "Next »" at bounding box center [895, 71] width 32 height 17
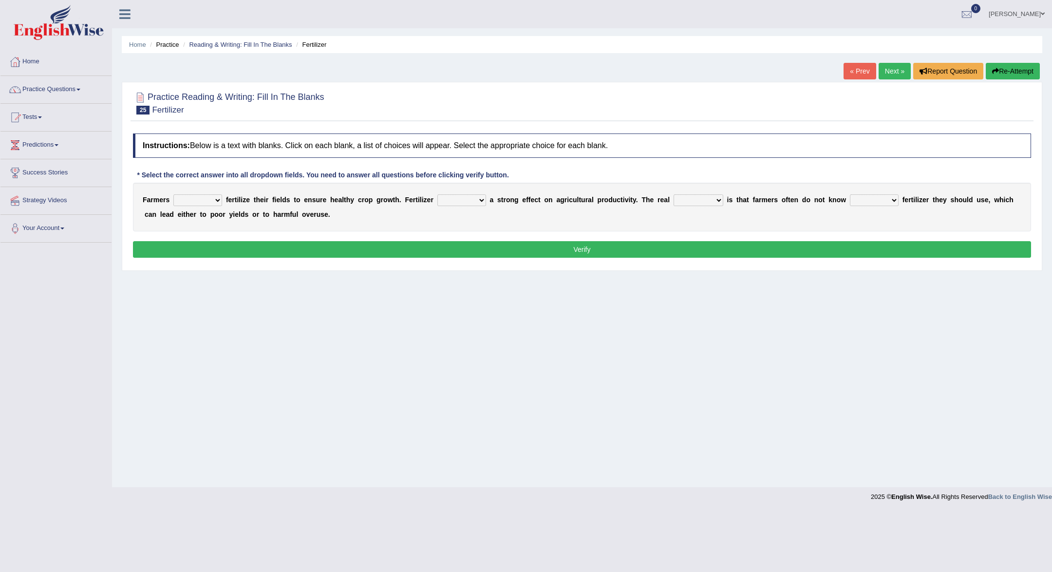
click at [218, 202] on select "must should need can" at bounding box center [197, 200] width 49 height 12
select select "should"
click at [486, 199] on b at bounding box center [488, 200] width 4 height 8
click at [483, 199] on select "has had have having" at bounding box center [461, 200] width 49 height 12
click at [480, 202] on select "has had have having" at bounding box center [461, 200] width 49 height 12
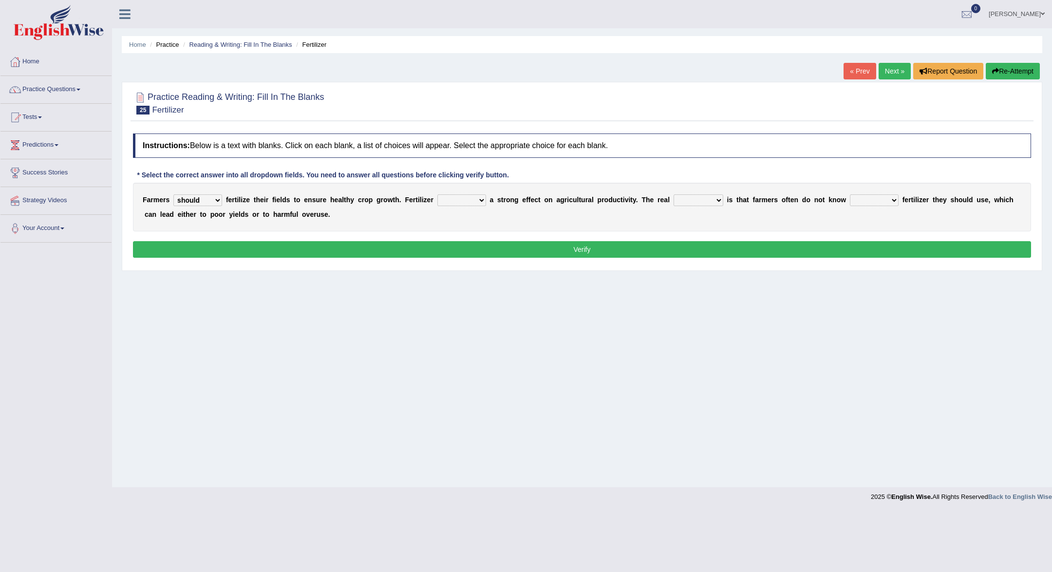
click at [480, 202] on select "has had have having" at bounding box center [461, 200] width 49 height 12
select select "has"
click at [719, 196] on select "problem question conclusion answer" at bounding box center [699, 200] width 50 height 12
click at [719, 197] on select "problem question conclusion answer" at bounding box center [699, 200] width 50 height 12
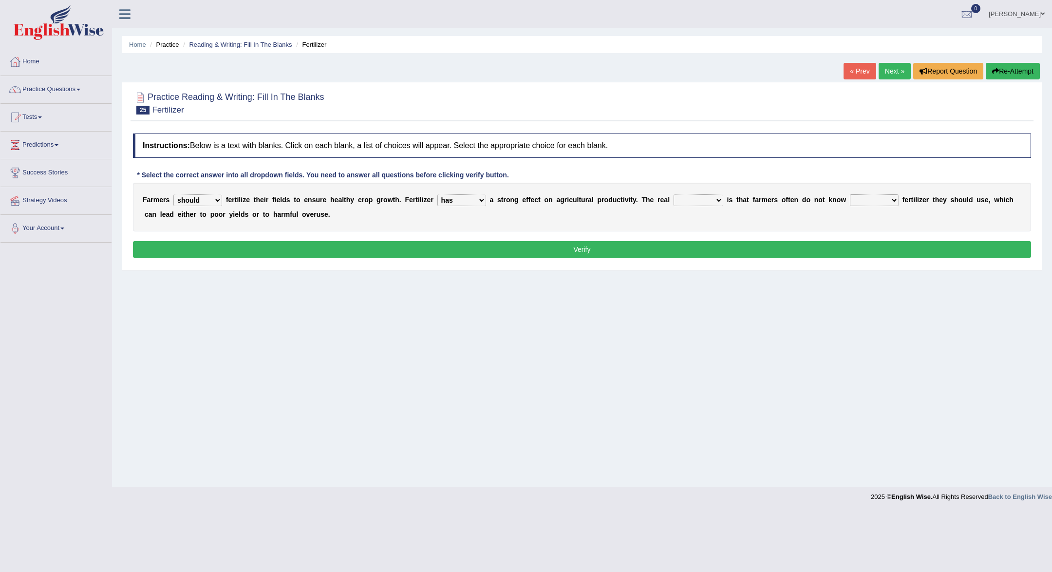
select select "problem"
click at [716, 204] on select "problem question conclusion answer" at bounding box center [699, 200] width 50 height 12
click at [895, 201] on select "how much how many however so much" at bounding box center [874, 200] width 49 height 12
select select "how much"
click at [692, 253] on button "Verify" at bounding box center [582, 249] width 898 height 17
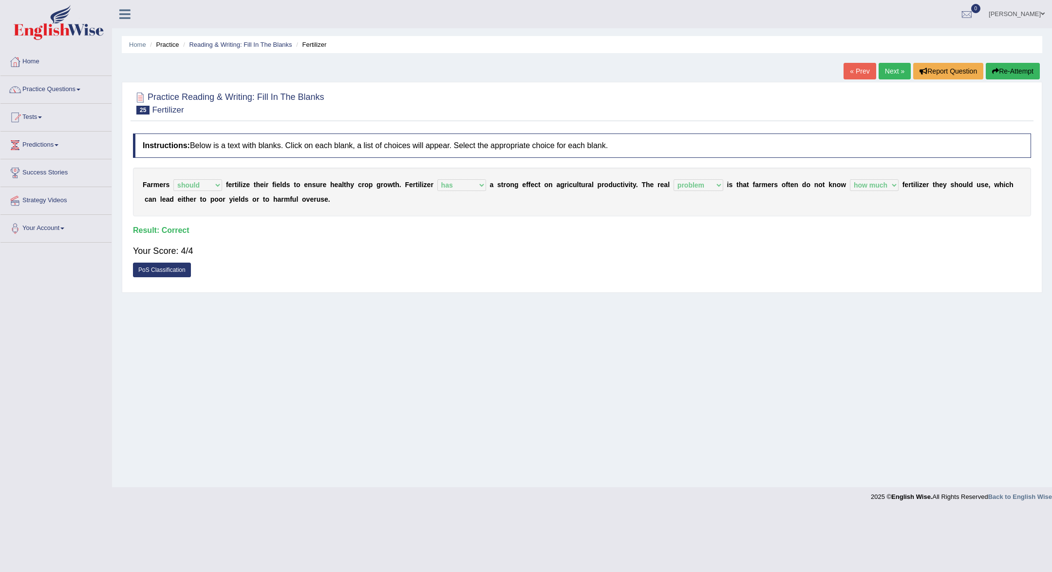
click at [897, 68] on link "Next »" at bounding box center [895, 71] width 32 height 17
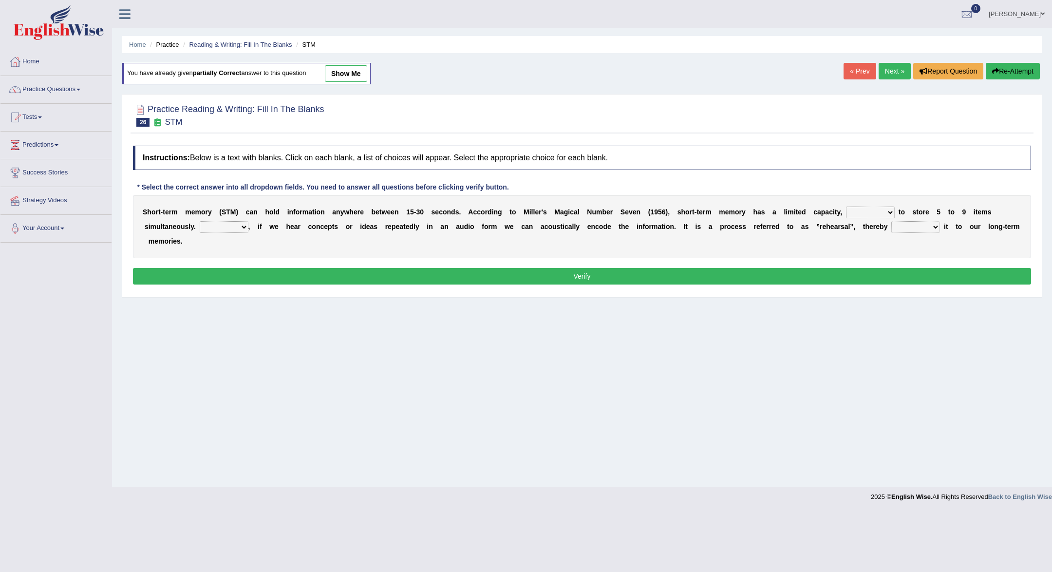
click at [890, 75] on link "Next »" at bounding box center [895, 71] width 32 height 17
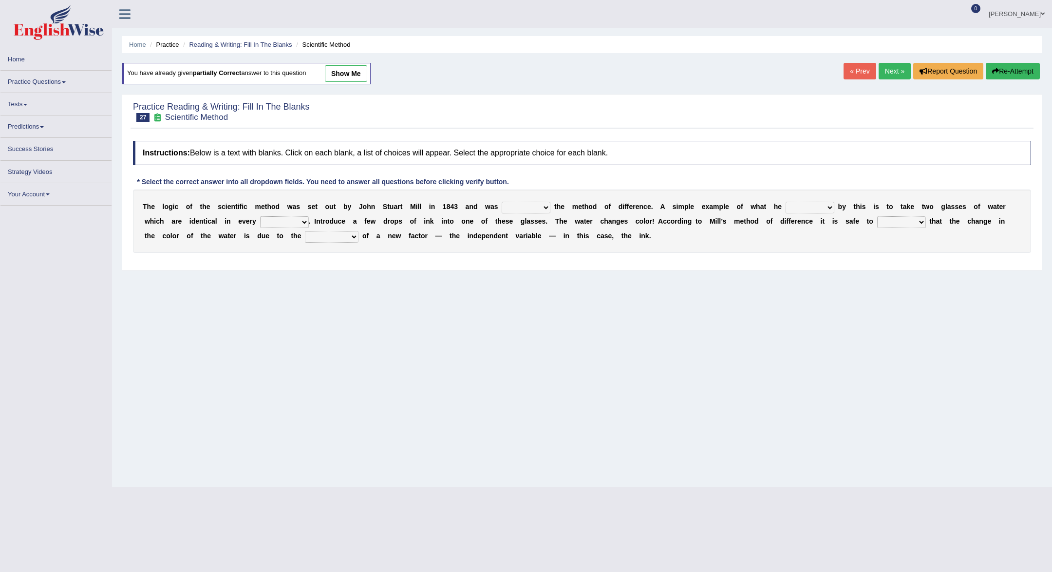
click at [886, 72] on link "Next »" at bounding box center [895, 71] width 32 height 17
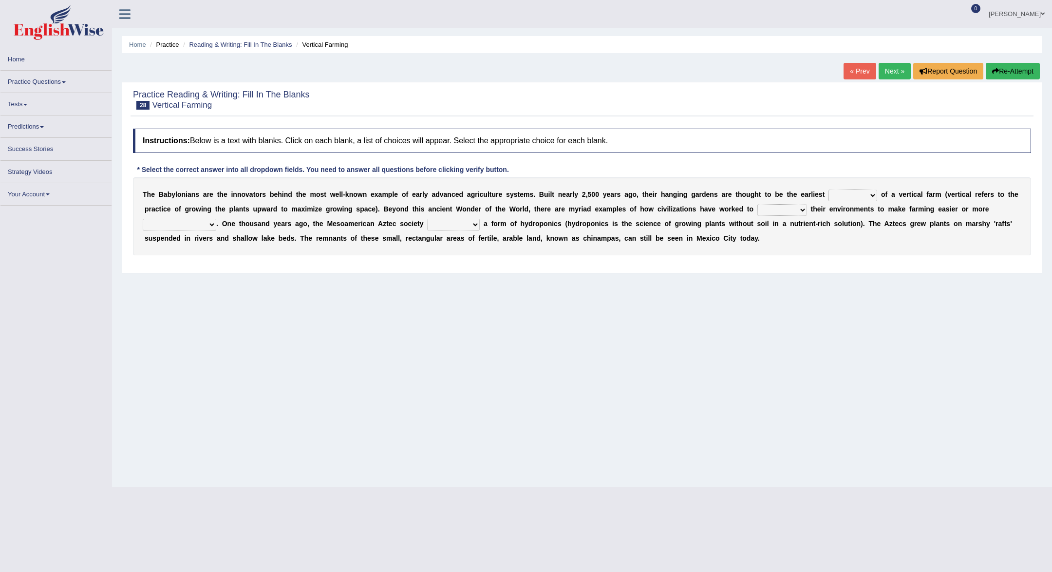
click at [13, 72] on link "Practice Questions" at bounding box center [55, 80] width 111 height 19
click at [24, 57] on link "Home" at bounding box center [55, 57] width 111 height 19
